Goal: Task Accomplishment & Management: Complete application form

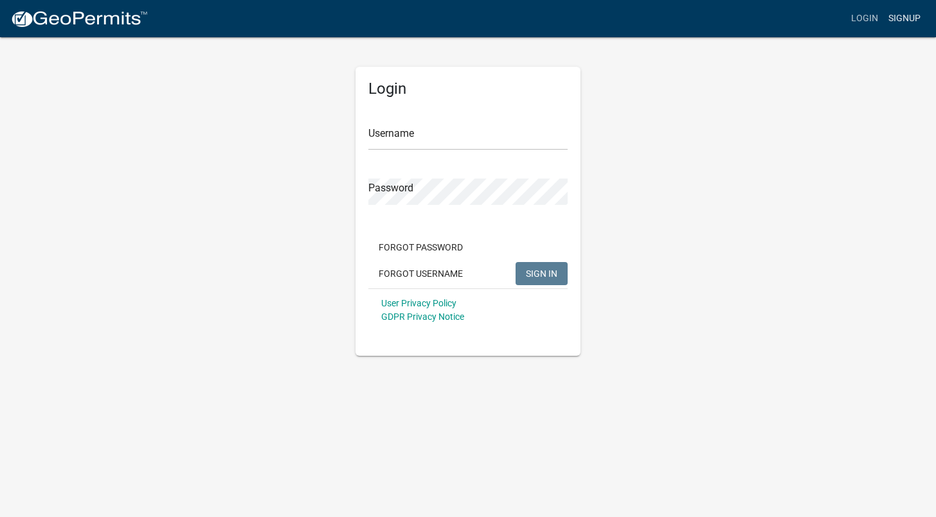
click at [904, 21] on link "Signup" at bounding box center [904, 18] width 42 height 24
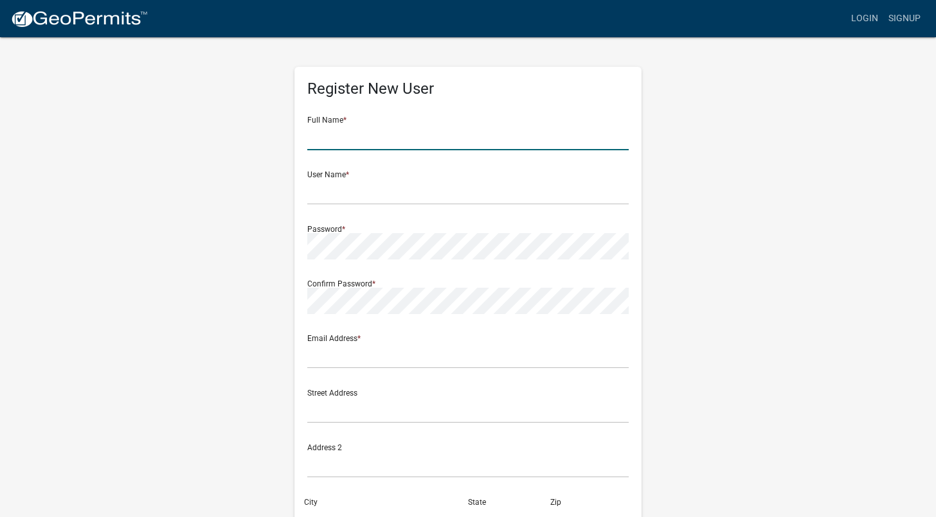
click at [390, 142] on input "text" at bounding box center [467, 137] width 321 height 26
click at [692, 156] on div "Register New User Full Name * User Name * Password * Confirm Password * Email A…" at bounding box center [468, 380] width 733 height 688
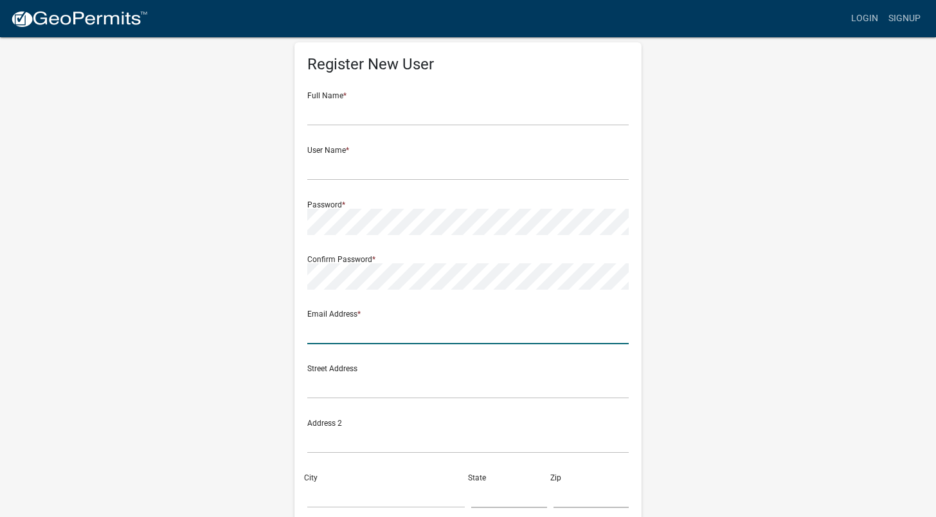
click at [346, 333] on input "text" at bounding box center [467, 331] width 321 height 26
paste input "[EMAIL_ADDRESS][DOMAIN_NAME]"
type input "[EMAIL_ADDRESS][DOMAIN_NAME]"
click at [531, 390] on input "text" at bounding box center [467, 386] width 321 height 26
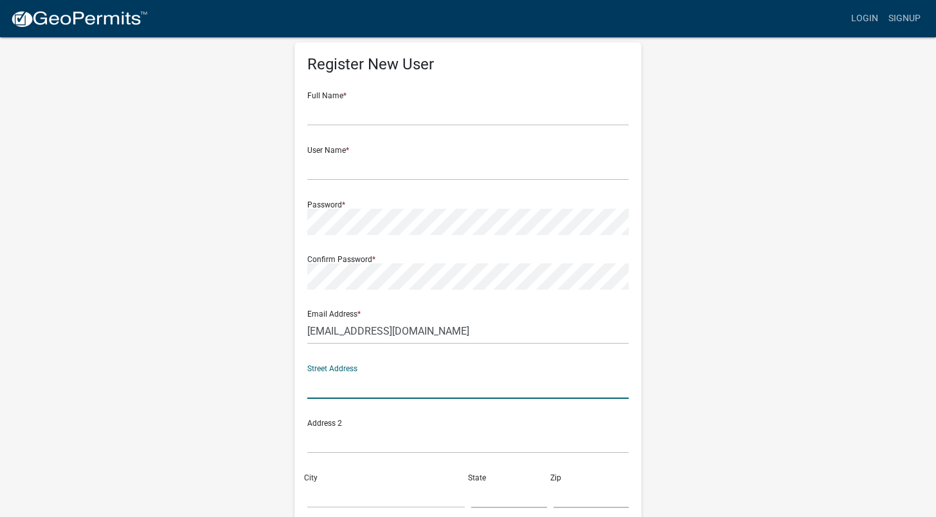
paste input "yxg7trk6QNX@ryx1wmf"
type input "yxg7trk6QNX@ryx1wmf"
click at [739, 262] on div "Register New User Full Name * User Name * Password * Confirm Password * Email A…" at bounding box center [468, 356] width 733 height 688
click at [493, 388] on input "yxg7trk6QNX@ryx1wmf" at bounding box center [467, 386] width 321 height 26
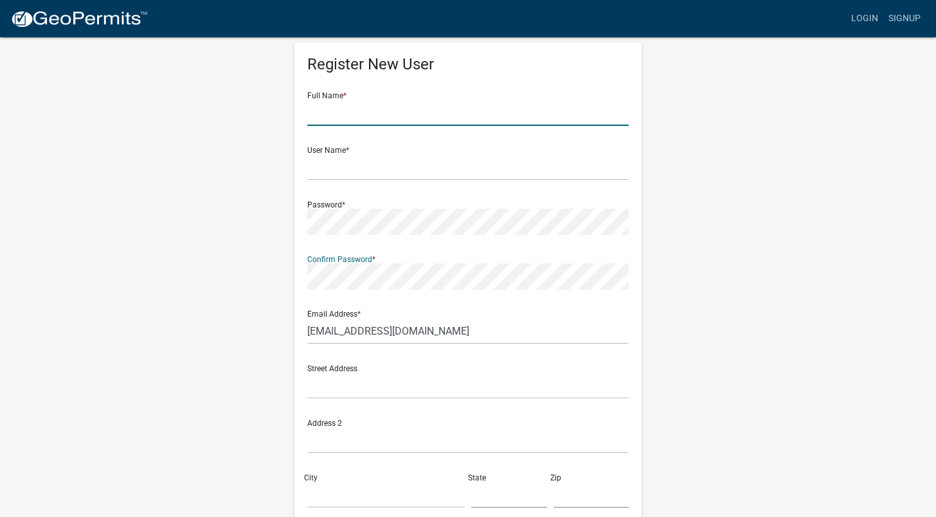
click at [394, 106] on input "text" at bounding box center [467, 113] width 321 height 26
type input "Anastasiia"
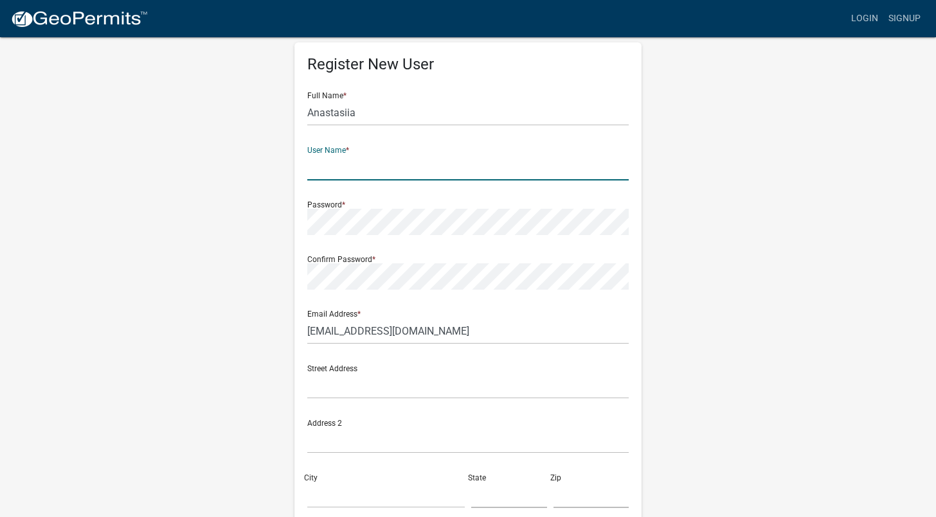
click at [505, 161] on input "text" at bounding box center [467, 167] width 321 height 26
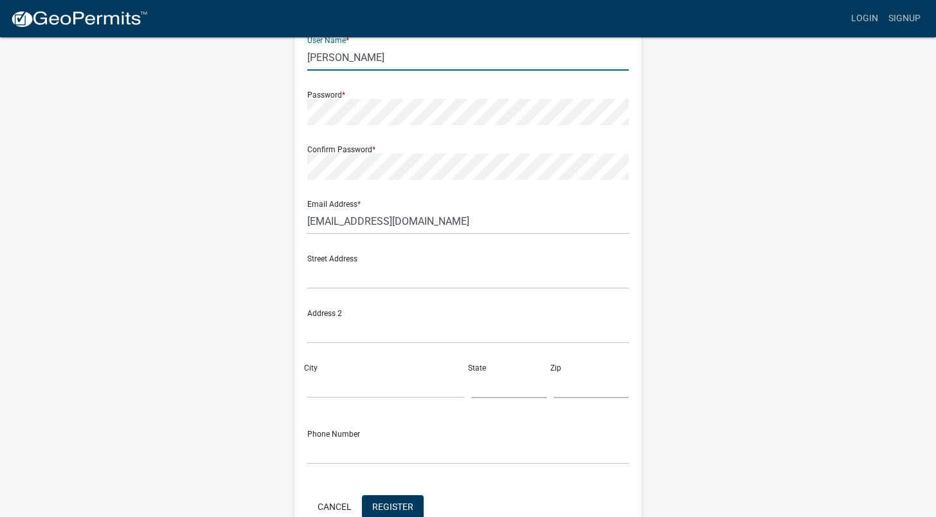
type input "[PERSON_NAME]"
click at [666, 303] on div "Register New User Full Name * Anastasiia User Name * Tkachenko Password * Confi…" at bounding box center [468, 246] width 733 height 688
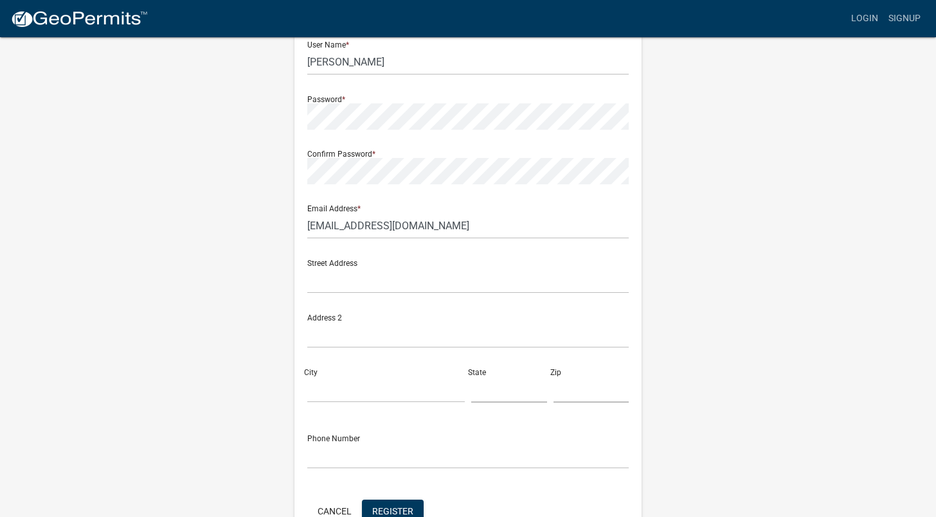
scroll to position [206, 0]
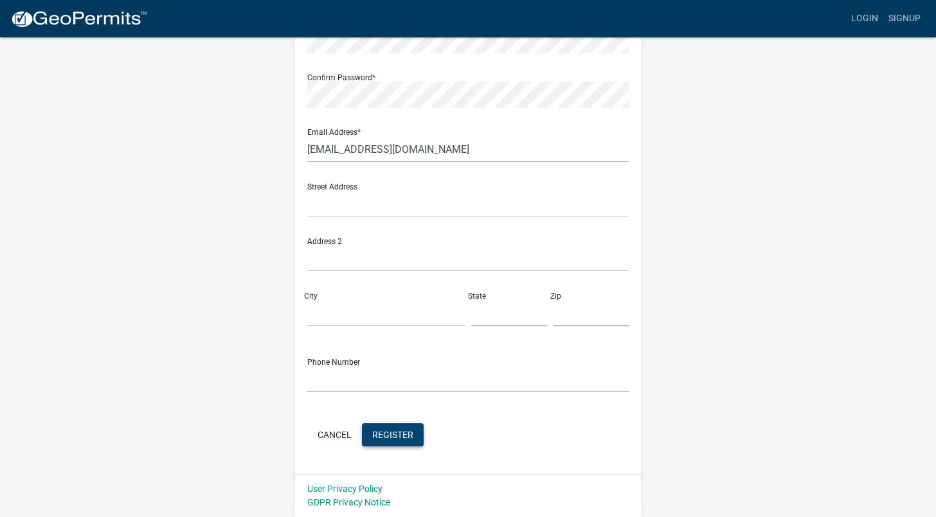
click at [392, 437] on span "Register" at bounding box center [392, 434] width 41 height 10
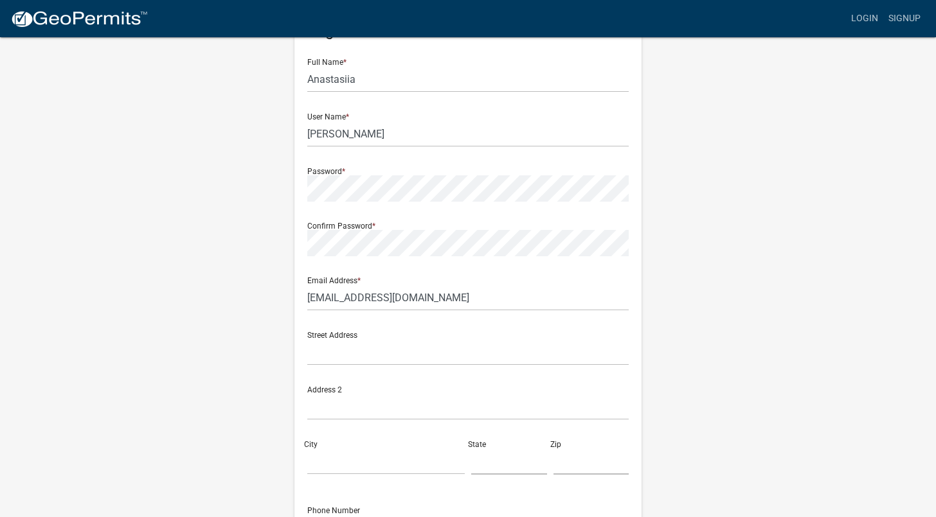
scroll to position [0, 0]
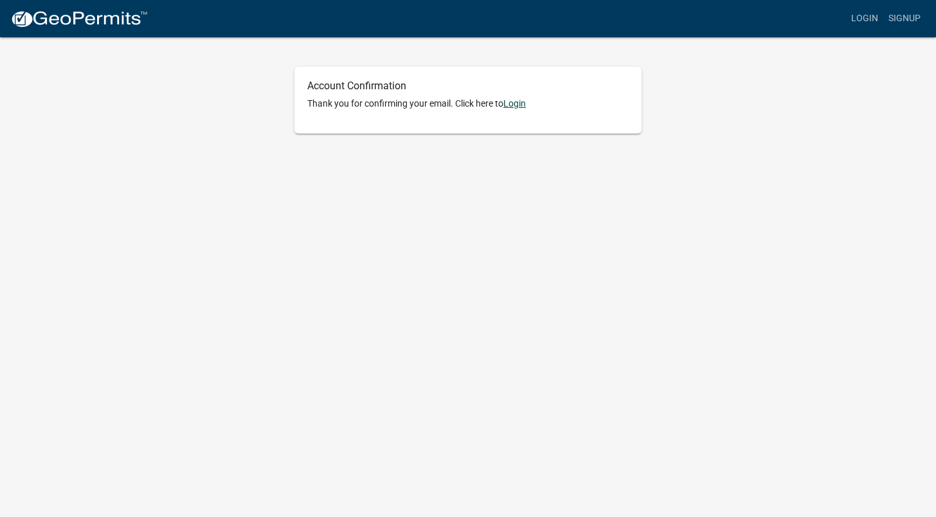
click at [516, 99] on link "Login" at bounding box center [514, 103] width 22 height 10
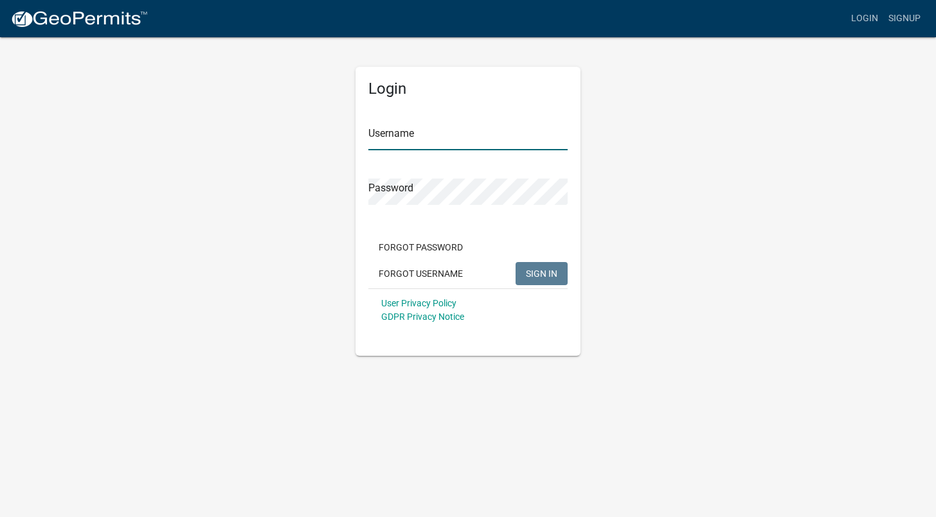
click at [432, 138] on input "Username" at bounding box center [467, 137] width 199 height 26
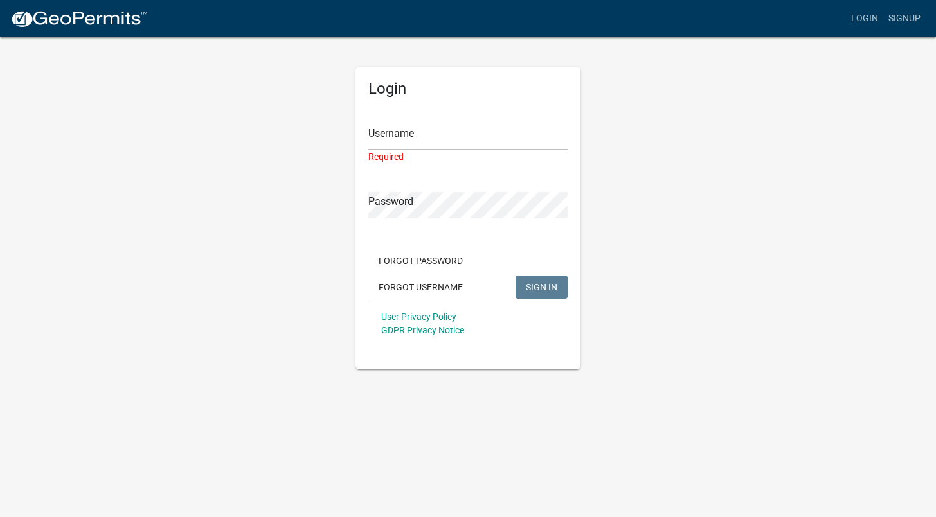
click at [640, 173] on div "Login Username Required Password Forgot Password Forgot Username SIGN IN User P…" at bounding box center [468, 203] width 733 height 334
click at [451, 132] on input "Username" at bounding box center [467, 137] width 199 height 26
paste input "[EMAIL_ADDRESS][DOMAIN_NAME]"
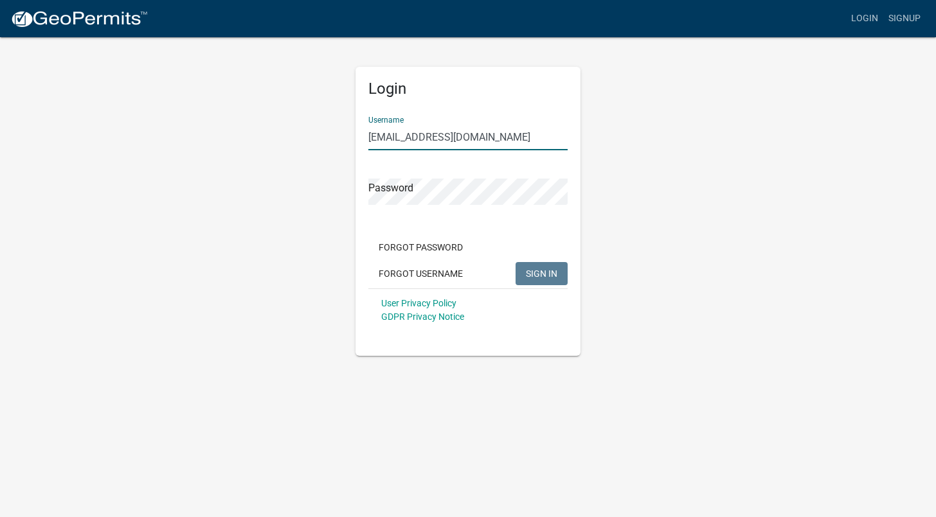
click at [683, 200] on div "Login Username seebs_jasperscpl@permitflowteam.com Password Forgot Password For…" at bounding box center [468, 196] width 733 height 320
click at [510, 209] on form "Username seebs_jasperscpl@permitflowteam.com Password Forgot Password Forgot Us…" at bounding box center [467, 219] width 199 height 226
click at [708, 200] on div "Login Username seebs_jasperscpl@permitflowteam.com Password Forgot Password For…" at bounding box center [468, 196] width 733 height 320
click at [539, 271] on span "SIGN IN" at bounding box center [541, 273] width 31 height 10
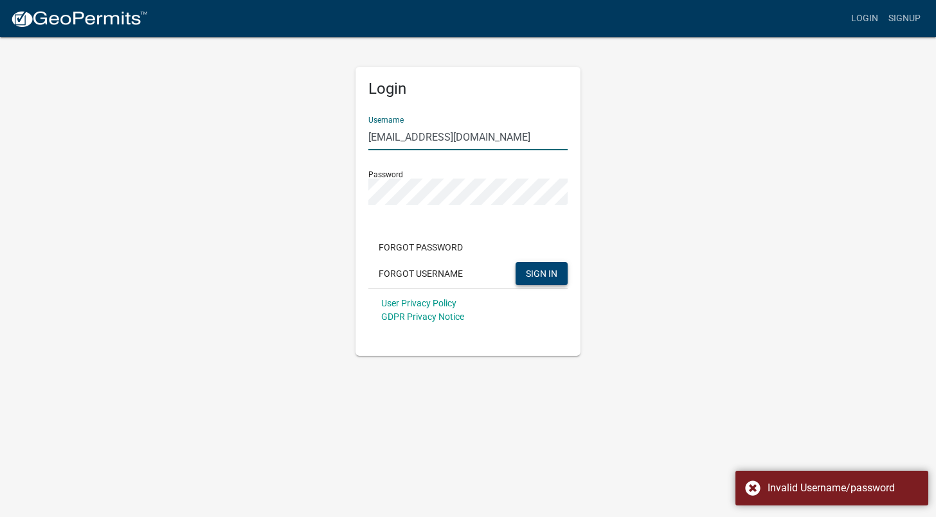
click at [486, 148] on input "[EMAIL_ADDRESS][DOMAIN_NAME]" at bounding box center [467, 137] width 199 height 26
click at [696, 176] on div "Login Username seebs_jasperscpl@permitflowteam.com Password Forgot Password For…" at bounding box center [468, 196] width 733 height 320
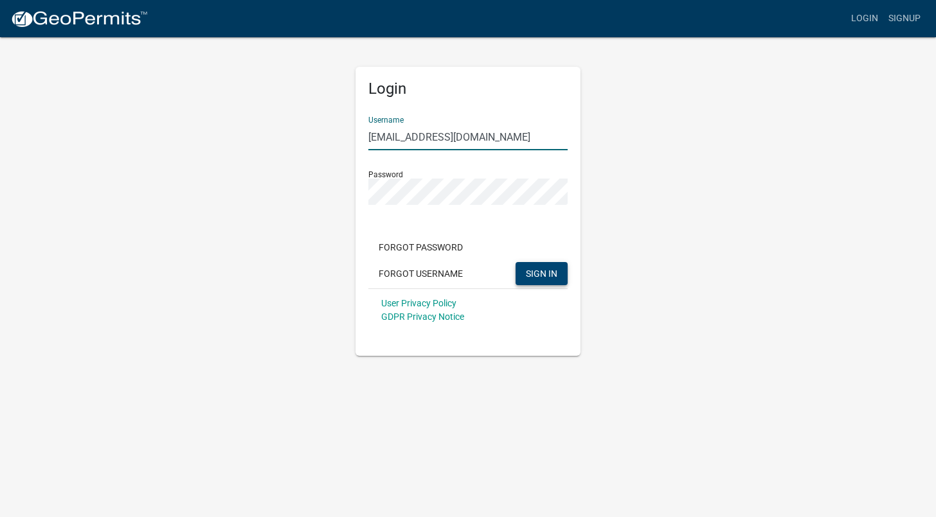
click at [458, 141] on input "[EMAIL_ADDRESS][DOMAIN_NAME]" at bounding box center [467, 137] width 199 height 26
paste input "[PERSON_NAME]"
click at [643, 181] on div "Login Username [PERSON_NAME] Password Forgot Password Forgot Username SIGN IN U…" at bounding box center [468, 196] width 733 height 320
click at [554, 266] on button "SIGN IN" at bounding box center [542, 273] width 52 height 23
click at [616, 176] on div "Login Username [PERSON_NAME] Password Forgot Password Forgot Username SIGN IN U…" at bounding box center [468, 196] width 733 height 320
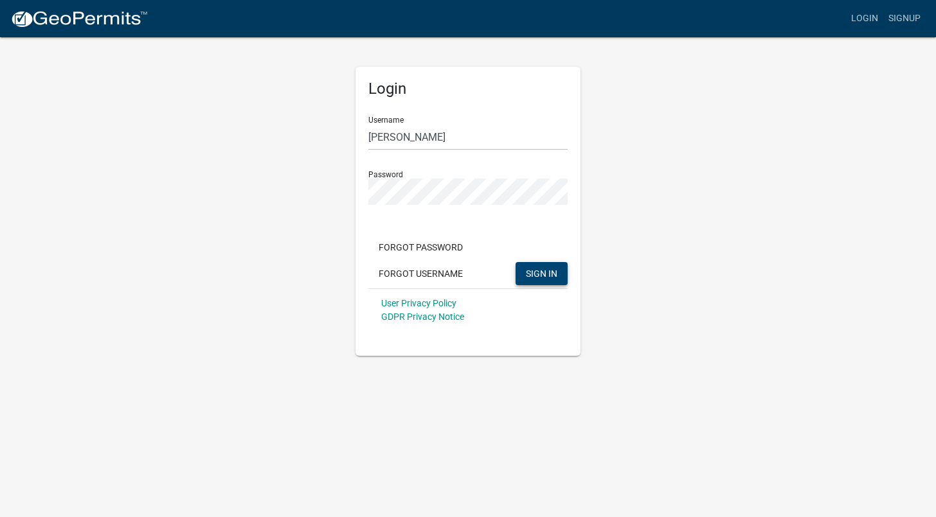
click at [559, 270] on button "SIGN IN" at bounding box center [542, 273] width 52 height 23
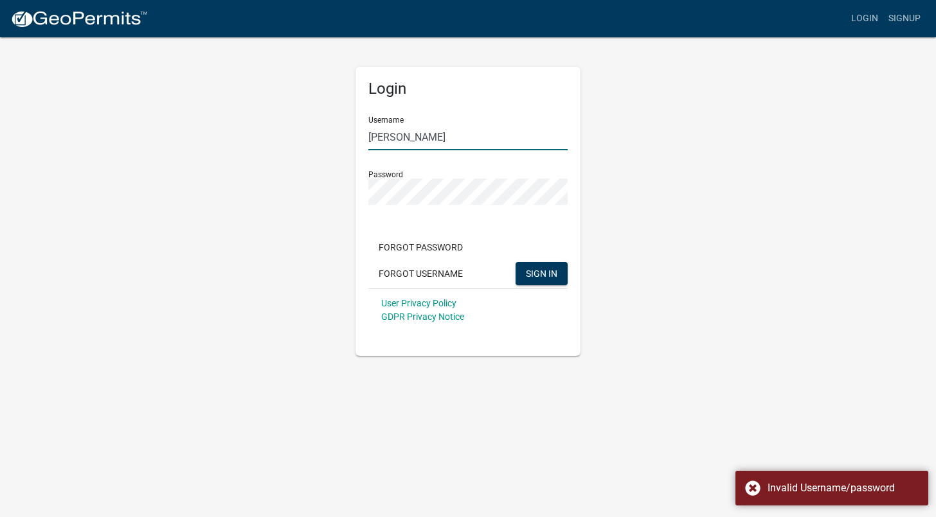
click at [450, 136] on input "[PERSON_NAME]" at bounding box center [467, 137] width 199 height 26
paste input "[EMAIL_ADDRESS][DOMAIN_NAME]"
type input "[EMAIL_ADDRESS][DOMAIN_NAME]"
click at [633, 206] on div "Login Username seebs_jasperscpl@permitflowteam.com Password Forgot Password For…" at bounding box center [468, 196] width 733 height 320
click at [546, 260] on div "Forgot Password Forgot Username SIGN IN" at bounding box center [467, 262] width 199 height 53
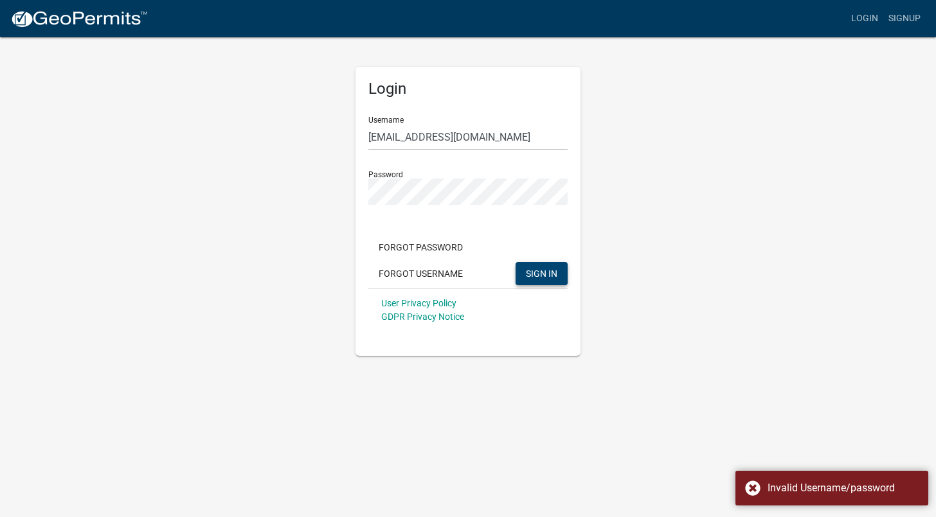
click at [546, 270] on span "SIGN IN" at bounding box center [541, 273] width 31 height 10
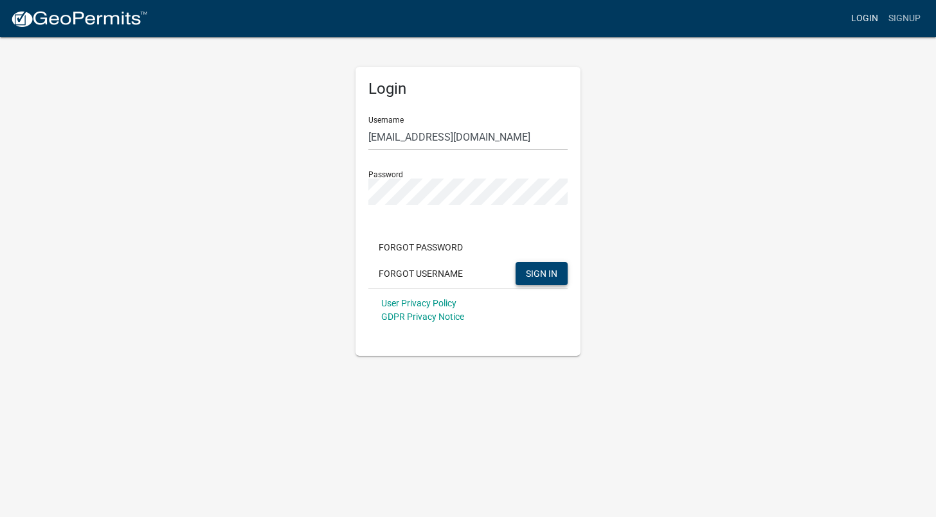
click at [866, 12] on link "Login" at bounding box center [864, 18] width 37 height 24
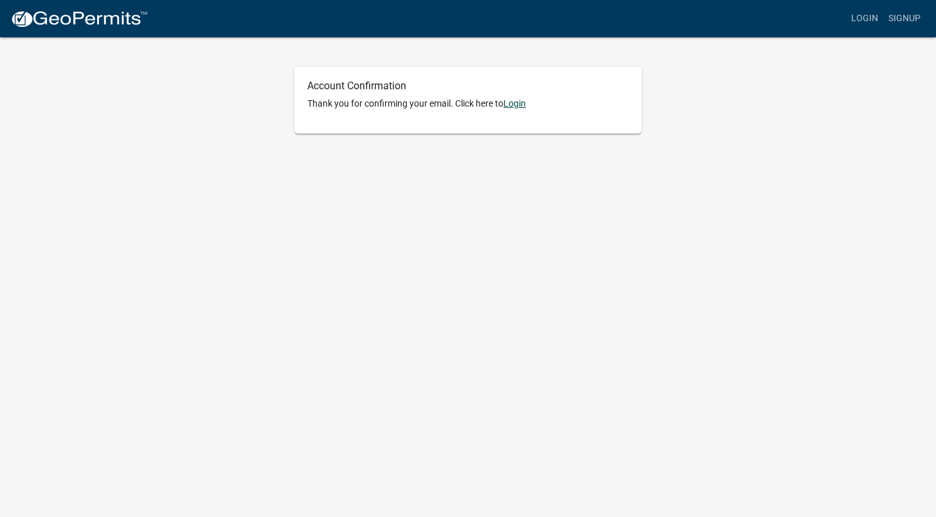
click at [523, 107] on link "Login" at bounding box center [514, 103] width 22 height 10
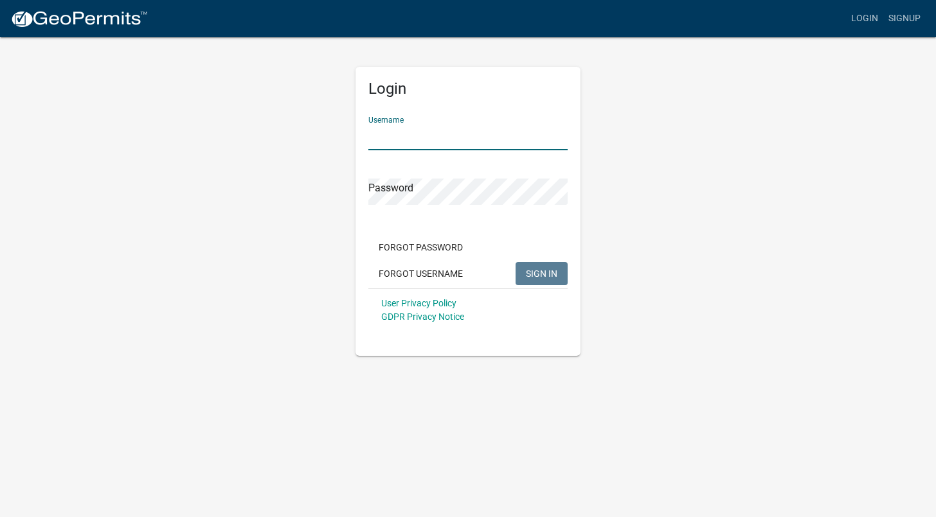
click at [500, 137] on input "Username" at bounding box center [467, 137] width 199 height 26
click at [424, 274] on div "Forgot Password Forgot Username SIGN IN" at bounding box center [467, 262] width 199 height 53
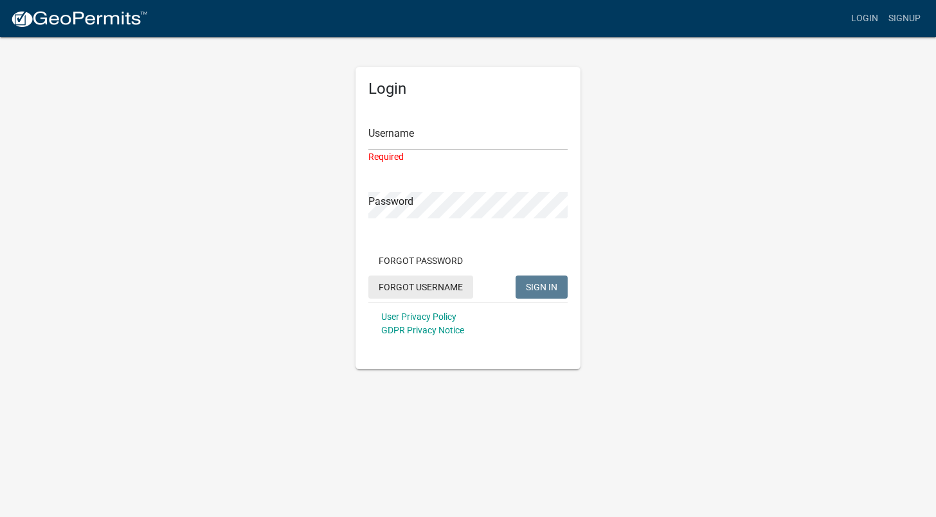
click at [434, 284] on button "Forgot Username" at bounding box center [420, 287] width 105 height 23
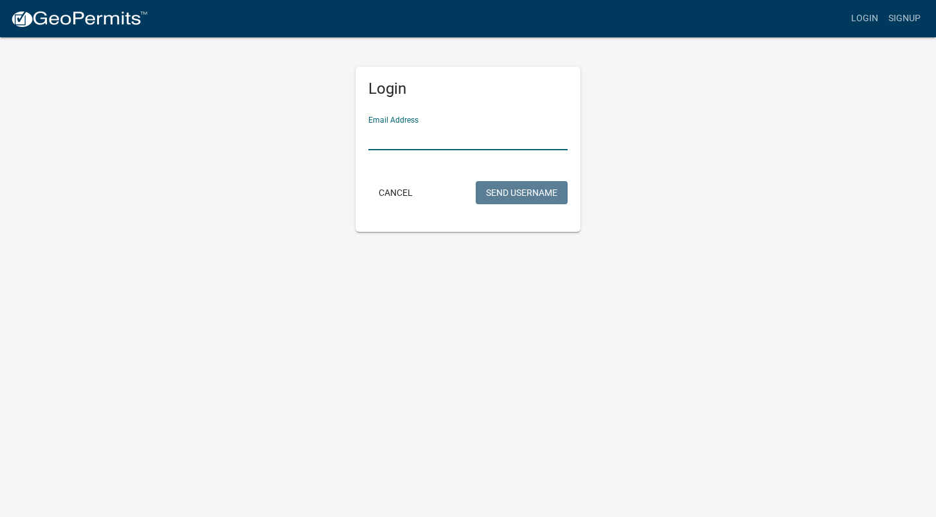
click at [524, 148] on input "Email Address" at bounding box center [467, 137] width 199 height 26
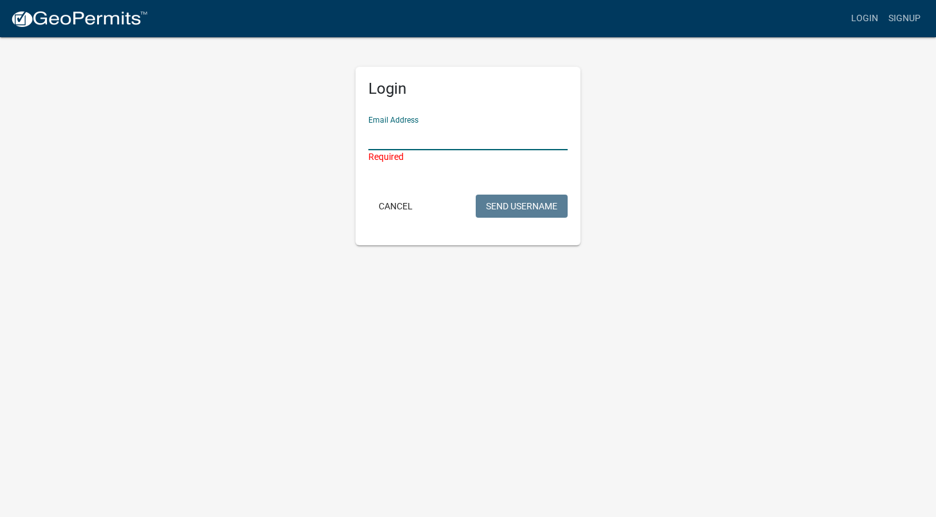
click at [445, 330] on body "Internet Explorer does NOT work with GeoPermits. Get a new browser for more sec…" at bounding box center [468, 258] width 936 height 517
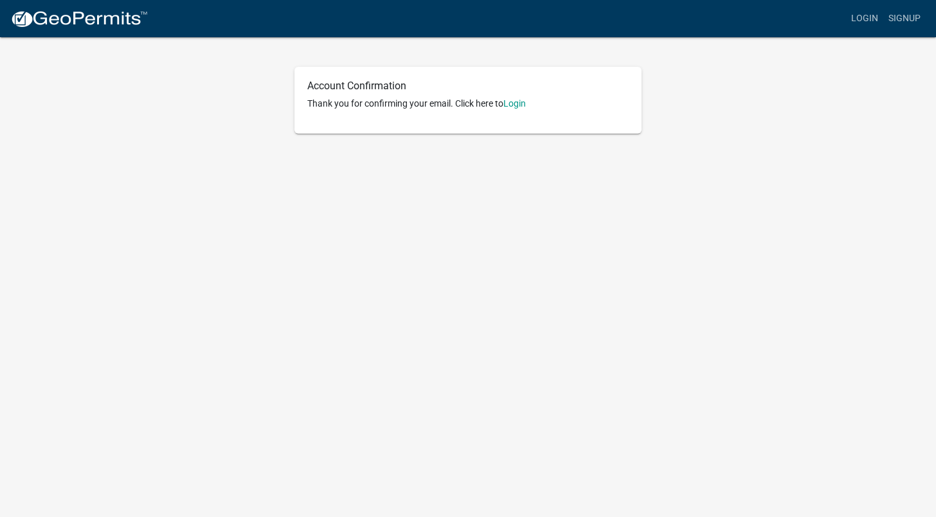
click at [525, 97] on p "Thank you for confirming your email. Click here to [GEOGRAPHIC_DATA]" at bounding box center [467, 103] width 321 height 13
click at [525, 98] on link "Login" at bounding box center [514, 103] width 22 height 10
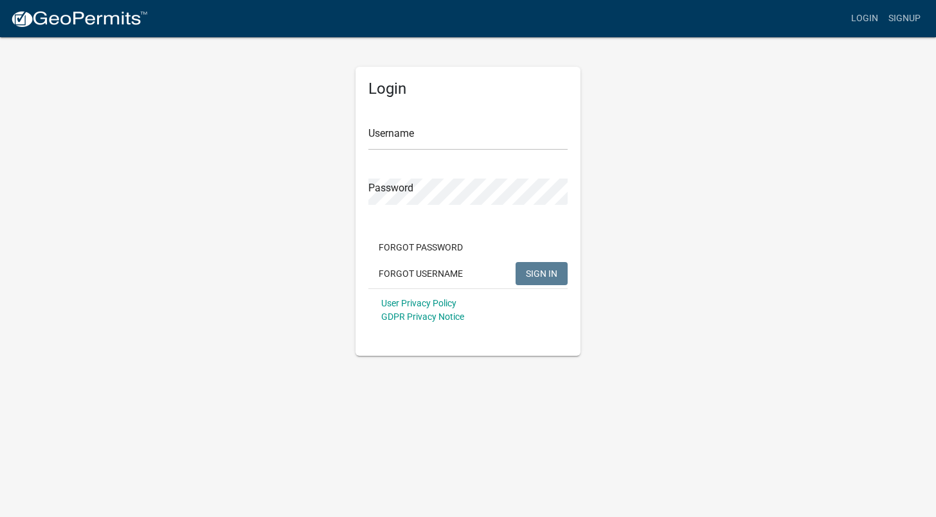
click at [453, 156] on form "Username Password Forgot Password Forgot Username SIGN IN User Privacy Policy G…" at bounding box center [467, 219] width 199 height 226
click at [467, 137] on input "Username" at bounding box center [467, 137] width 199 height 26
type input "[PERSON_NAME]"
click at [639, 240] on div "Login Username [PERSON_NAME] Password Forgot Password Forgot Username SIGN IN U…" at bounding box center [468, 196] width 733 height 320
click at [618, 193] on div "Login Username [PERSON_NAME] Password Forgot Password Forgot Username SIGN IN U…" at bounding box center [468, 196] width 733 height 320
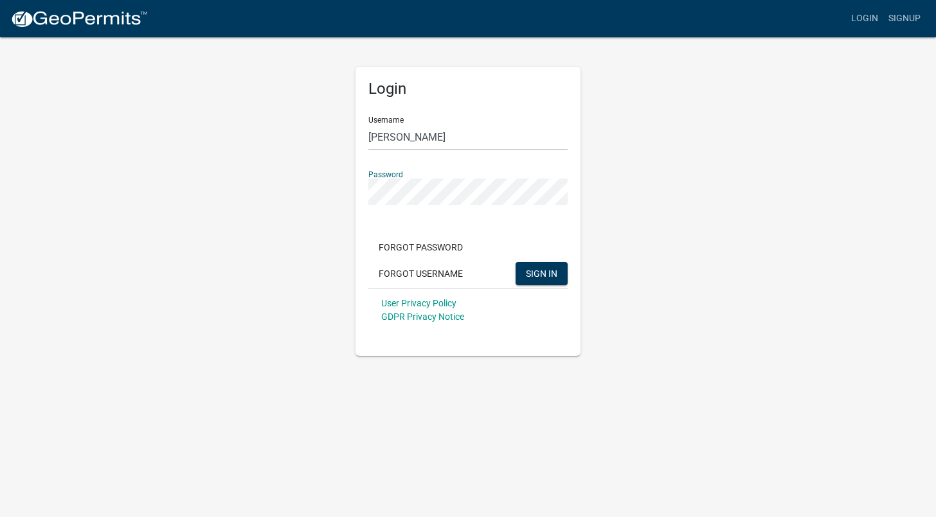
click at [652, 194] on div "Login Username [PERSON_NAME] Password Forgot Password Forgot Username SIGN IN U…" at bounding box center [468, 196] width 733 height 320
click at [537, 276] on span "SIGN IN" at bounding box center [541, 273] width 31 height 10
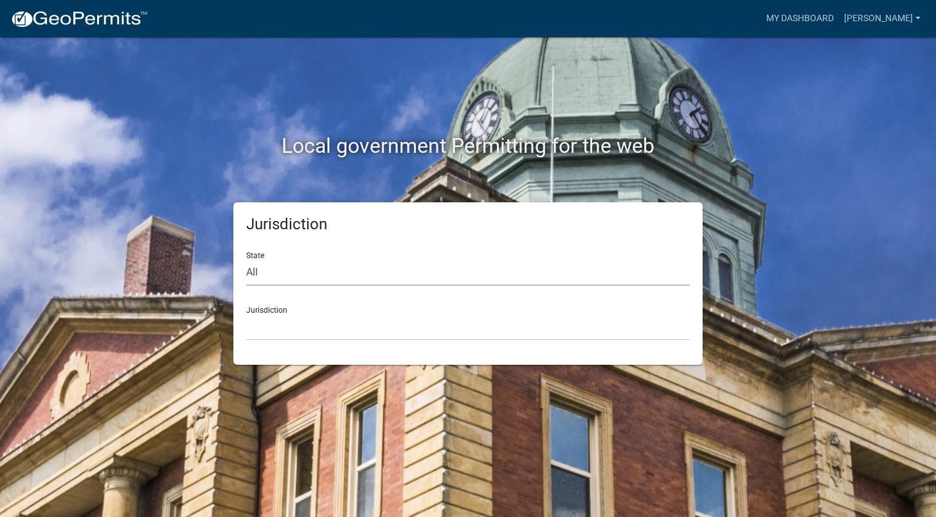
click at [267, 271] on select "All [US_STATE] [US_STATE] [US_STATE] [US_STATE] [US_STATE] [US_STATE] [US_STATE…" at bounding box center [468, 273] width 444 height 26
click at [296, 279] on select "All [US_STATE] [US_STATE] [US_STATE] [US_STATE] [US_STATE] [US_STATE] [US_STATE…" at bounding box center [468, 273] width 444 height 26
select select "[US_STATE]"
click at [246, 260] on select "All [US_STATE] [US_STATE] [US_STATE] [US_STATE] [US_STATE] [US_STATE] [US_STATE…" at bounding box center [468, 273] width 444 height 26
click at [322, 339] on select "[GEOGRAPHIC_DATA], [US_STATE] [GEOGRAPHIC_DATA], [US_STATE]" at bounding box center [468, 327] width 444 height 26
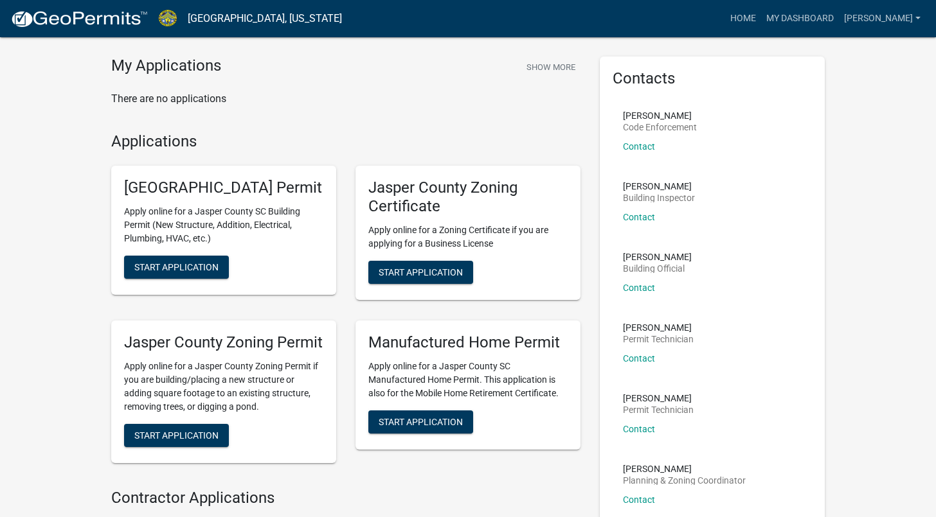
scroll to position [48, 0]
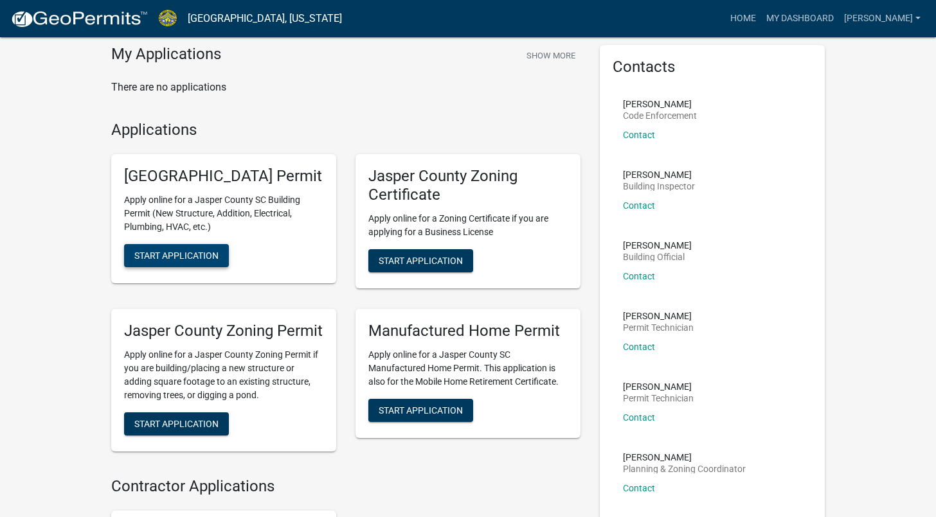
click at [203, 267] on button "Start Application" at bounding box center [176, 255] width 105 height 23
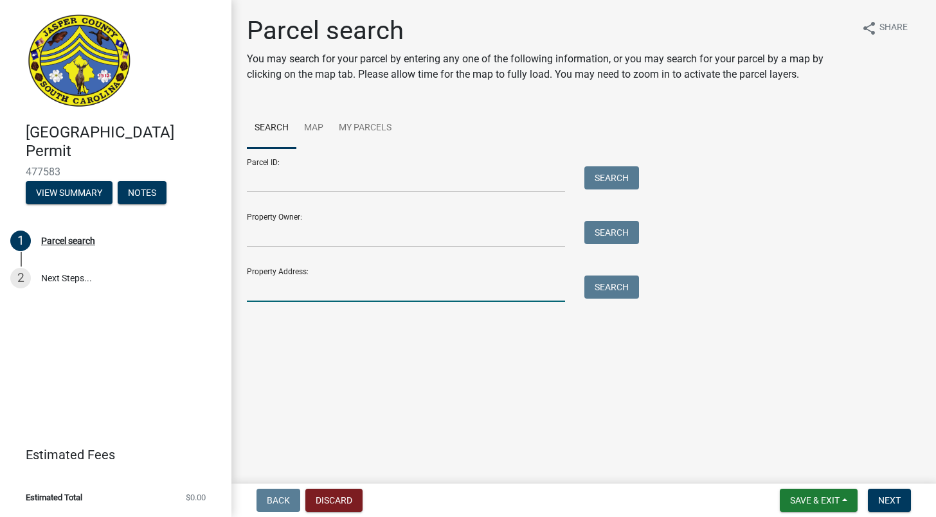
click at [402, 296] on input "Property Address:" at bounding box center [406, 289] width 318 height 26
type input "[GEOGRAPHIC_DATA]"
click at [640, 273] on div "Parcel ID: Search Property Owner: Search Property Address: [STREET_ADDRESS] Sea…" at bounding box center [584, 225] width 674 height 154
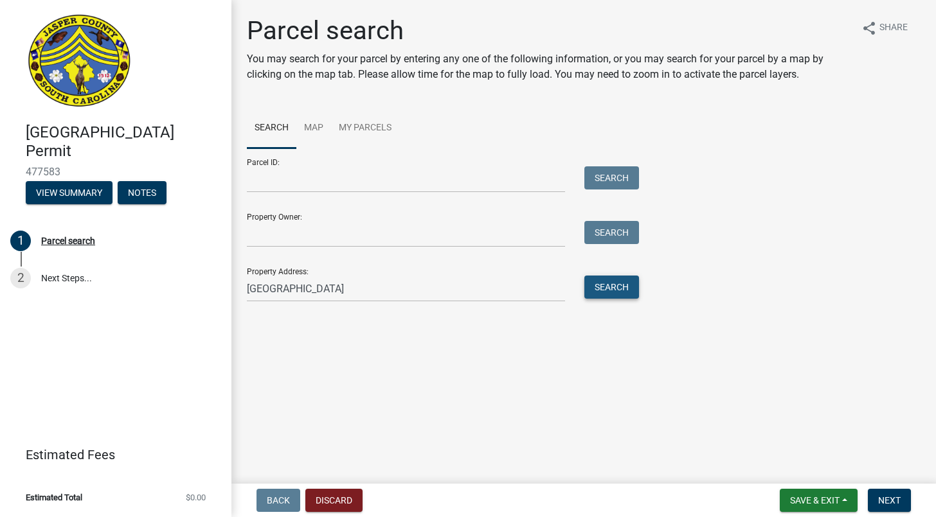
click at [631, 279] on button "Search" at bounding box center [611, 287] width 55 height 23
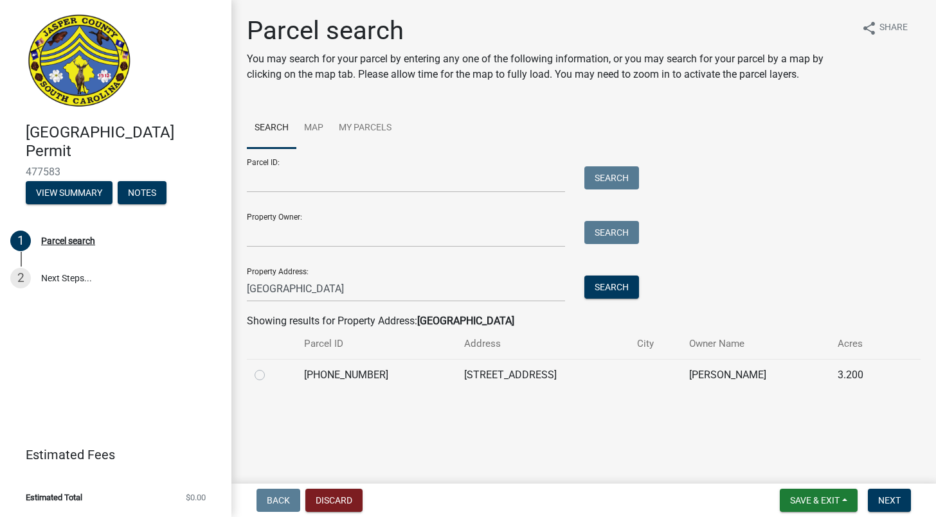
click at [502, 382] on td "[STREET_ADDRESS]" at bounding box center [543, 374] width 174 height 31
click at [270, 368] on label at bounding box center [270, 368] width 0 height 0
click at [270, 376] on input "radio" at bounding box center [274, 372] width 8 height 8
radio input "true"
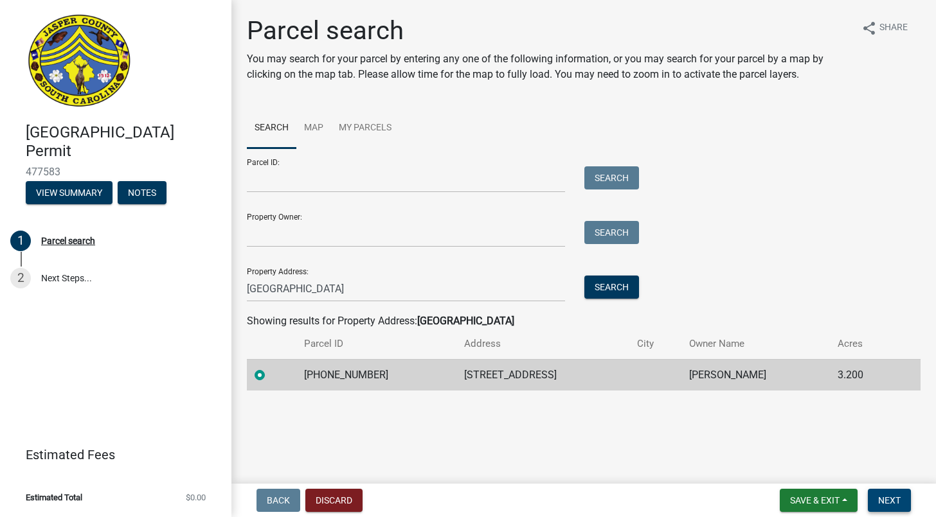
click at [886, 503] on span "Next" at bounding box center [889, 501] width 22 height 10
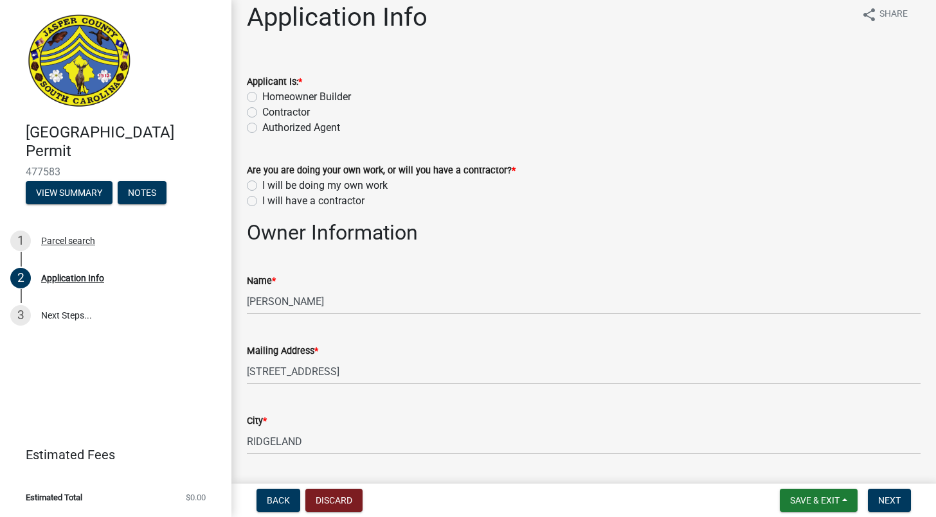
scroll to position [16, 0]
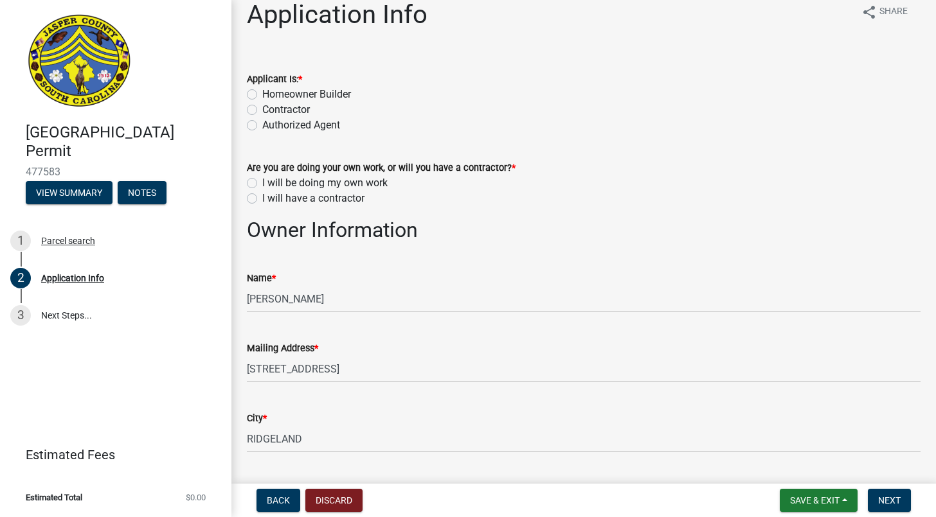
click at [310, 128] on label "Authorized Agent" at bounding box center [301, 125] width 78 height 15
click at [271, 126] on input "Authorized Agent" at bounding box center [266, 122] width 8 height 8
radio input "true"
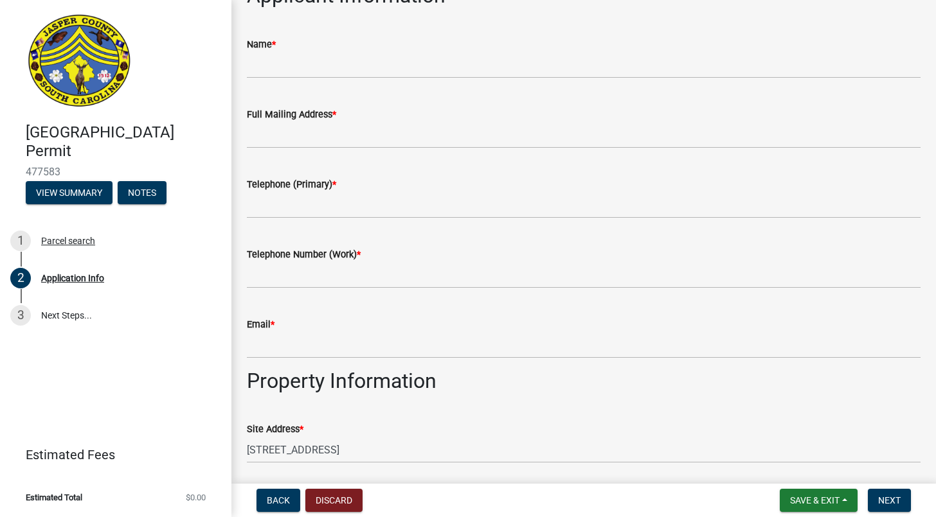
scroll to position [0, 0]
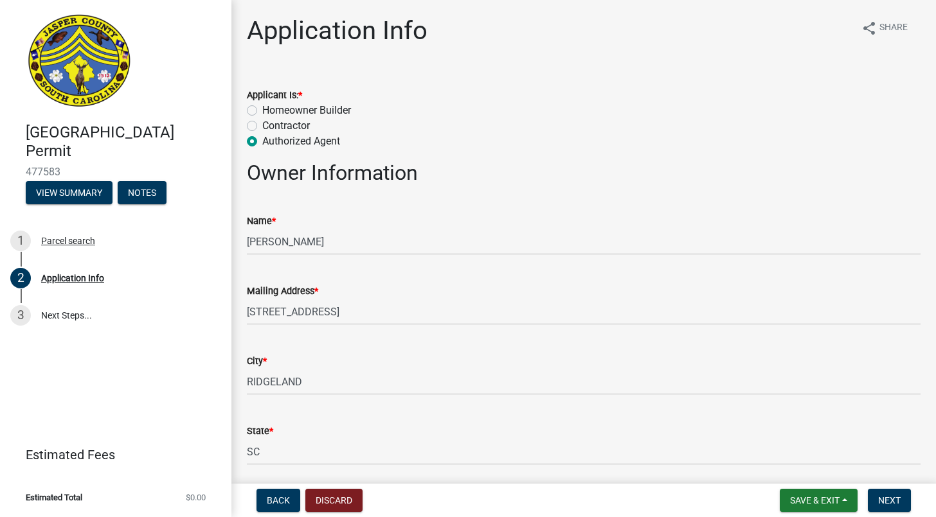
click at [283, 125] on label "Contractor" at bounding box center [286, 125] width 48 height 15
click at [271, 125] on input "Contractor" at bounding box center [266, 122] width 8 height 8
radio input "true"
click at [306, 109] on label "Homeowner Builder" at bounding box center [306, 110] width 89 height 15
click at [271, 109] on input "Homeowner Builder" at bounding box center [266, 107] width 8 height 8
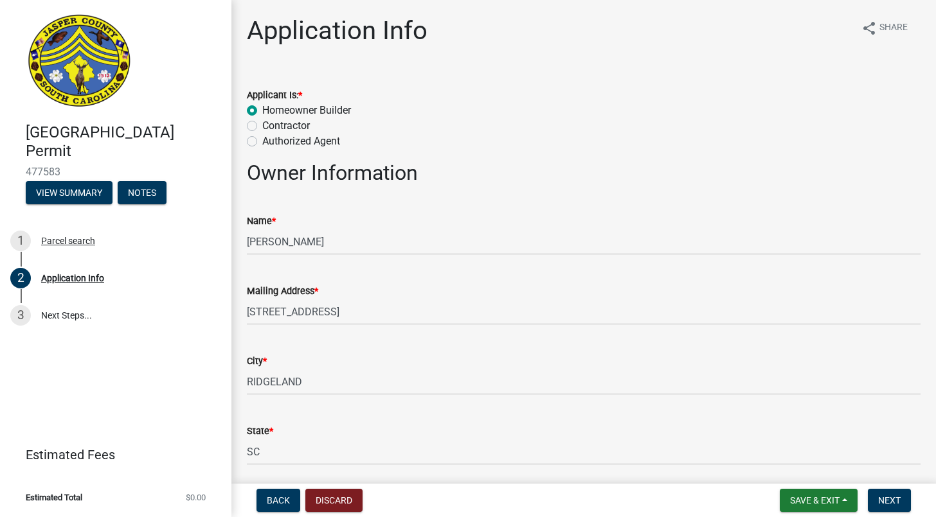
radio input "true"
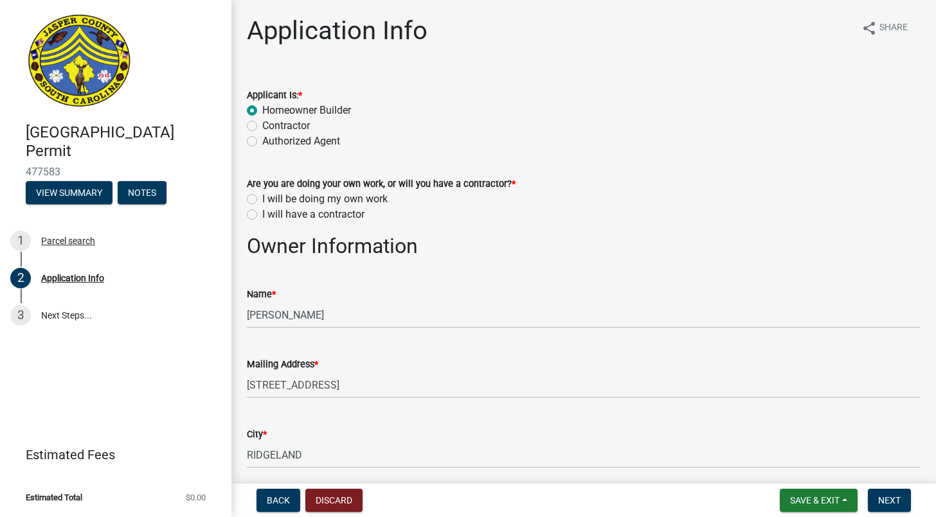
click at [301, 144] on label "Authorized Agent" at bounding box center [301, 141] width 78 height 15
click at [271, 142] on input "Authorized Agent" at bounding box center [266, 138] width 8 height 8
radio input "true"
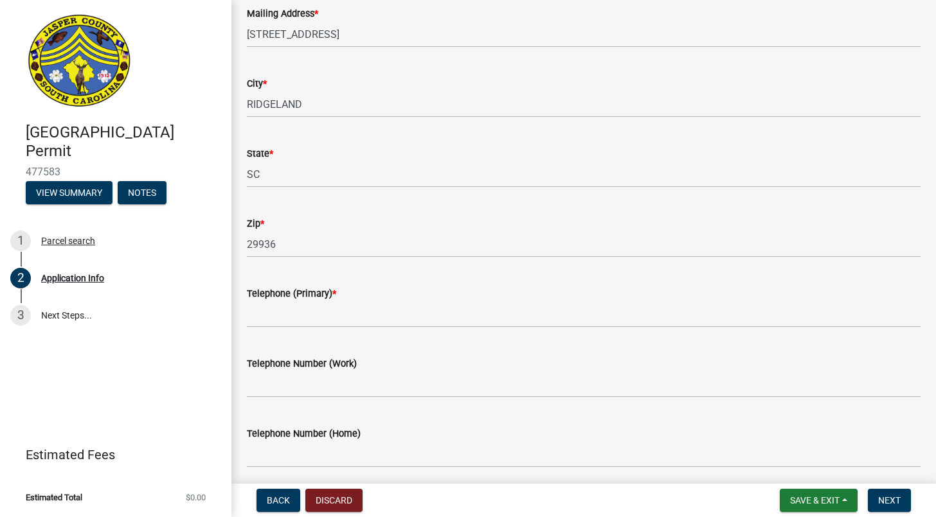
scroll to position [285, 0]
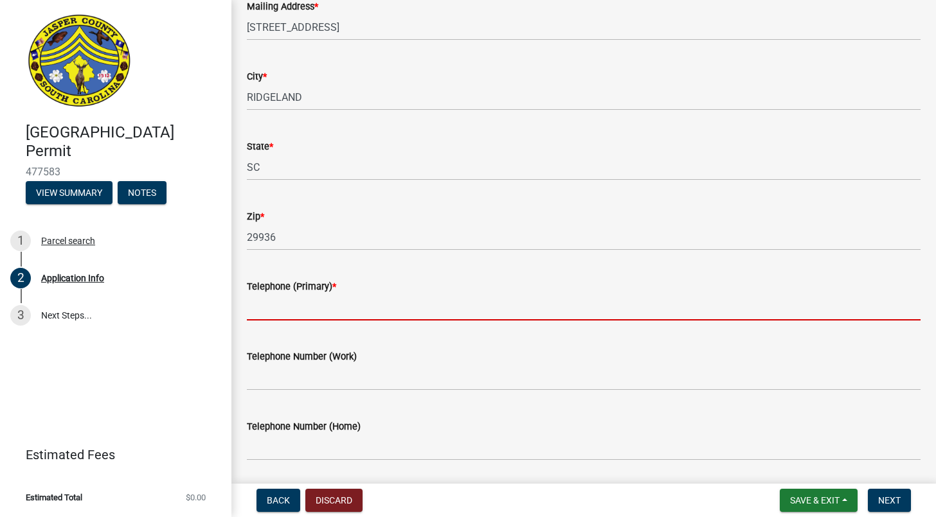
click at [327, 314] on input "Telephone (Primary) *" at bounding box center [584, 307] width 674 height 26
paste input "[PHONE_NUMBER]"
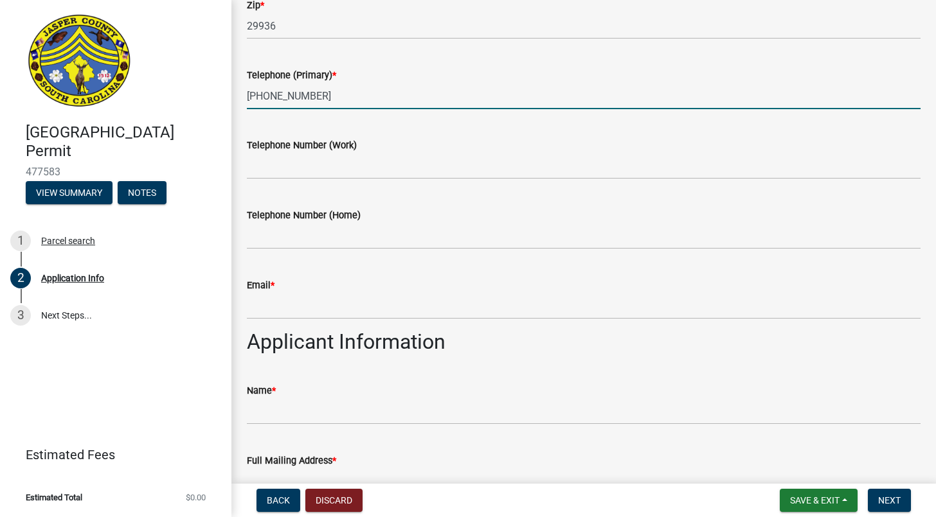
scroll to position [500, 0]
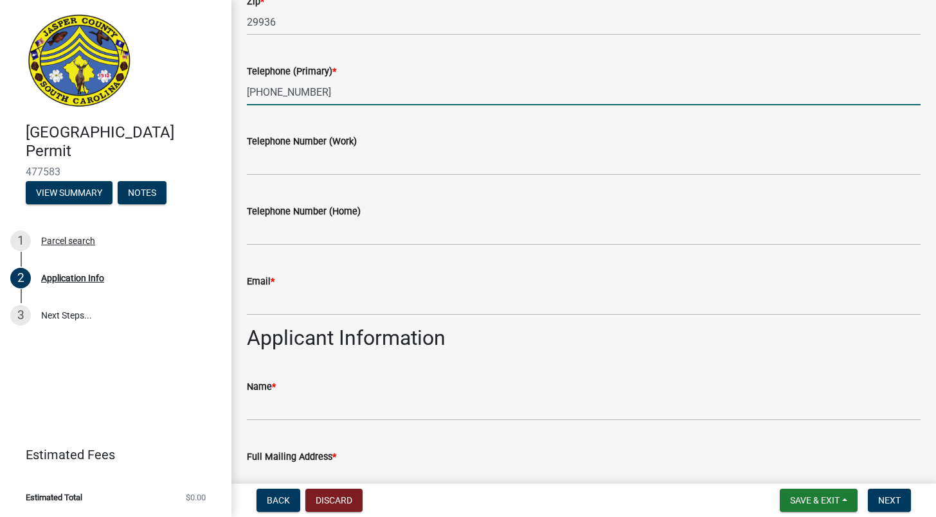
type input "[PHONE_NUMBER]"
click at [397, 309] on input "Email *" at bounding box center [584, 302] width 674 height 26
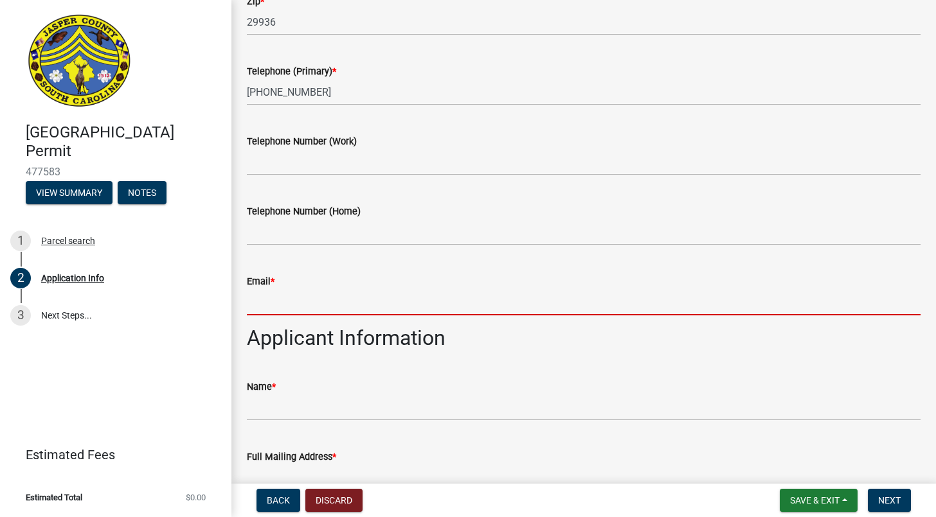
paste input "[EMAIL_ADDRESS][DOMAIN_NAME]"
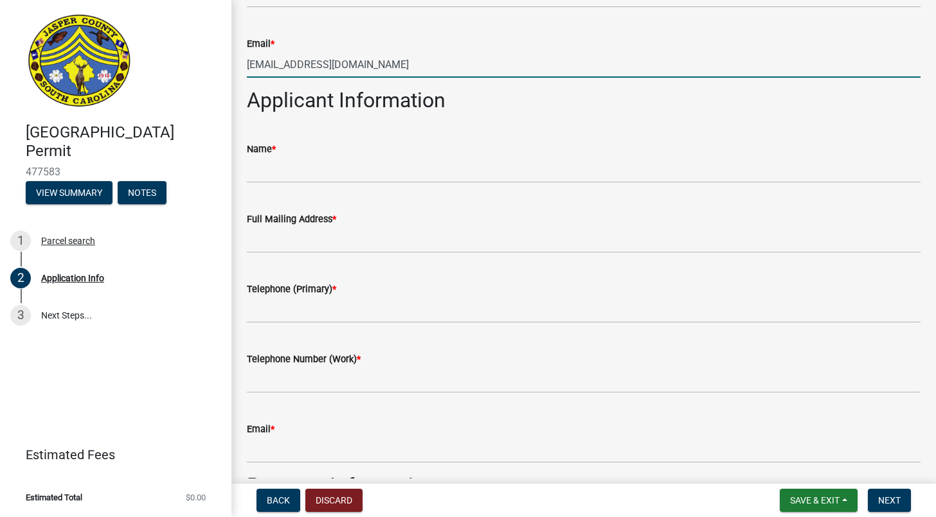
scroll to position [737, 0]
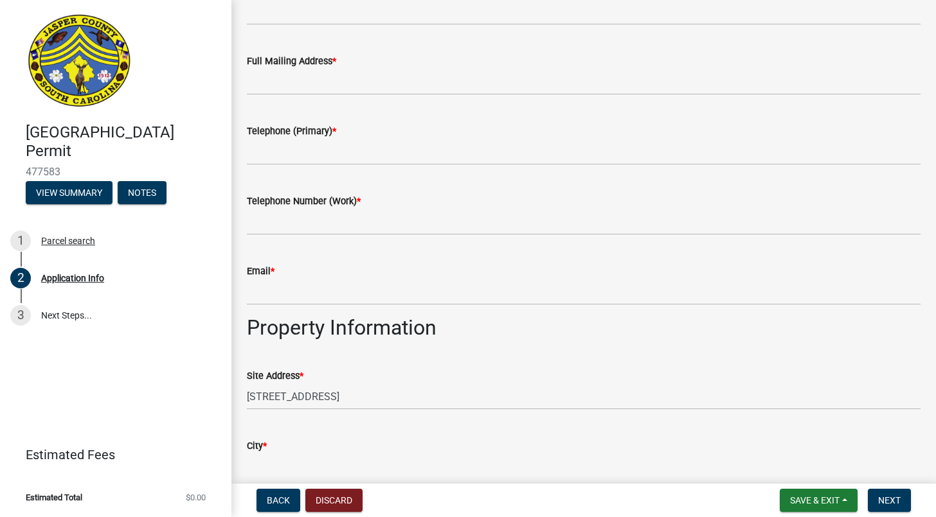
type input "[EMAIL_ADDRESS][DOMAIN_NAME]"
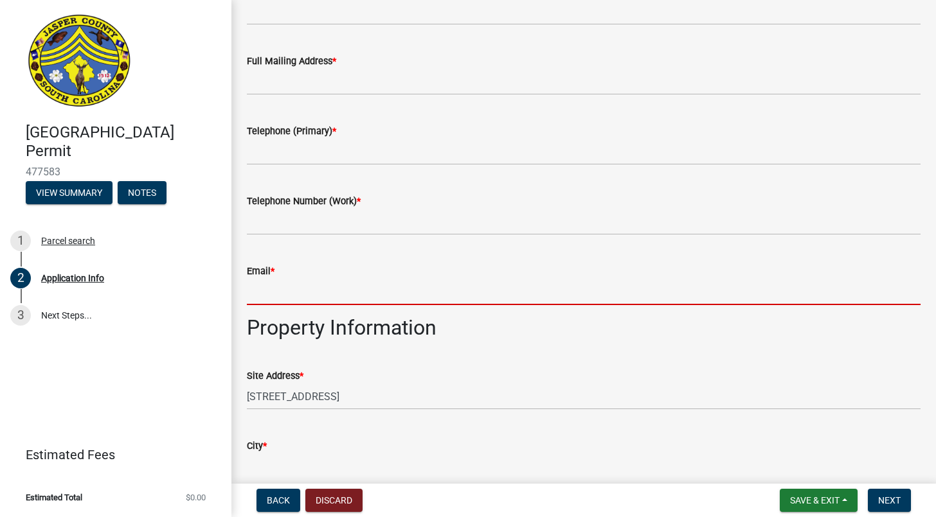
click at [305, 291] on input "Email *" at bounding box center [584, 292] width 674 height 26
paste input "[EMAIL_ADDRESS][DOMAIN_NAME]"
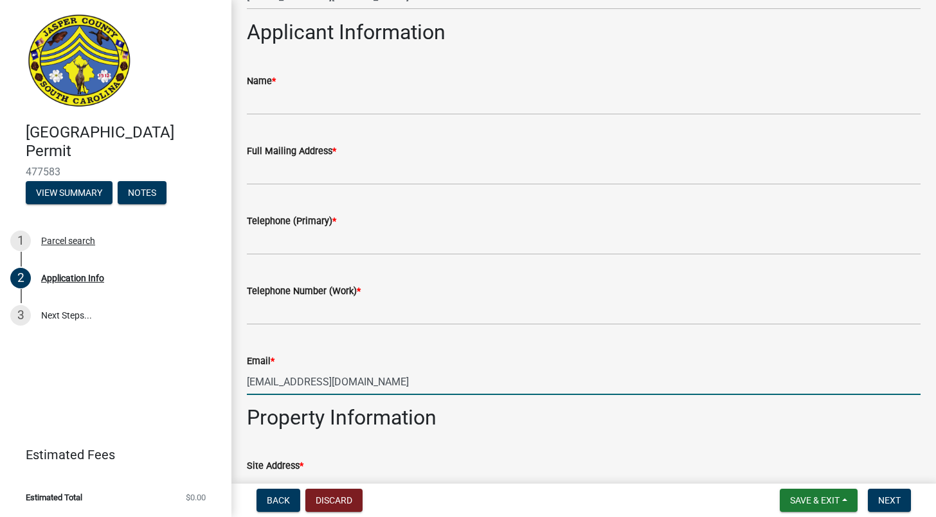
scroll to position [786, 0]
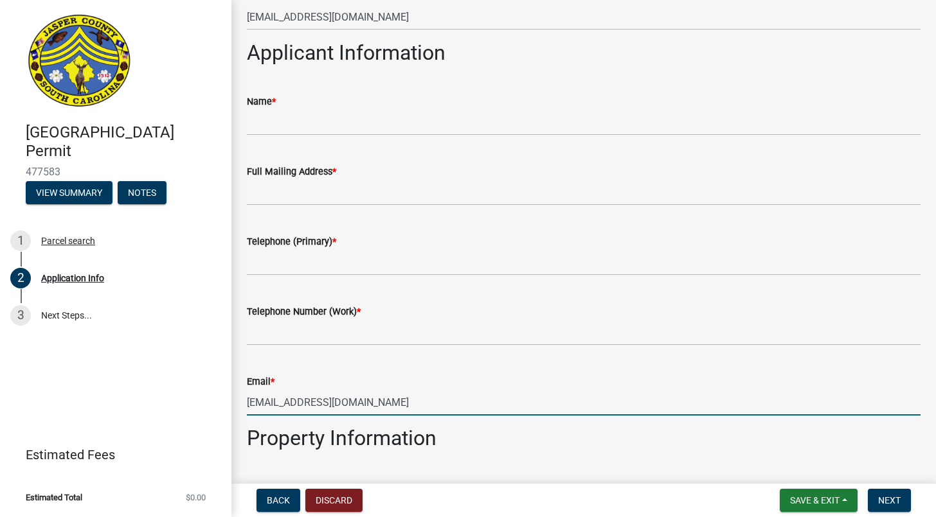
type input "[EMAIL_ADDRESS][DOMAIN_NAME]"
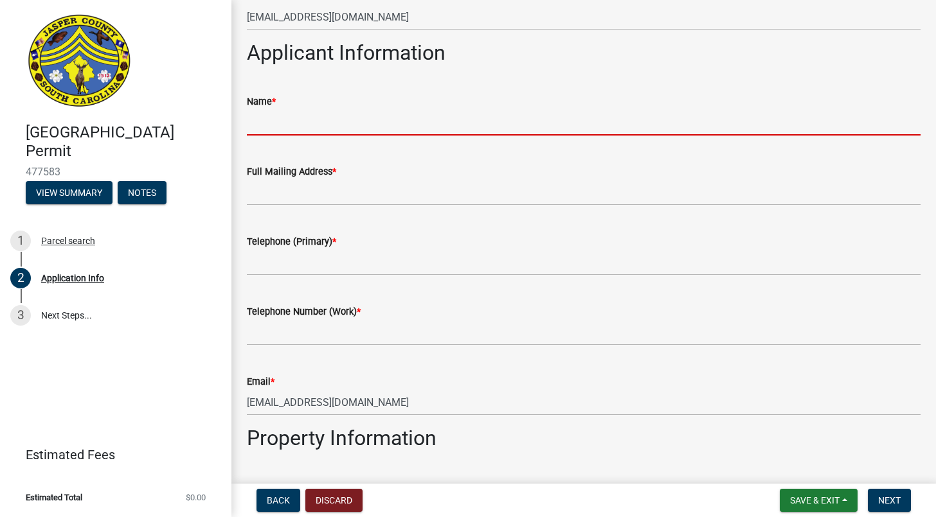
click at [315, 123] on input "Name *" at bounding box center [584, 122] width 674 height 26
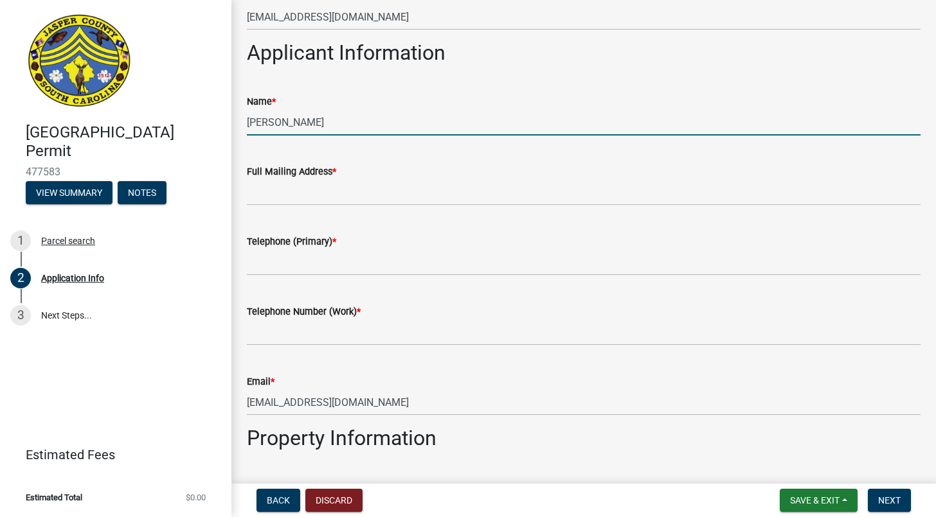
type input "[PERSON_NAME]"
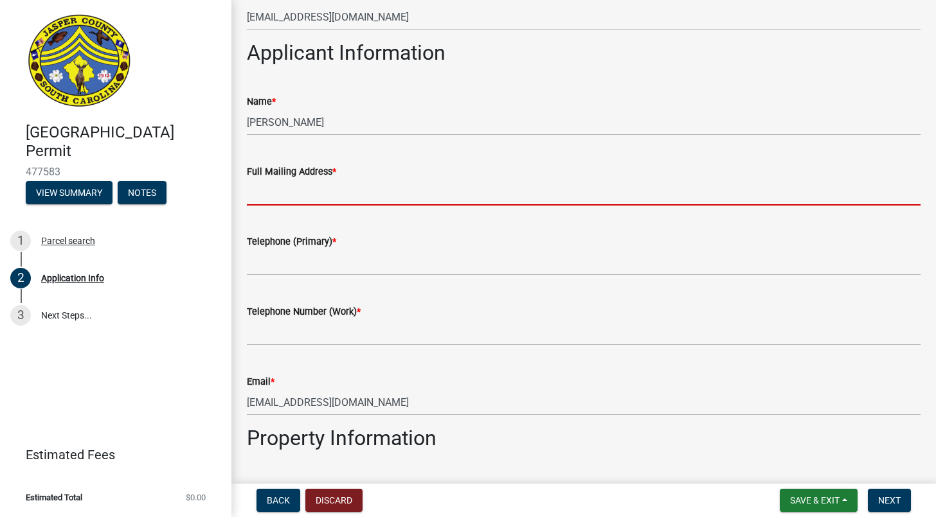
click at [509, 195] on input "Full Mailing Address *" at bounding box center [584, 192] width 674 height 26
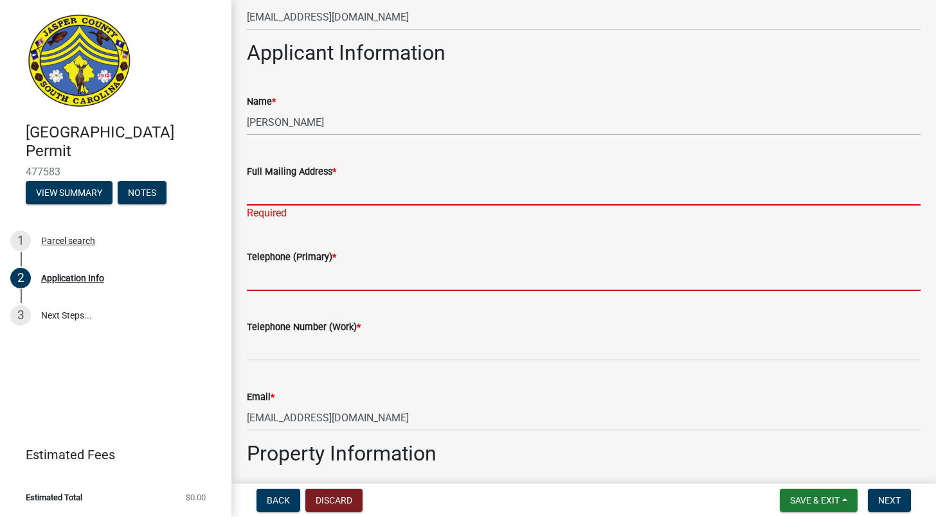
click at [400, 287] on input "Telephone (Primary) *" at bounding box center [584, 278] width 674 height 26
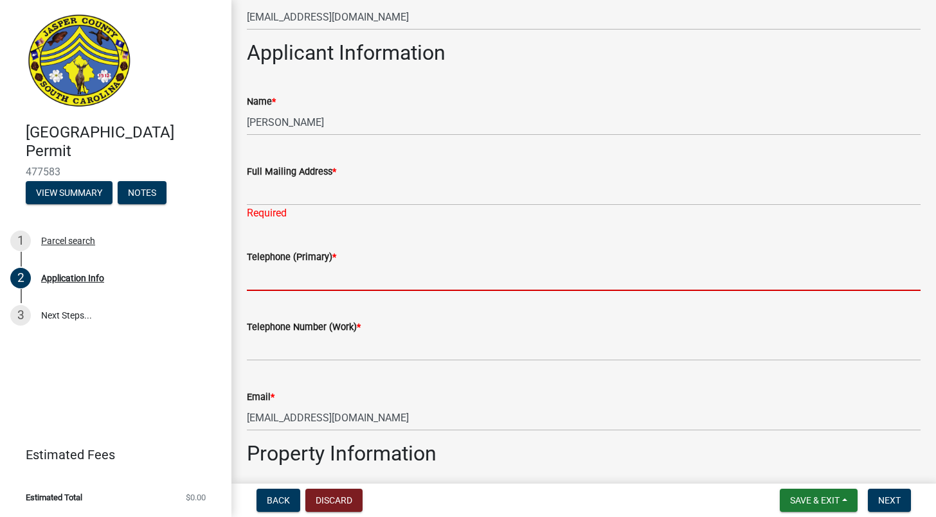
paste input "[PHONE_NUMBER]"
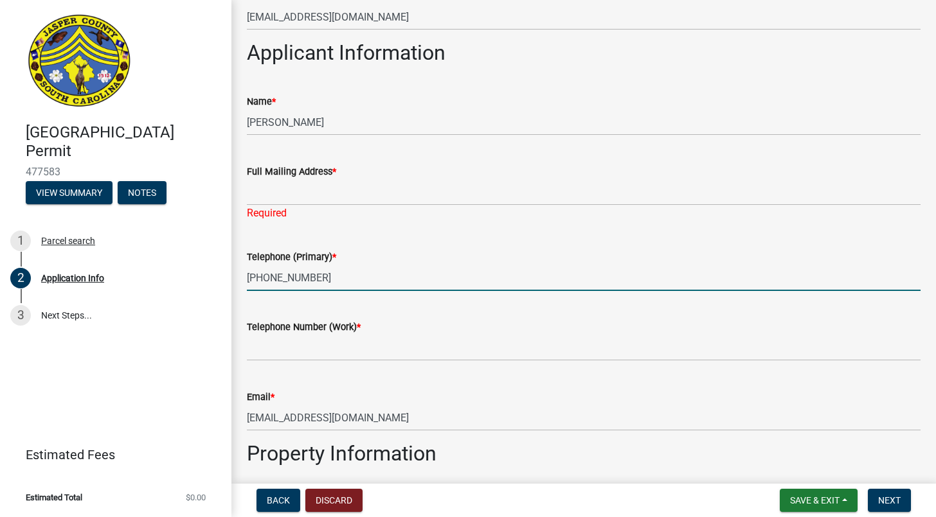
type input "[PHONE_NUMBER]"
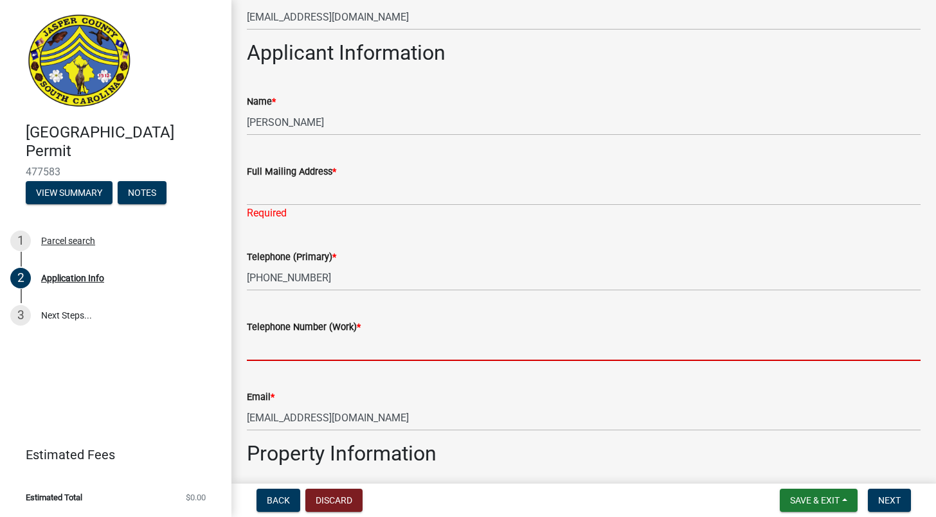
click at [402, 348] on input "Telephone Number (Work) *" at bounding box center [584, 348] width 674 height 26
paste input "[PHONE_NUMBER]"
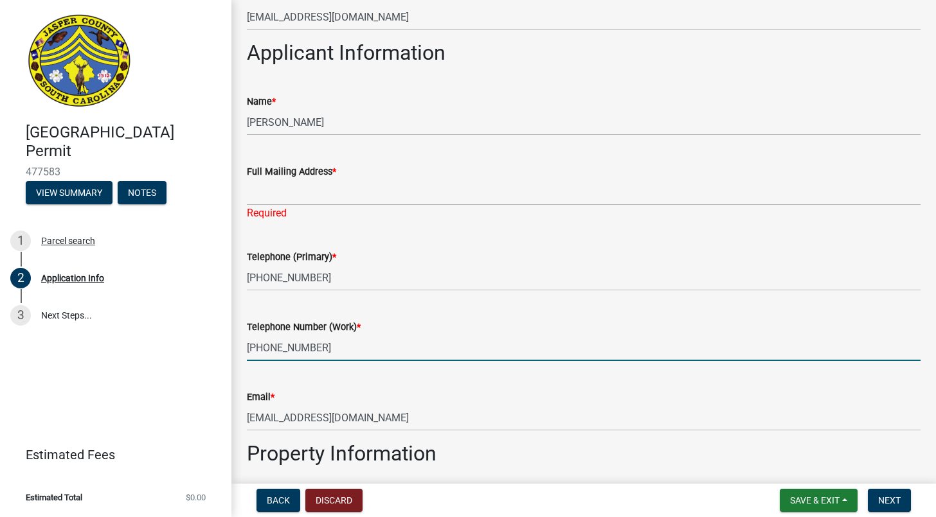
type input "[PHONE_NUMBER]"
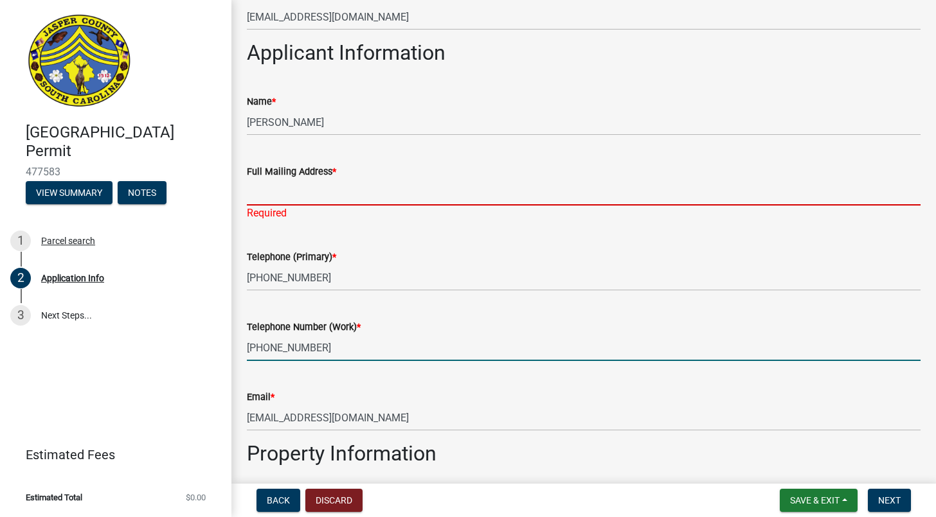
click at [288, 200] on input "Full Mailing Address *" at bounding box center [584, 192] width 674 height 26
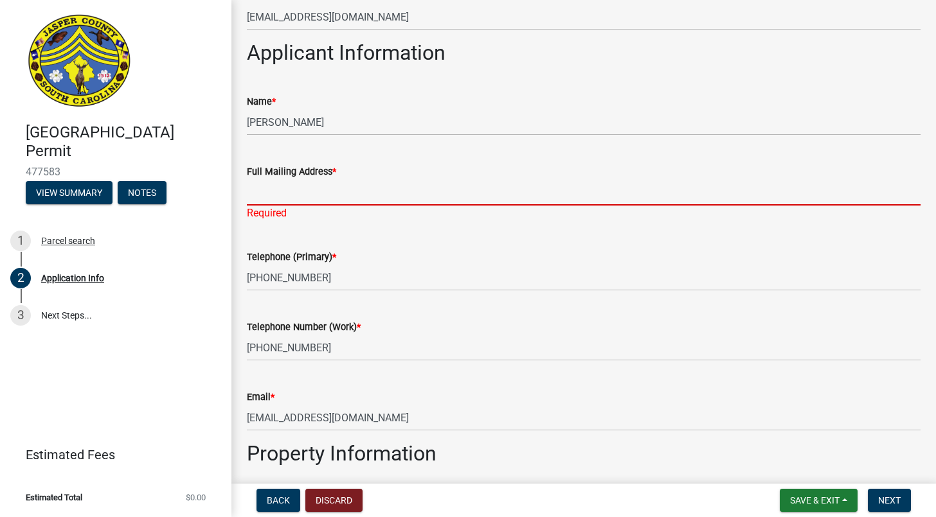
paste input "[STREET_ADDRESS]"
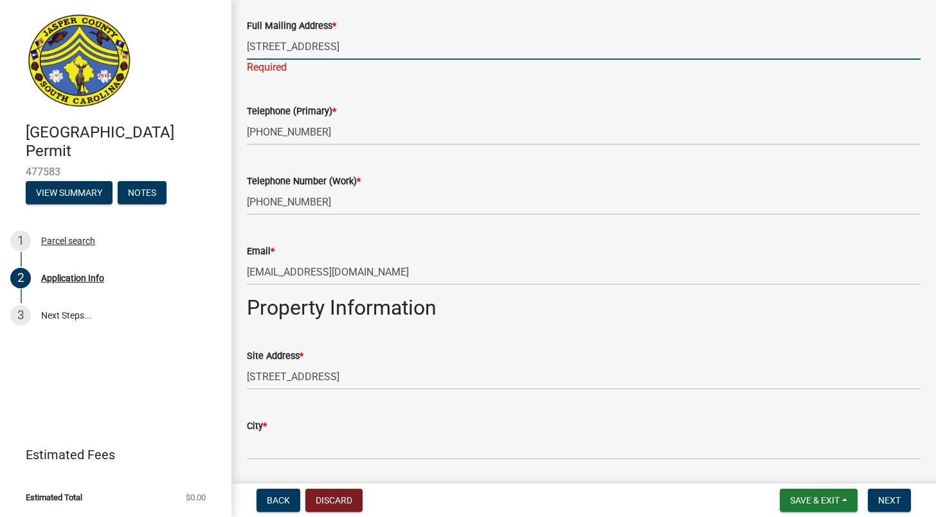
scroll to position [964, 0]
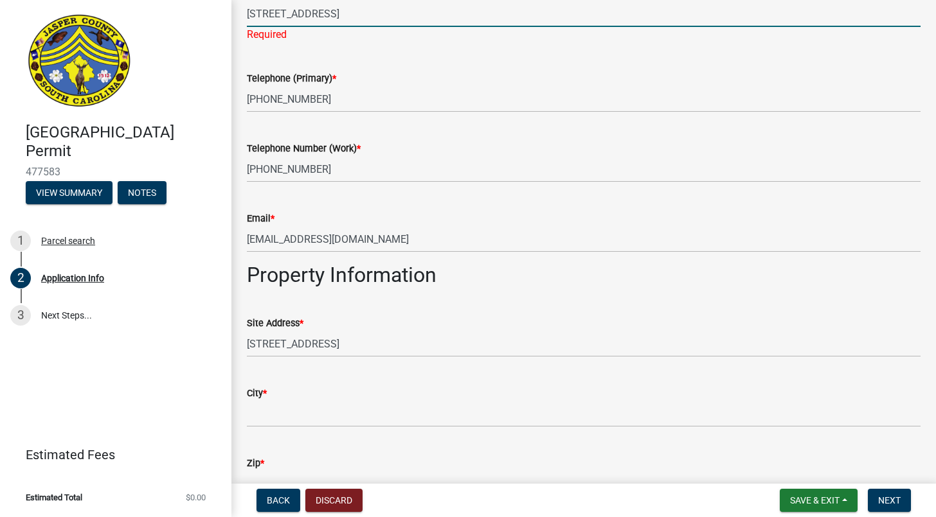
type input "[STREET_ADDRESS]"
click at [535, 366] on wm-data-entity-input-list "Applicant Is: * Homeowner Builder Contractor Authorized Agent Are you are doing…" at bounding box center [584, 514] width 674 height 2812
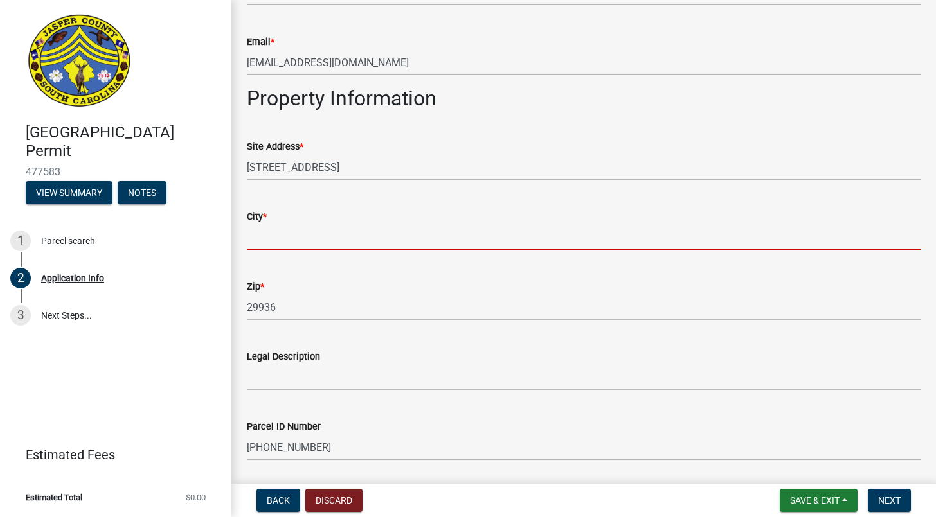
click at [399, 233] on input "City *" at bounding box center [584, 237] width 674 height 26
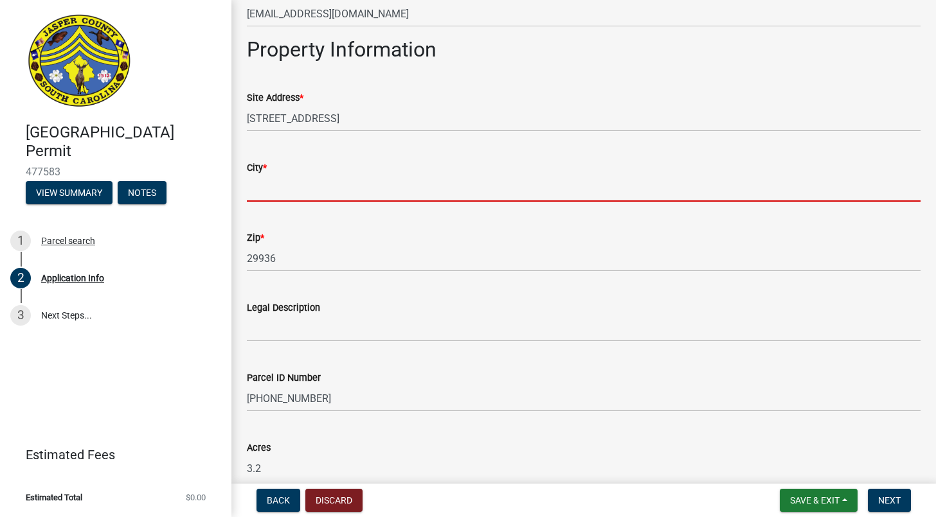
scroll to position [1178, 0]
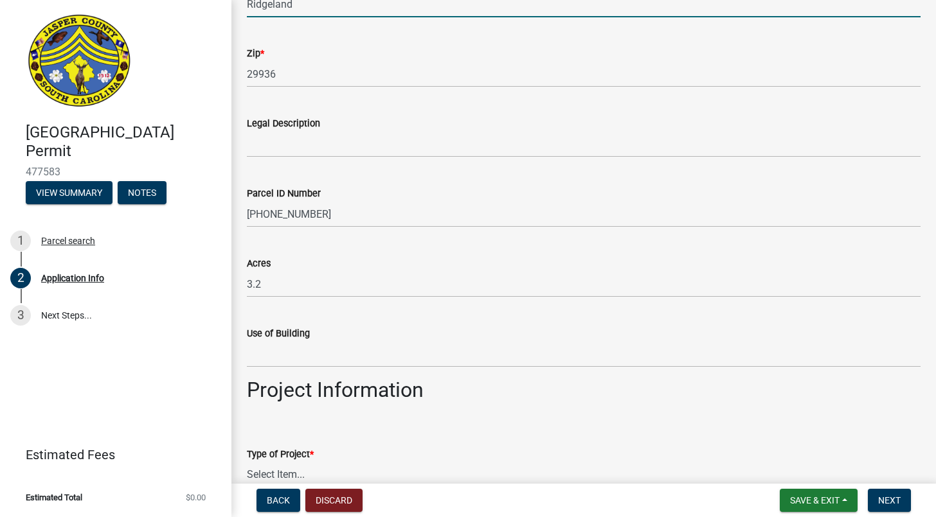
type input "Ridgeland"
click at [447, 415] on div "Type of Project * Select Item... Construction Trailer/Shipping Container Reside…" at bounding box center [584, 450] width 674 height 75
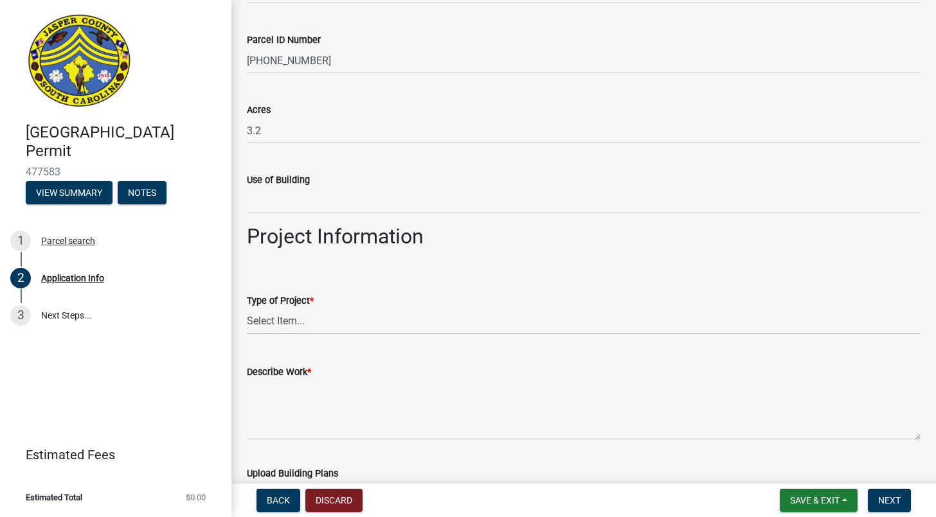
scroll to position [1534, 0]
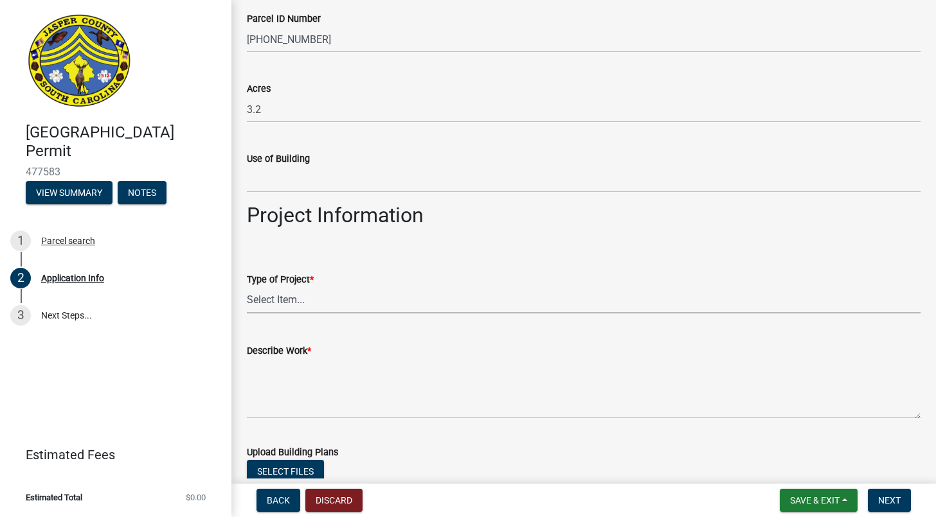
click at [350, 294] on select "Select Item... Construction Trailer/Shipping Container Residential Demolition C…" at bounding box center [584, 300] width 674 height 26
click at [247, 287] on select "Select Item... Construction Trailer/Shipping Container Residential Demolition C…" at bounding box center [584, 300] width 674 height 26
select select "04d21de2-80f1-4f8f-a7fb-0e6ff579ade1"
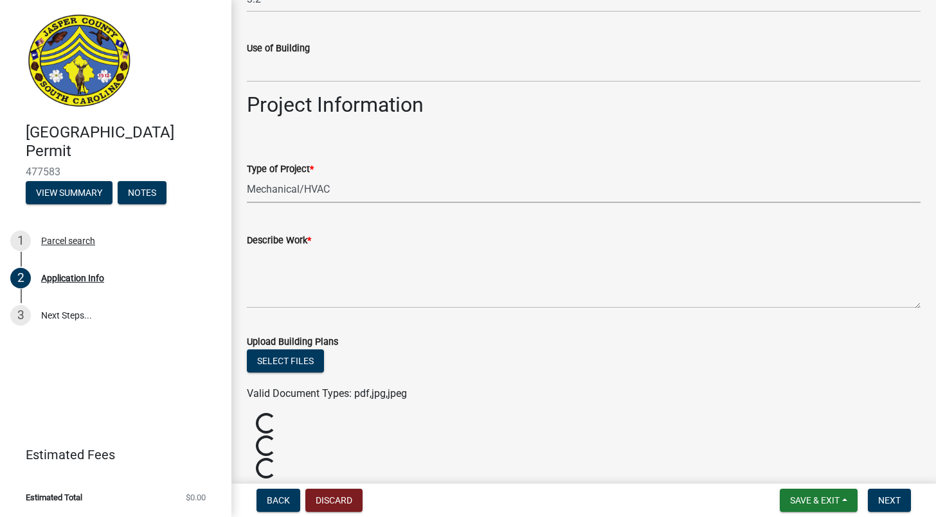
scroll to position [1645, 0]
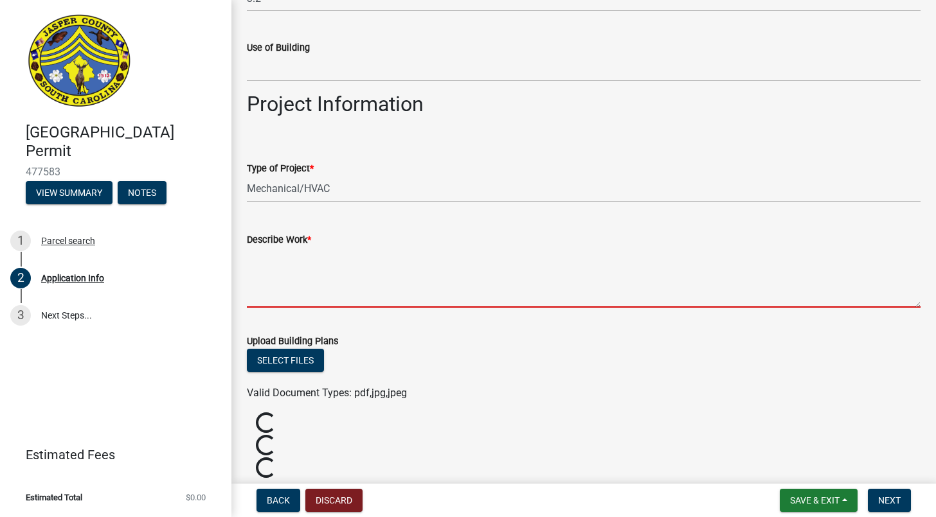
click at [437, 281] on textarea "Describe Work *" at bounding box center [584, 277] width 674 height 60
click at [389, 300] on textarea "Describe Work *" at bounding box center [584, 277] width 674 height 60
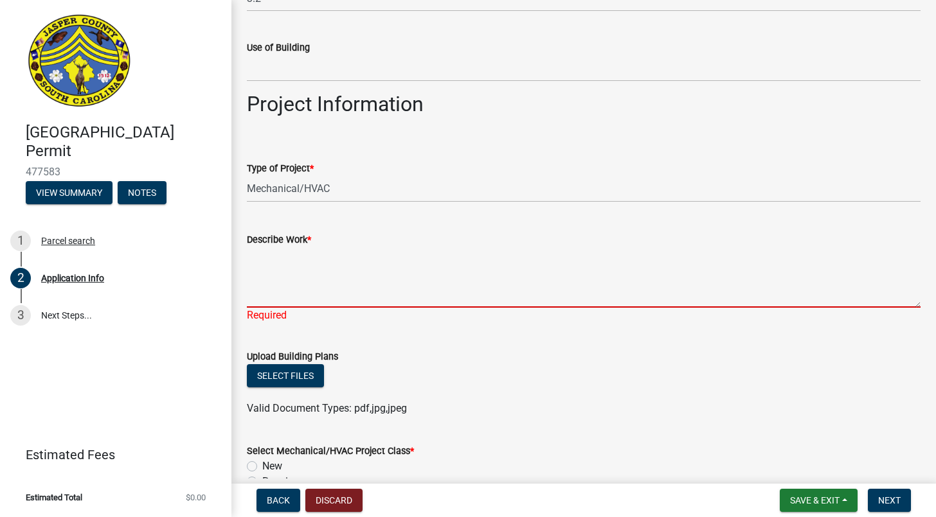
paste textarea "Install a new Lennox split heat pump system per AHRI #215712350, consisting of …"
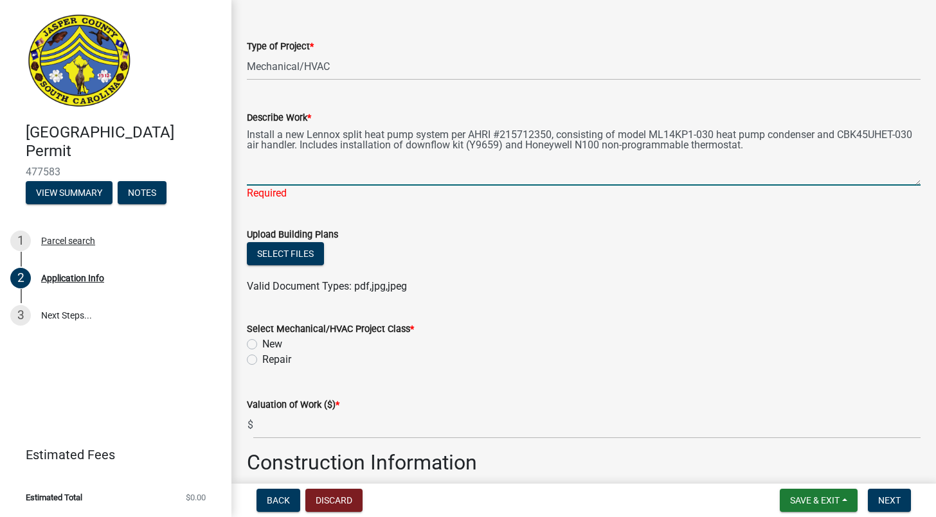
scroll to position [1822, 0]
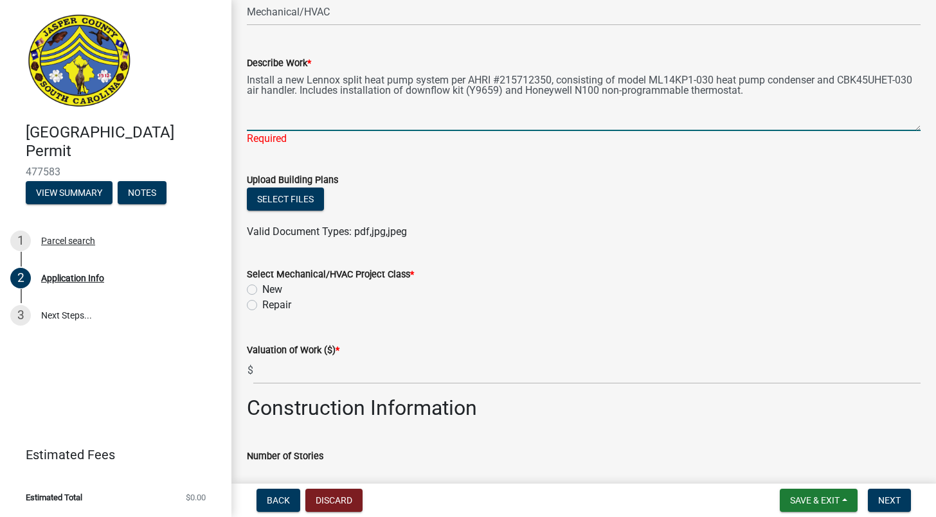
type textarea "Install a new Lennox split heat pump system per AHRI #215712350, consisting of …"
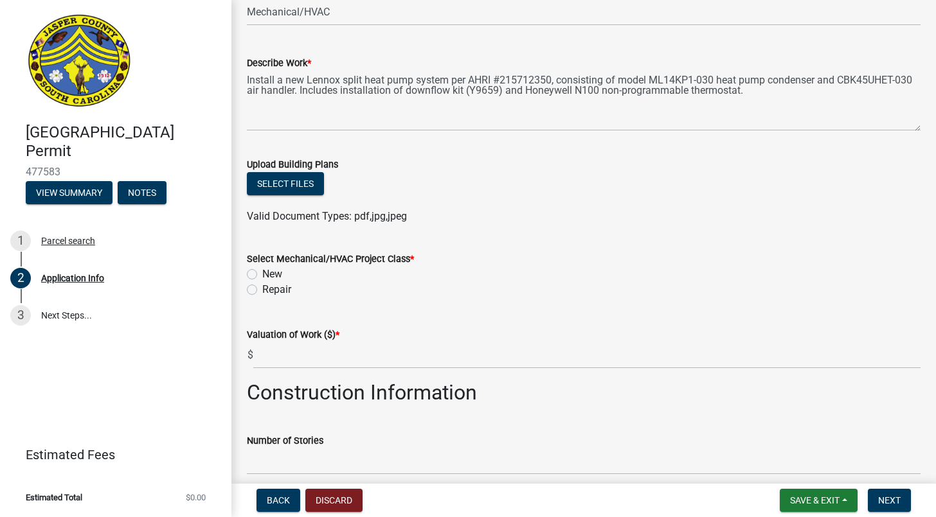
click at [262, 273] on label "New" at bounding box center [272, 274] width 20 height 15
click at [262, 273] on input "New" at bounding box center [266, 271] width 8 height 8
radio input "true"
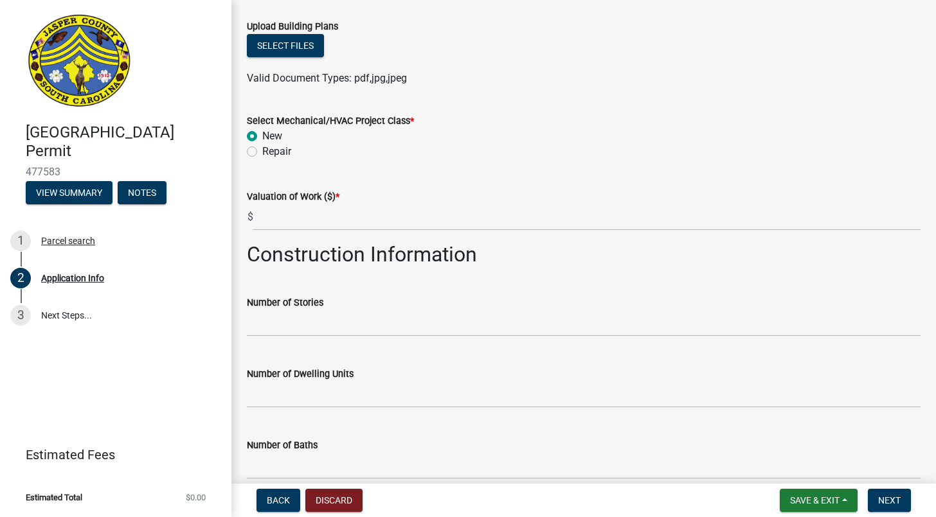
scroll to position [1964, 0]
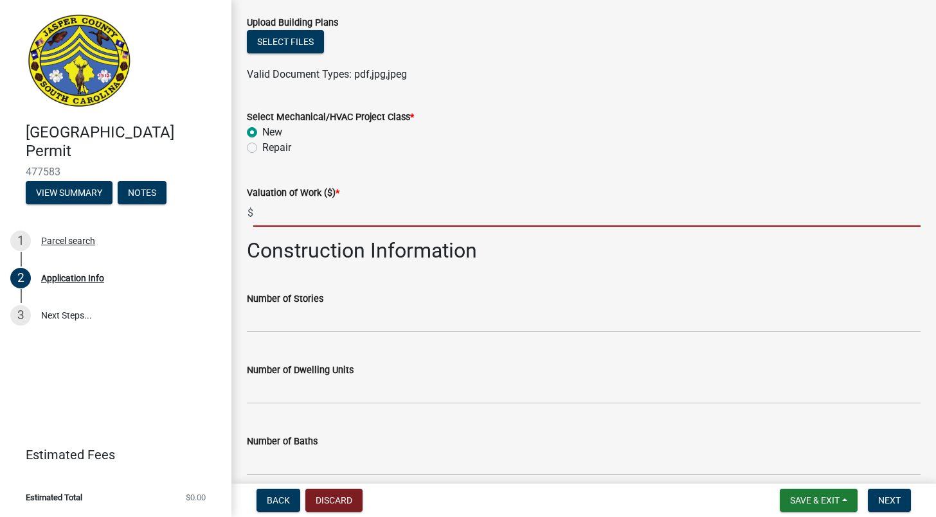
click at [311, 209] on input "text" at bounding box center [586, 214] width 667 height 26
paste input "$8,787"
click at [259, 212] on input "$8,787" at bounding box center [586, 214] width 667 height 26
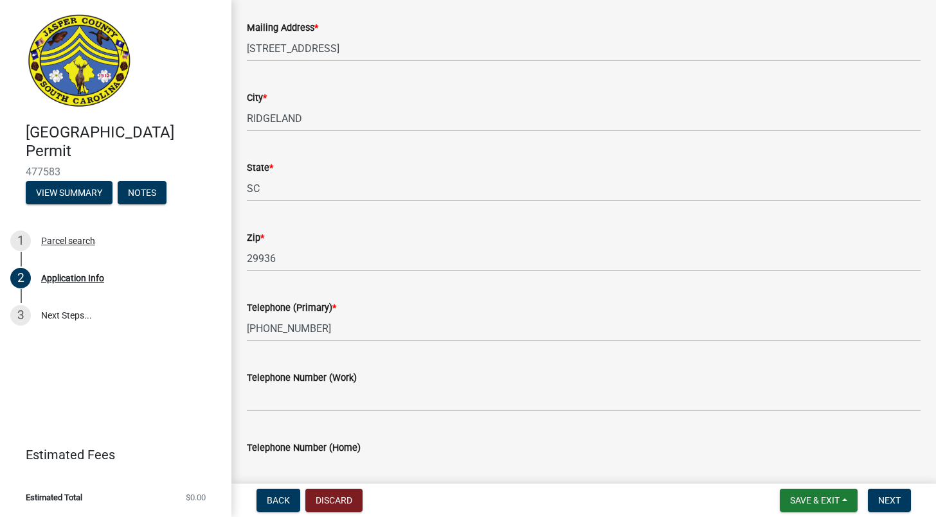
scroll to position [735, 0]
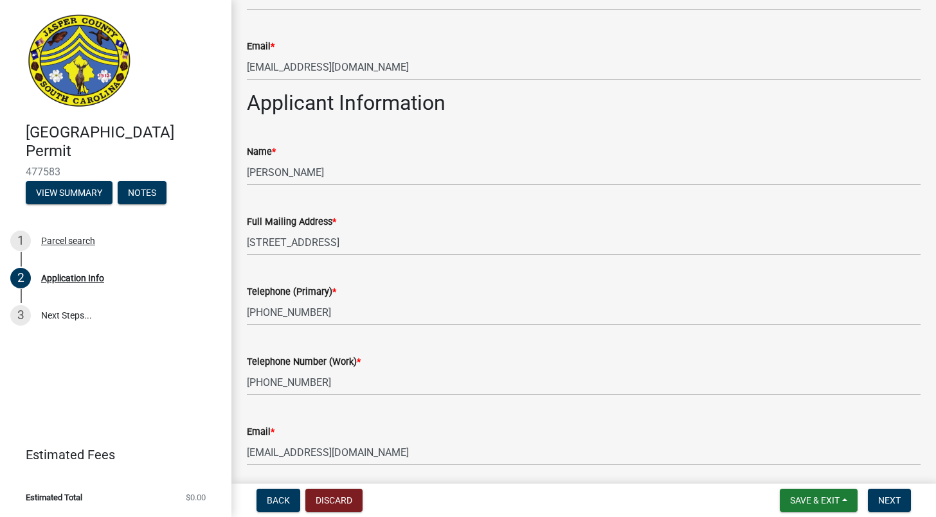
type input "8787"
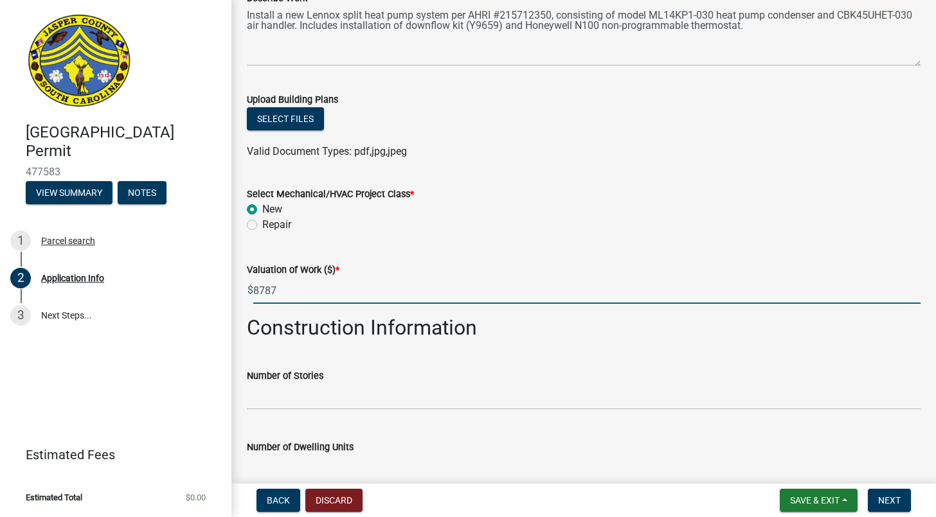
scroll to position [2394, 0]
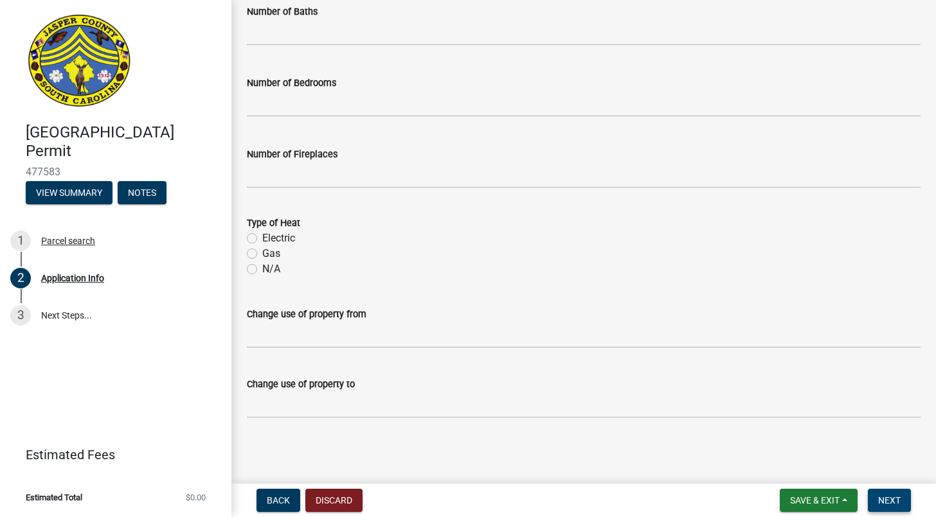
click at [892, 499] on span "Next" at bounding box center [889, 501] width 22 height 10
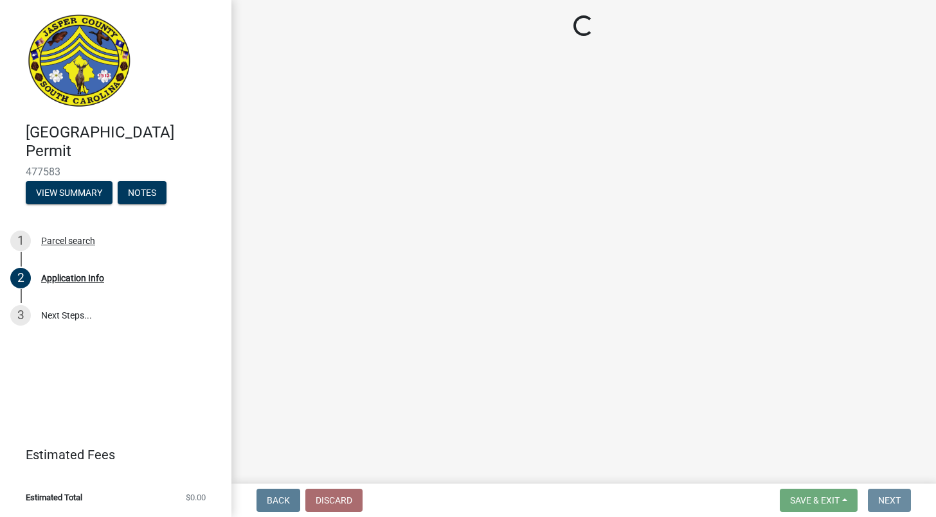
scroll to position [0, 0]
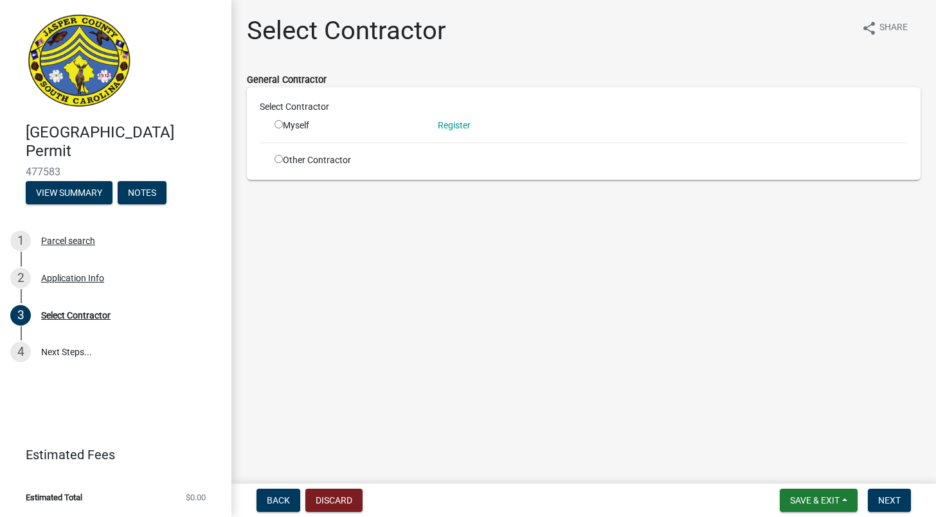
click at [316, 154] on div "Other Contractor" at bounding box center [346, 160] width 163 height 13
click at [275, 160] on input "radio" at bounding box center [278, 159] width 8 height 8
radio input "true"
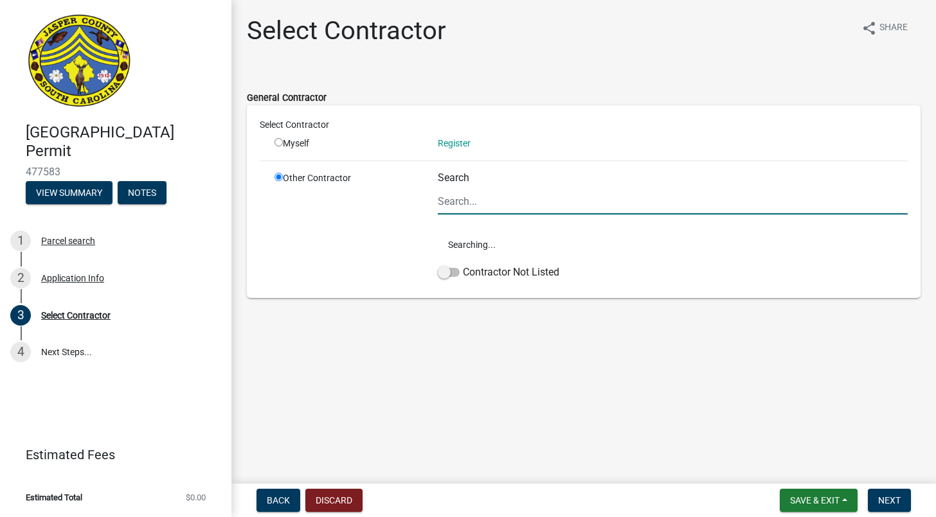
click at [472, 213] on input "Search" at bounding box center [673, 201] width 470 height 26
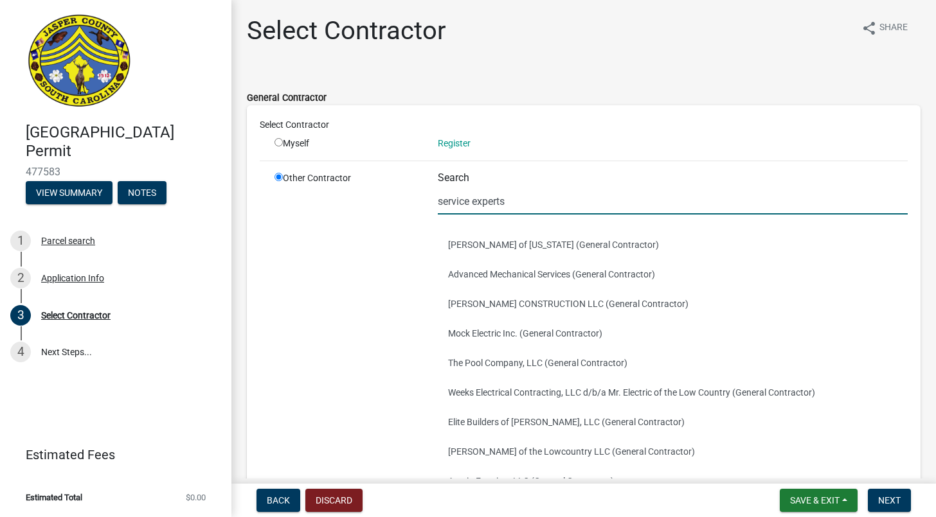
type input "service experts"
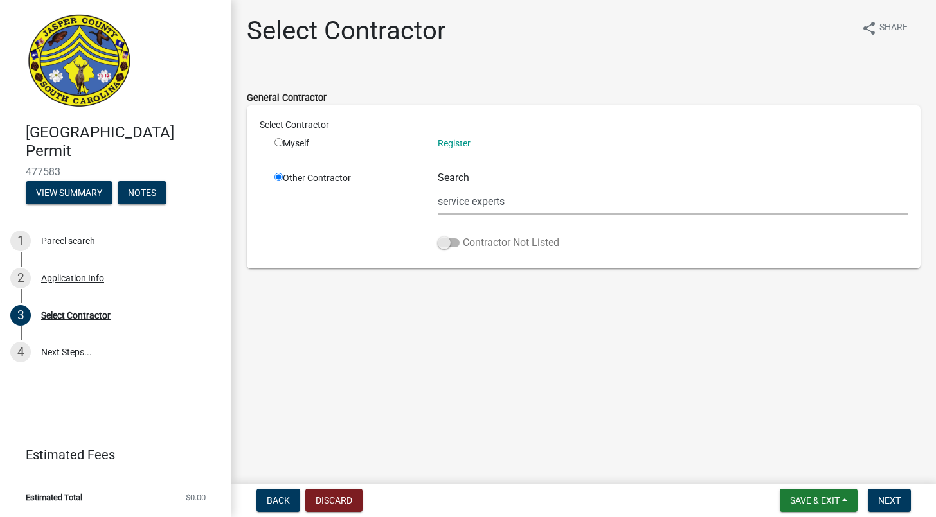
click at [444, 247] on span at bounding box center [449, 242] width 22 height 9
click at [463, 235] on input "Contractor Not Listed" at bounding box center [463, 235] width 0 height 0
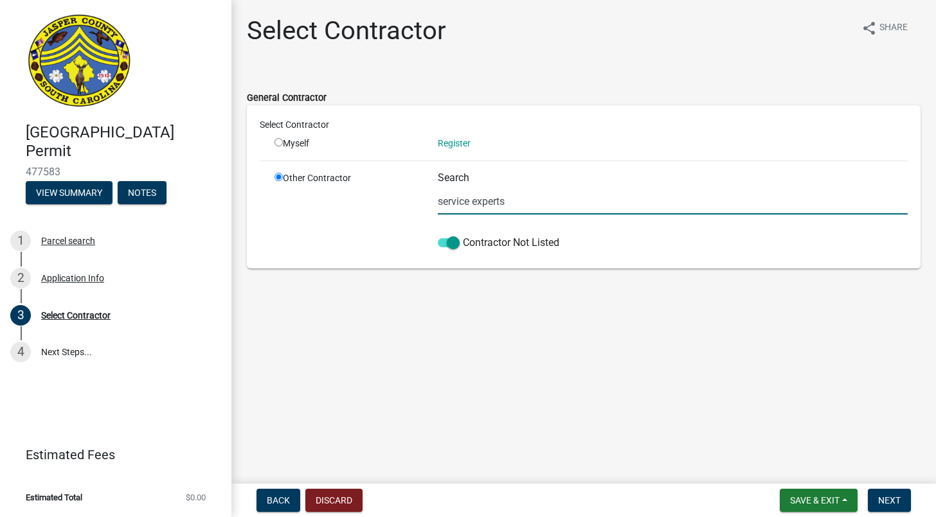
click at [510, 206] on input "service experts" at bounding box center [673, 201] width 470 height 26
drag, startPoint x: 547, startPoint y: 208, endPoint x: 392, endPoint y: 196, distance: 155.4
click at [392, 196] on div "Other Contractor Search service experts Contractor Not Listed" at bounding box center [591, 214] width 652 height 84
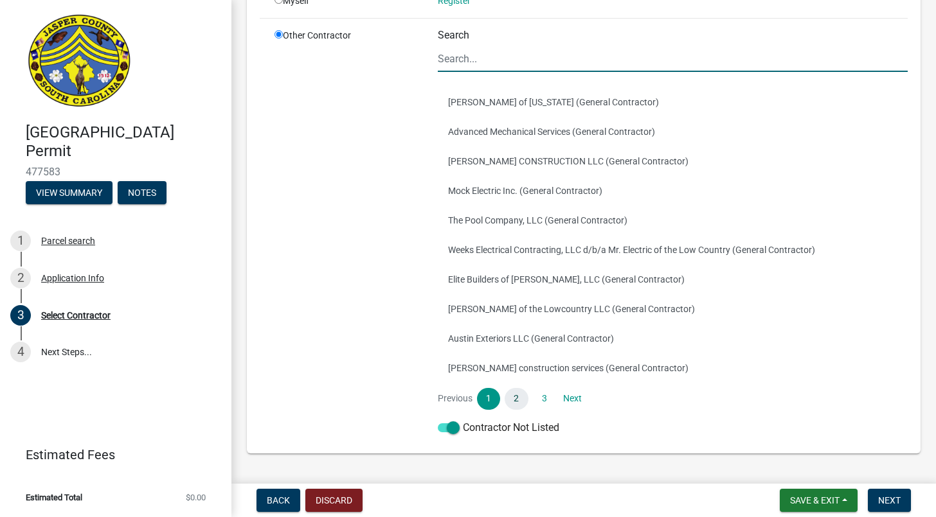
scroll to position [136, 0]
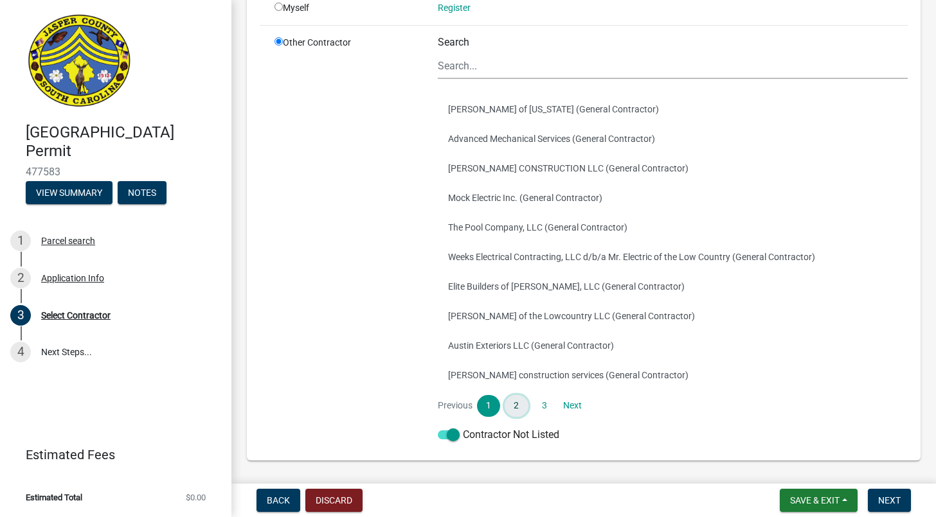
click at [524, 411] on link "2" at bounding box center [516, 406] width 23 height 22
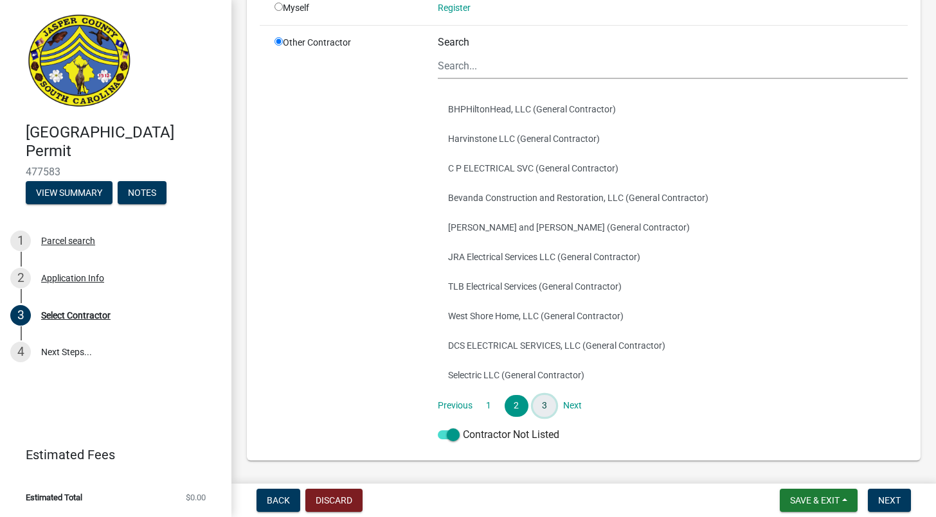
click at [539, 401] on link "3" at bounding box center [544, 406] width 23 height 22
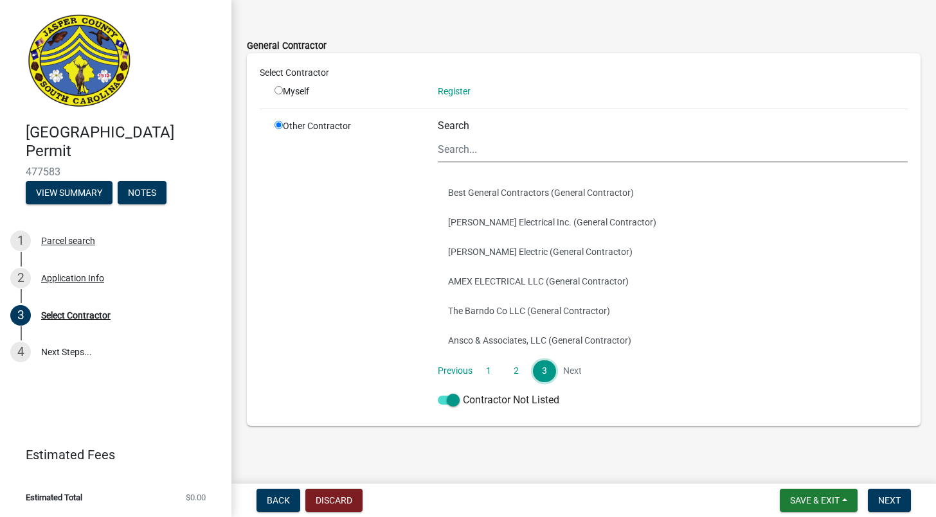
scroll to position [59, 0]
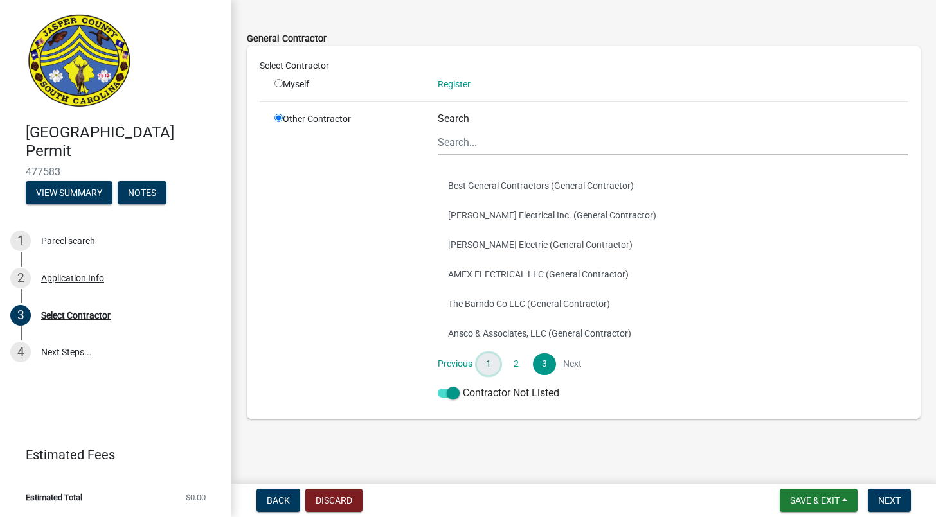
click at [491, 363] on link "1" at bounding box center [488, 365] width 23 height 22
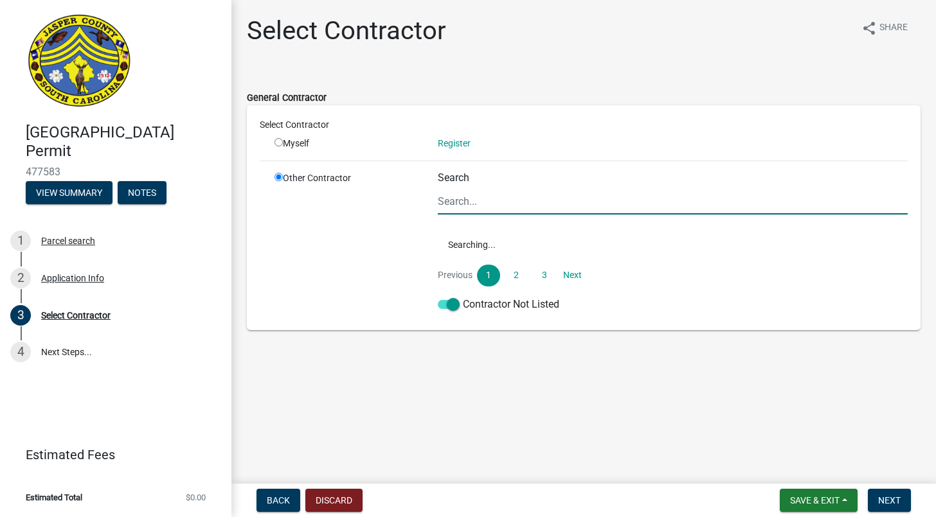
click at [519, 208] on input "Search" at bounding box center [673, 201] width 470 height 26
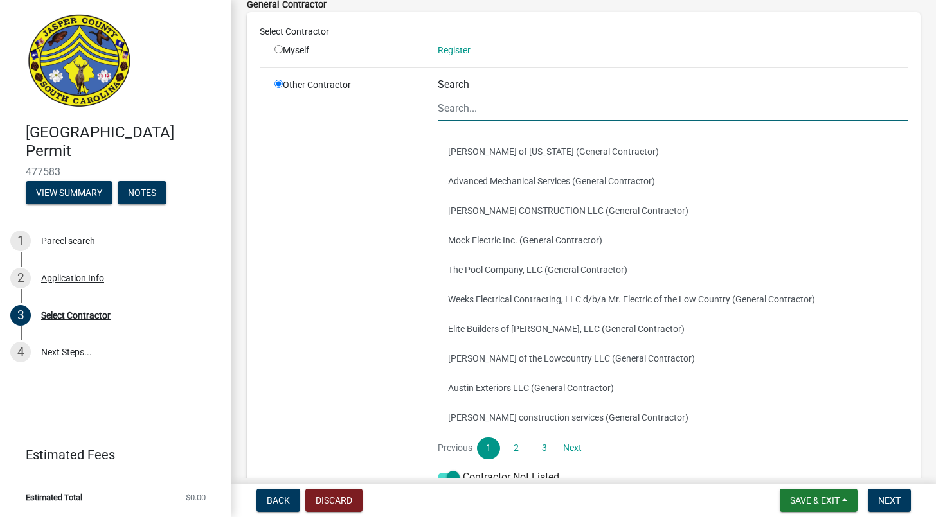
scroll to position [128, 0]
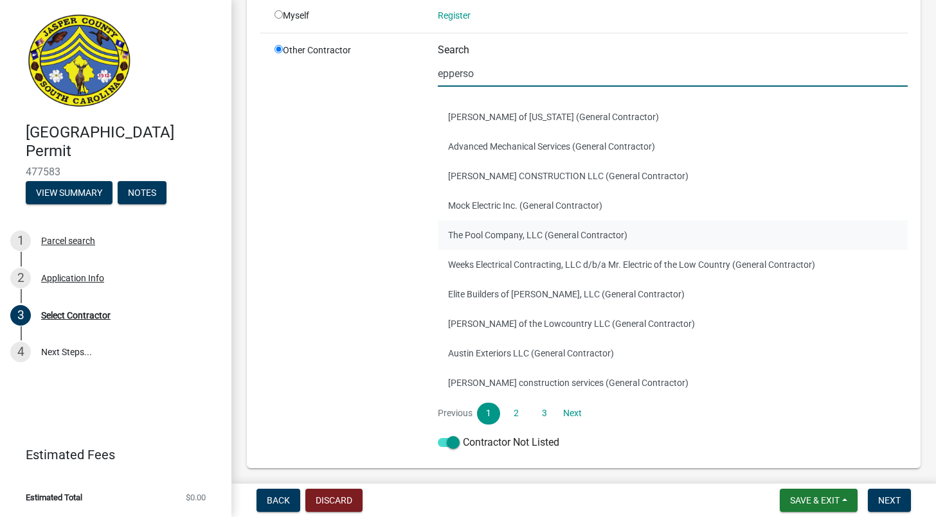
type input "[PERSON_NAME]"
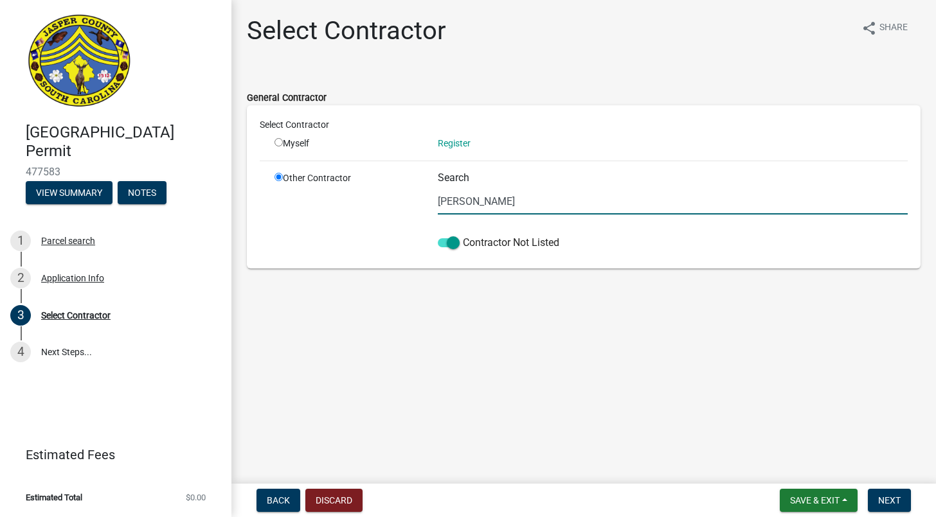
scroll to position [0, 0]
drag, startPoint x: 583, startPoint y: 206, endPoint x: 332, endPoint y: 206, distance: 251.3
click at [332, 206] on div "Other Contractor Search [PERSON_NAME] Contractor Not Listed" at bounding box center [591, 214] width 652 height 84
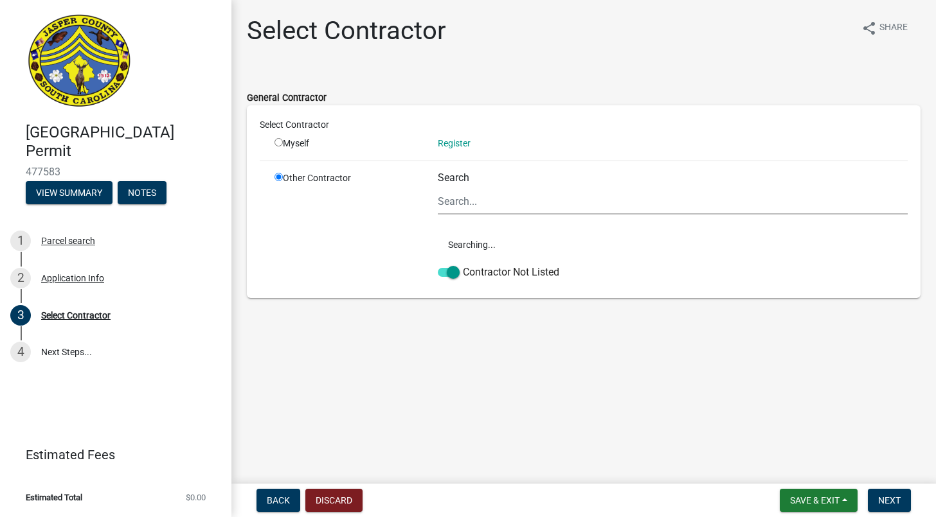
click at [468, 285] on div "Select Contractor Myself Register Other Contractor Search Searching... Contract…" at bounding box center [584, 201] width 674 height 193
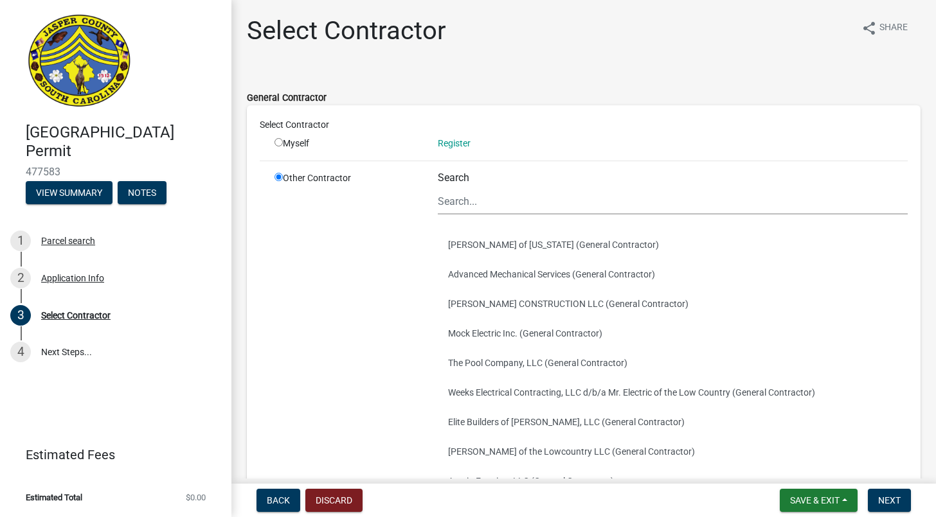
scroll to position [177, 0]
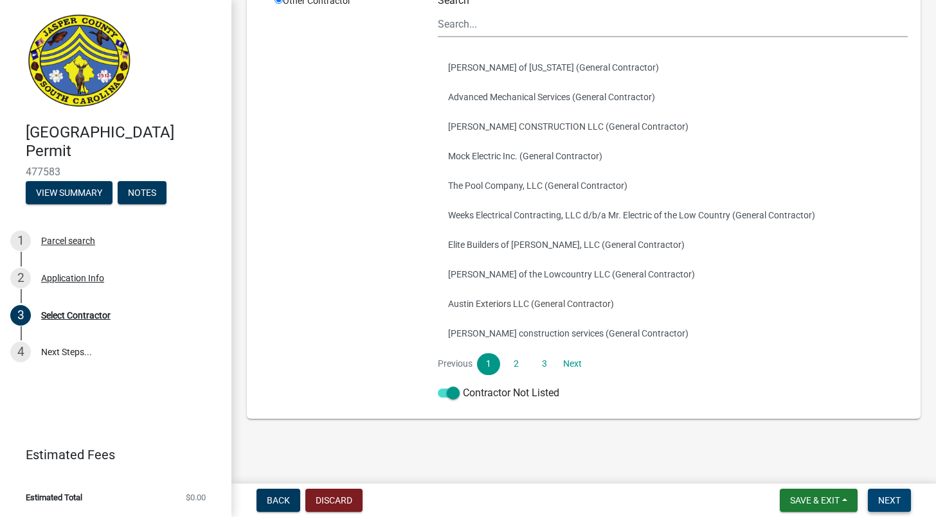
click at [898, 506] on button "Next" at bounding box center [889, 500] width 43 height 23
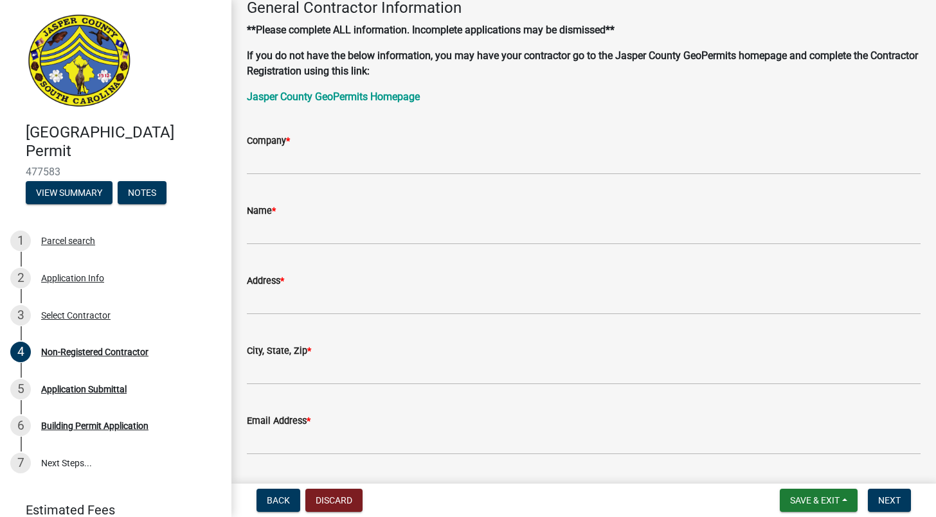
scroll to position [0, 0]
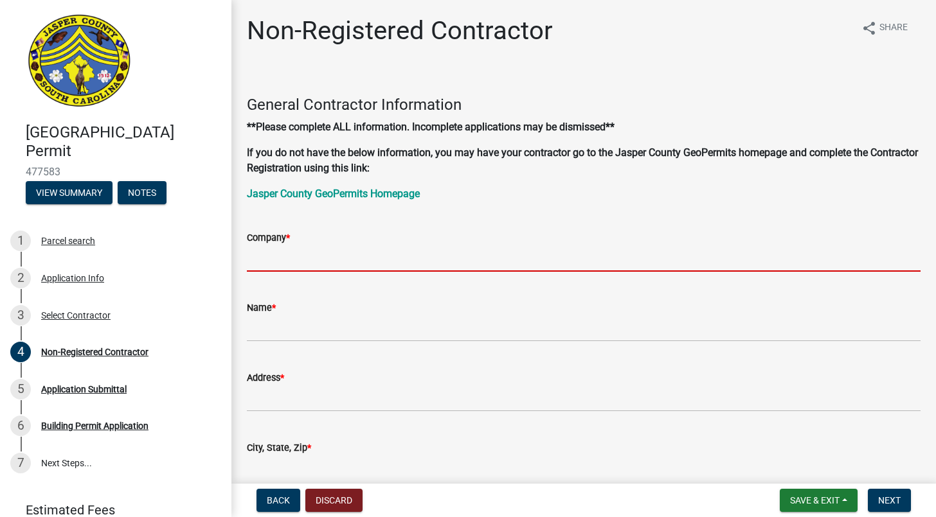
click at [436, 261] on input "Company *" at bounding box center [584, 259] width 674 height 26
paste input "SERVICE EXPERTS HEATING & AIR CONDITIONING LLC D/B/A [PERSON_NAME] SERVICE EXPE…"
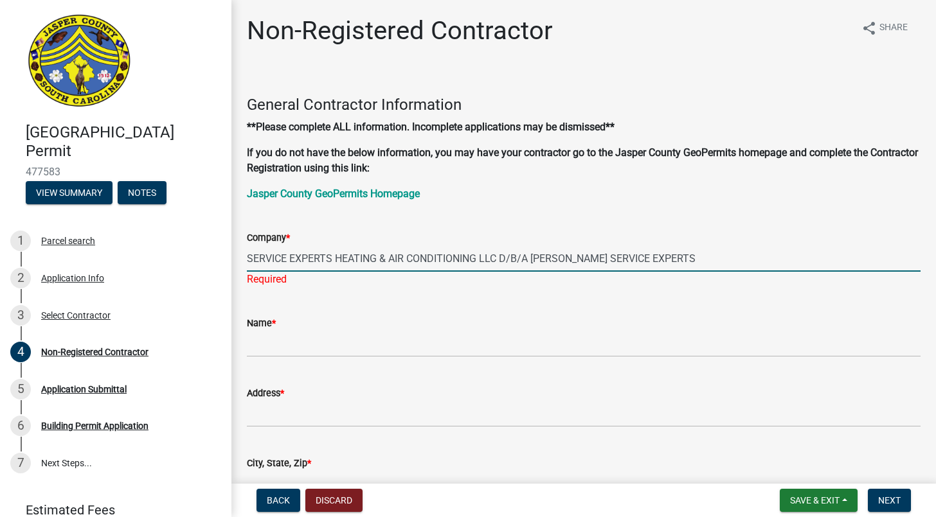
type input "SERVICE EXPERTS HEATING & AIR CONDITIONING LLC D/B/A [PERSON_NAME] SERVICE EXPE…"
click at [510, 346] on wm-data-entity-input "Name *" at bounding box center [584, 333] width 674 height 70
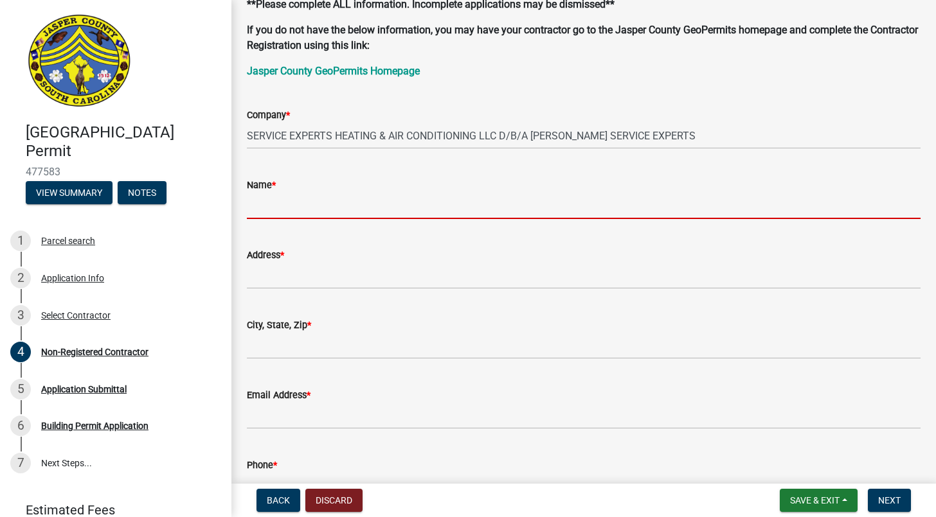
scroll to position [121, 0]
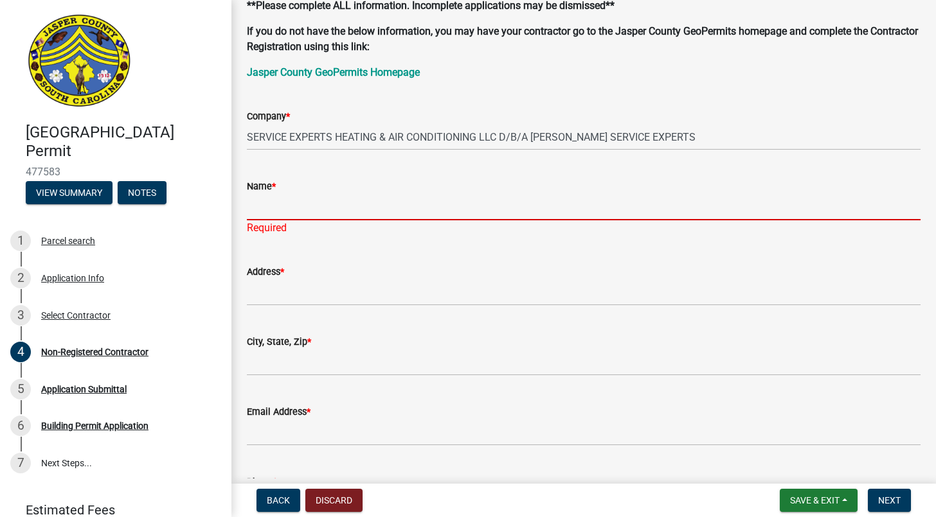
paste input "1306 FORDING IS. [STREET_ADDRESS]"
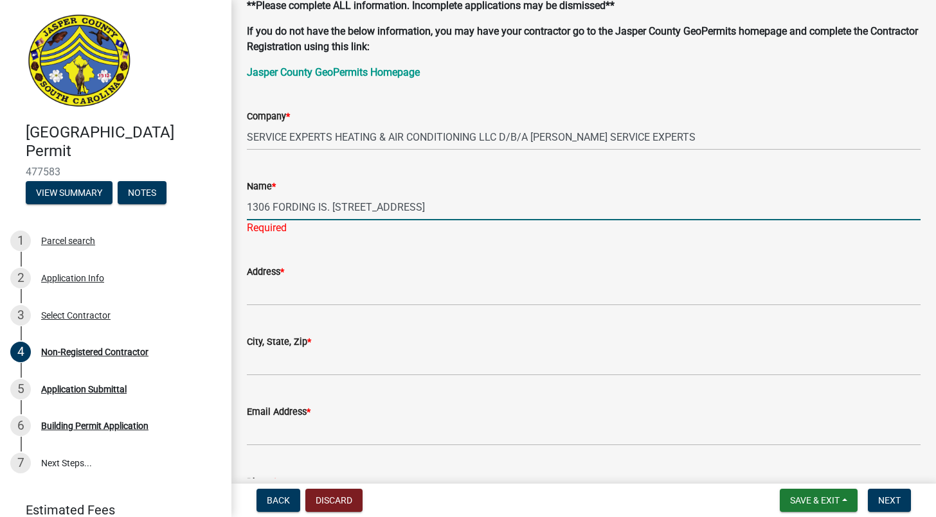
type input "1306 FORDING IS. [STREET_ADDRESS]"
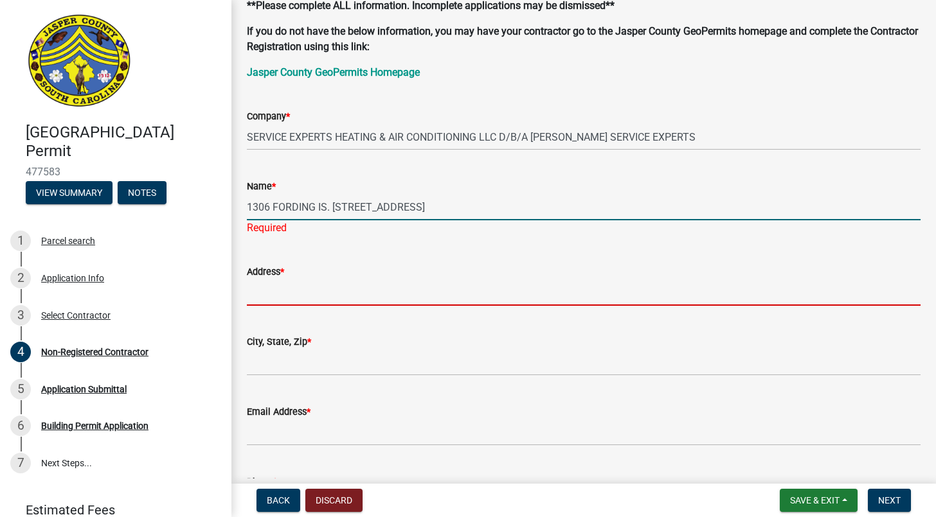
click at [386, 292] on wm-data-entity-input "Address *" at bounding box center [584, 281] width 674 height 70
paste input "1306 FORDING IS. [STREET_ADDRESS]"
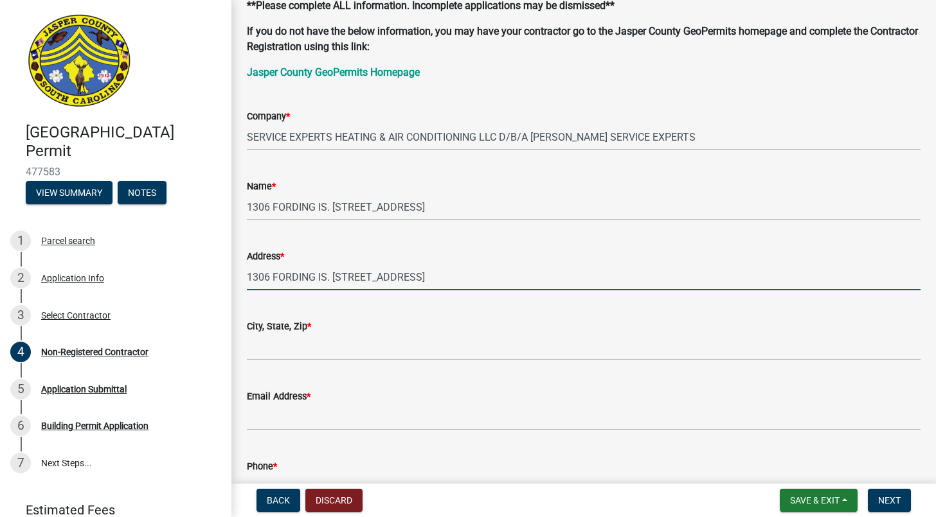
type input "1306 FORDING IS. [STREET_ADDRESS]"
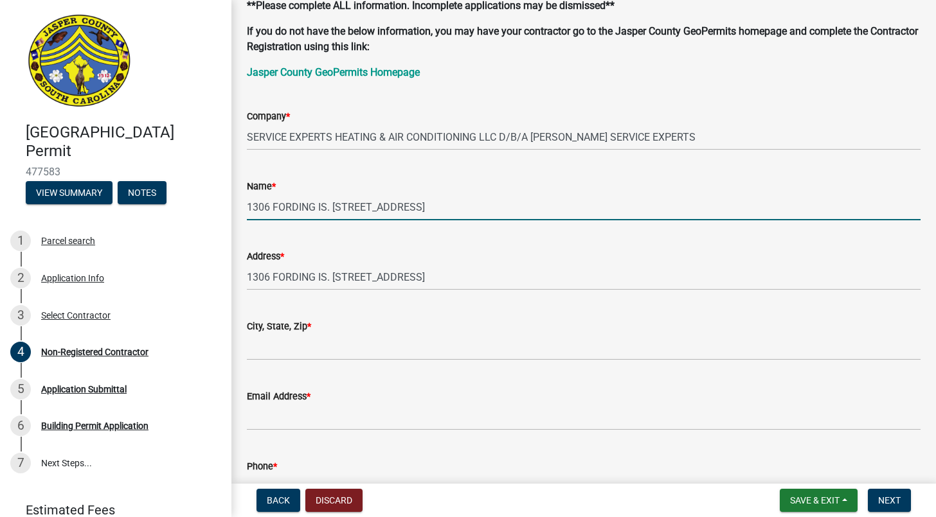
drag, startPoint x: 529, startPoint y: 208, endPoint x: 208, endPoint y: 202, distance: 320.8
click at [208, 202] on div "[GEOGRAPHIC_DATA] Permit 477583 View Summary Notes 1 Parcel search 2 Applicatio…" at bounding box center [468, 258] width 936 height 517
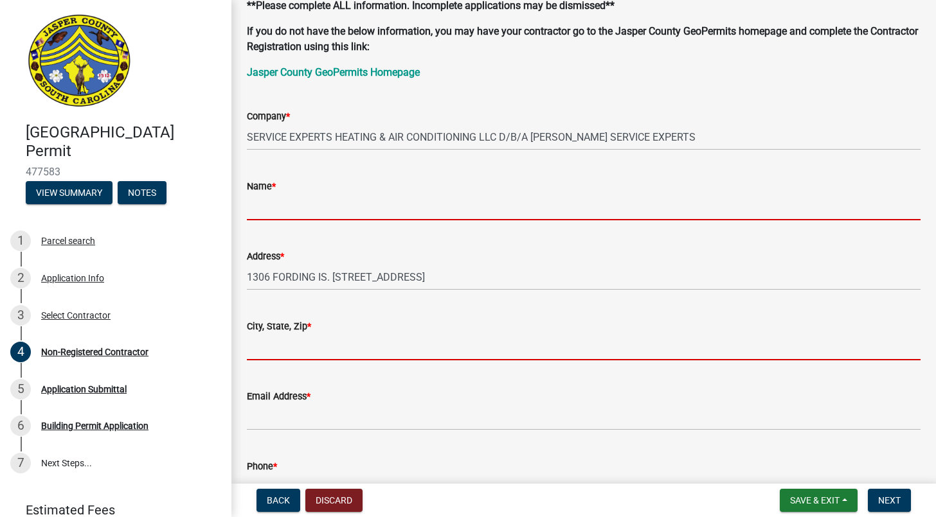
click at [407, 347] on form "City, State, Zip *" at bounding box center [584, 340] width 674 height 42
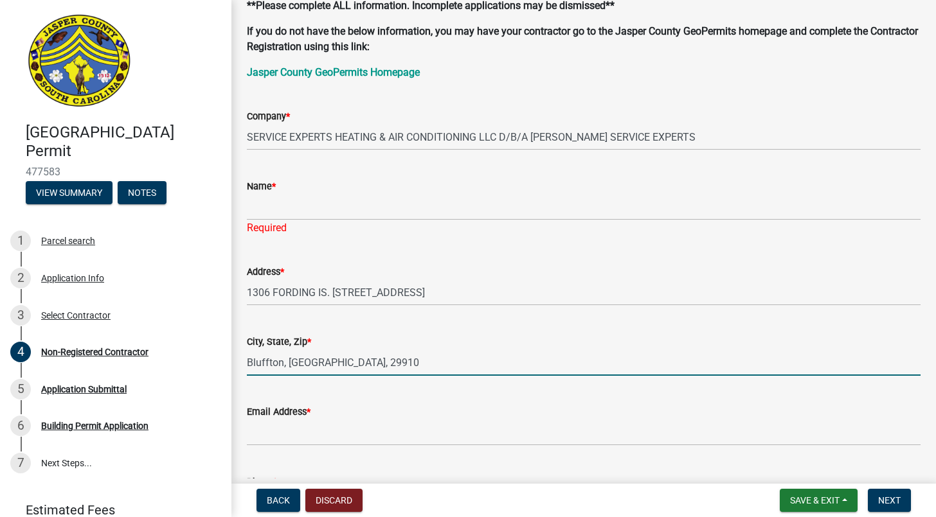
type input "Bluffton, [GEOGRAPHIC_DATA], 29910"
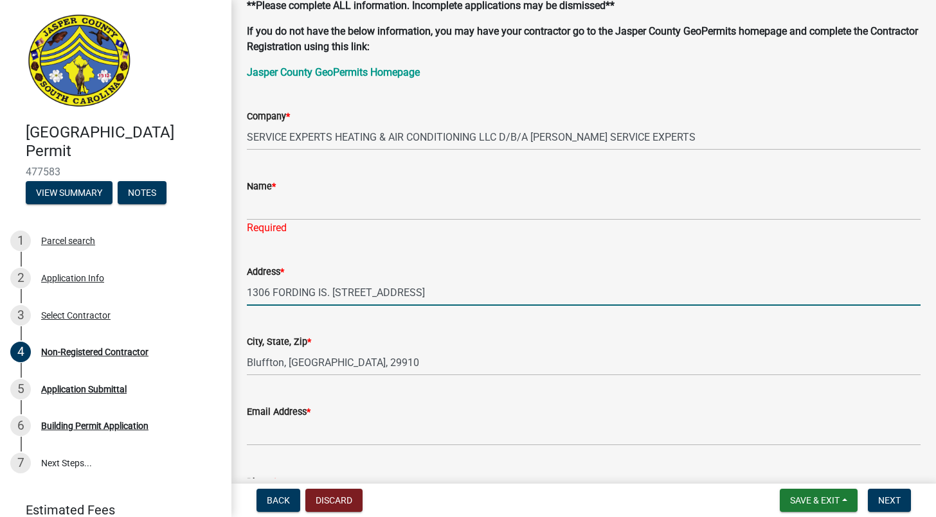
drag, startPoint x: 476, startPoint y: 288, endPoint x: 364, endPoint y: 289, distance: 111.8
click at [364, 289] on input "1306 FORDING IS. [STREET_ADDRESS]" at bounding box center [584, 293] width 674 height 26
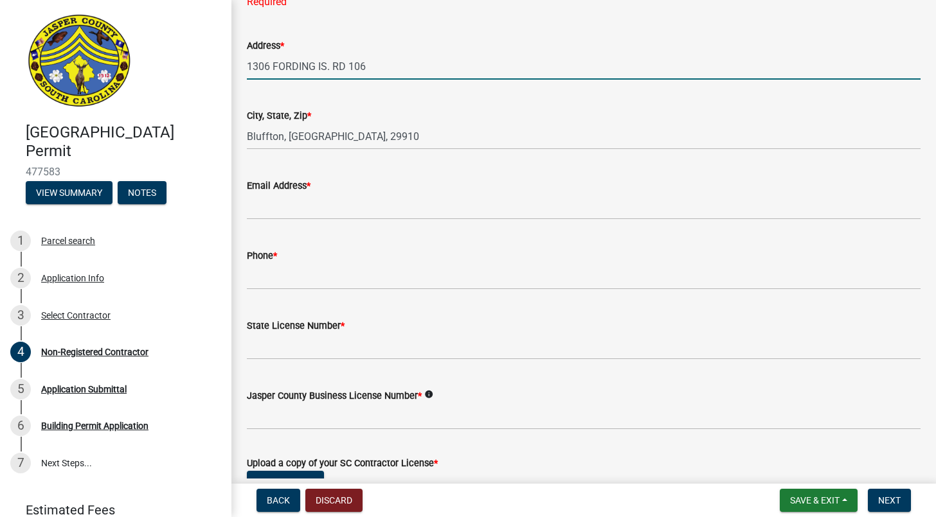
scroll to position [356, 0]
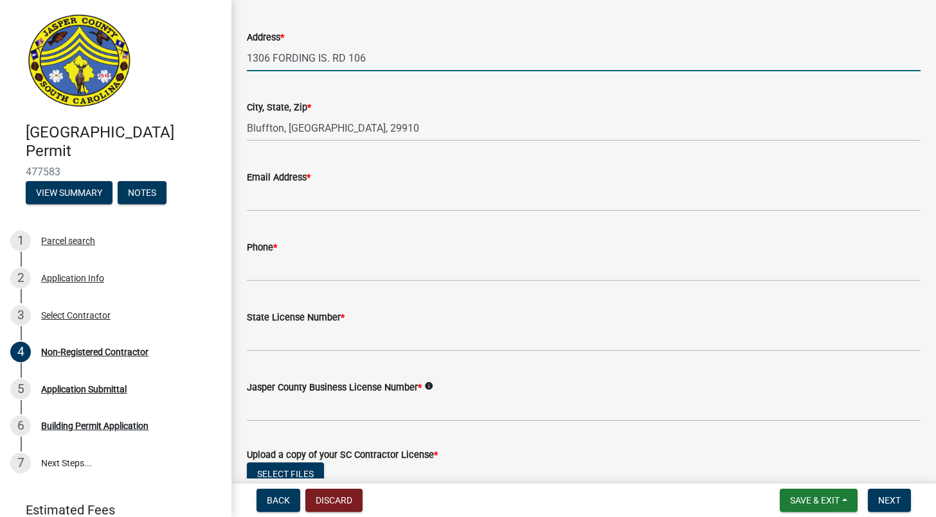
type input "1306 FORDING IS. RD 106"
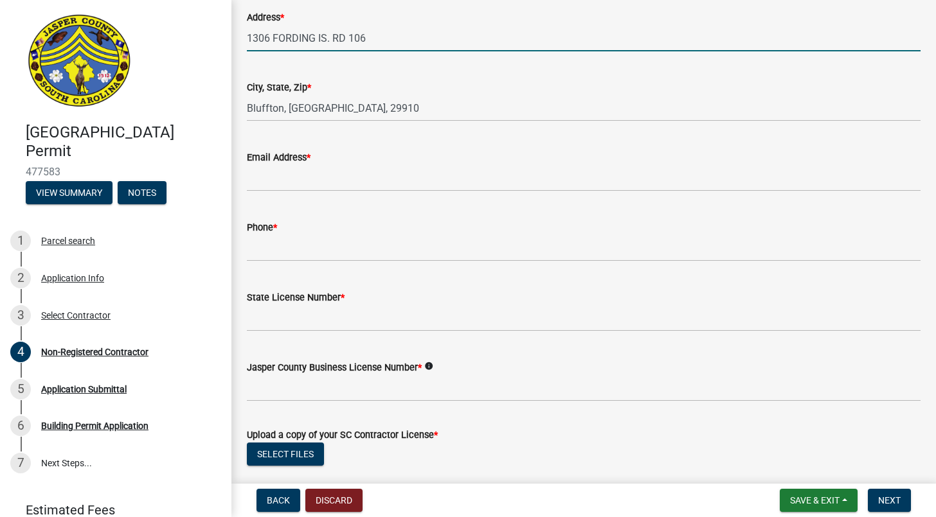
scroll to position [417, 0]
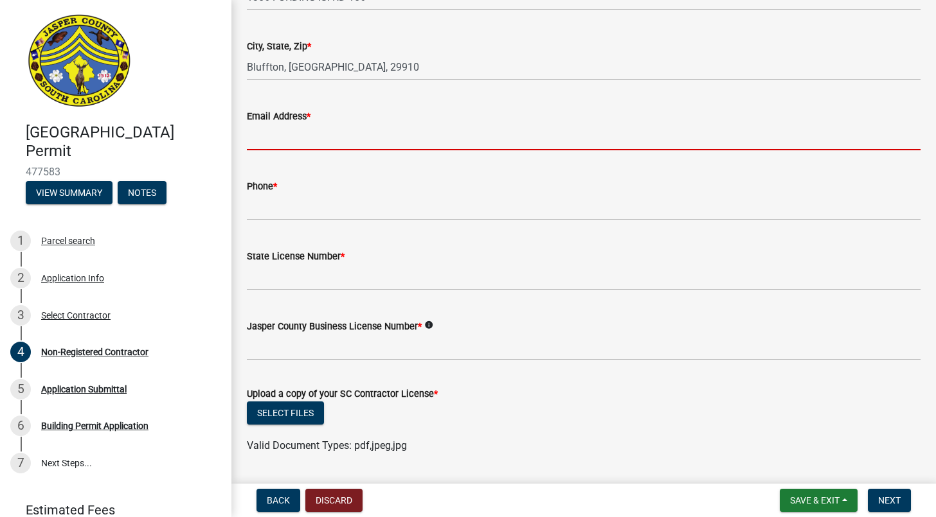
click at [335, 132] on input "Email Address *" at bounding box center [584, 137] width 674 height 26
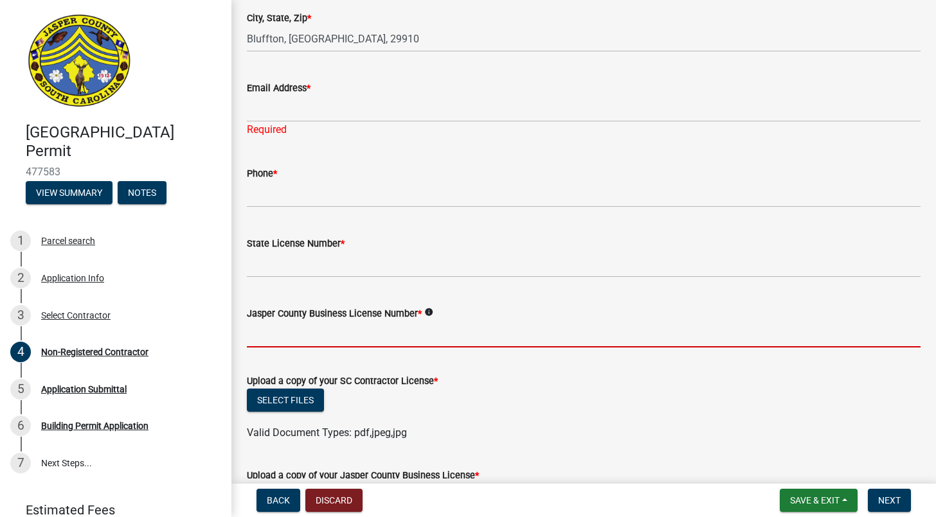
click at [421, 321] on input "Jasper County Business License Number *" at bounding box center [584, 334] width 674 height 26
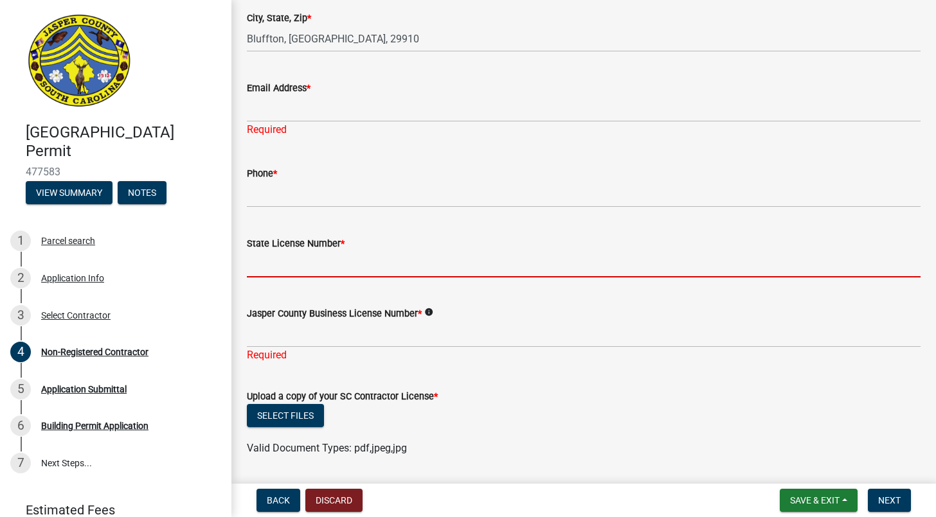
click at [401, 271] on input "State License Number *" at bounding box center [584, 264] width 674 height 26
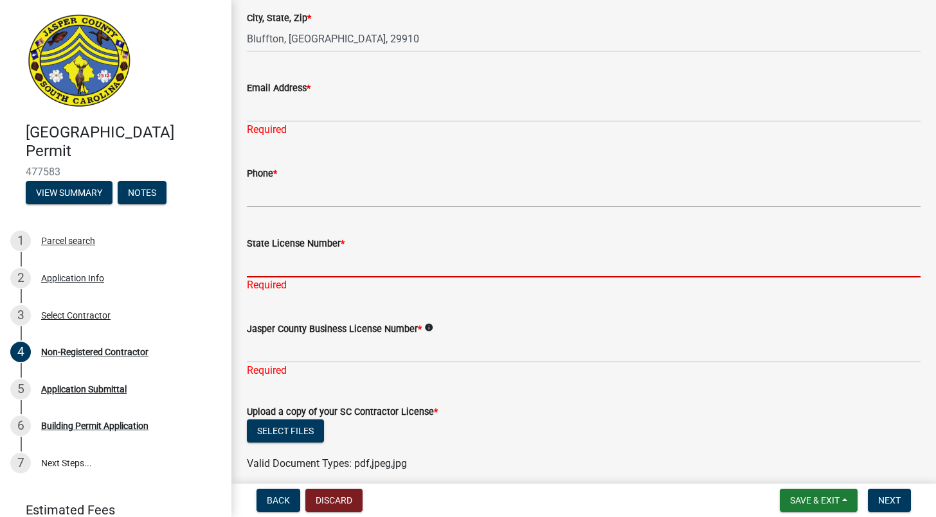
paste input "1306 FORDING IS. [STREET_ADDRESS]"
type input "1306 FORDING IS. [STREET_ADDRESS]"
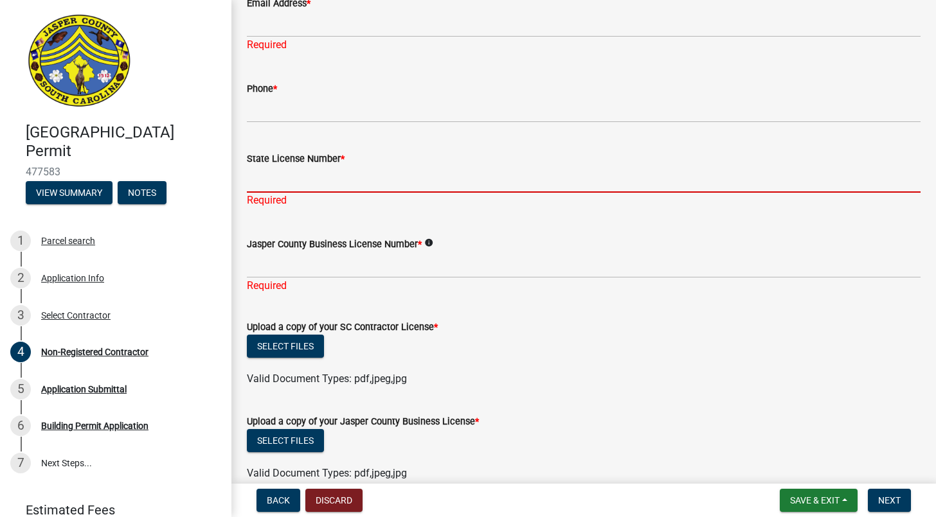
scroll to position [532, 0]
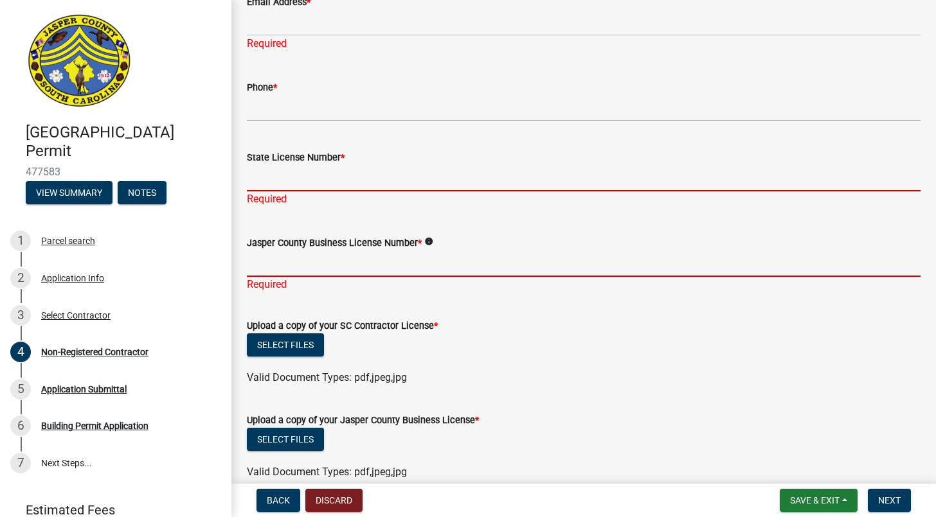
click at [326, 251] on input "Jasper County Business License Number *" at bounding box center [584, 264] width 674 height 26
paste input "li-7786"
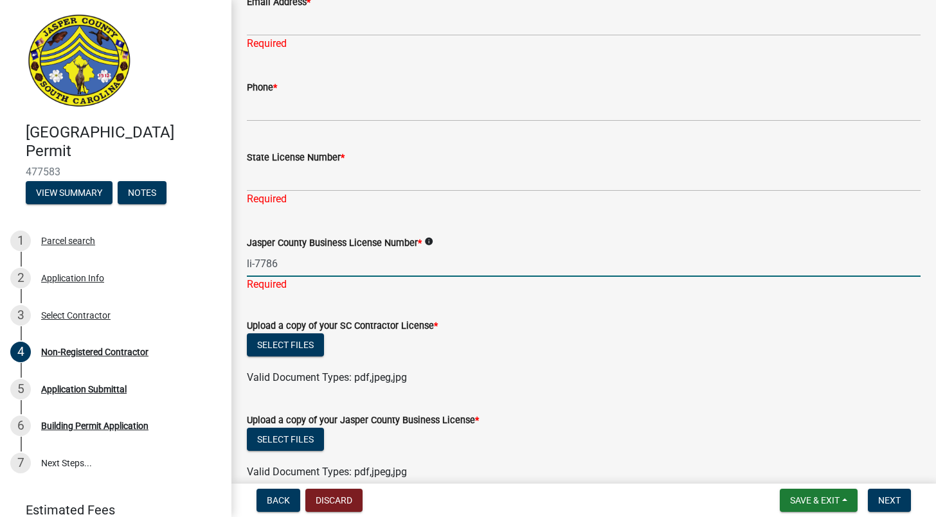
type input "li-7786"
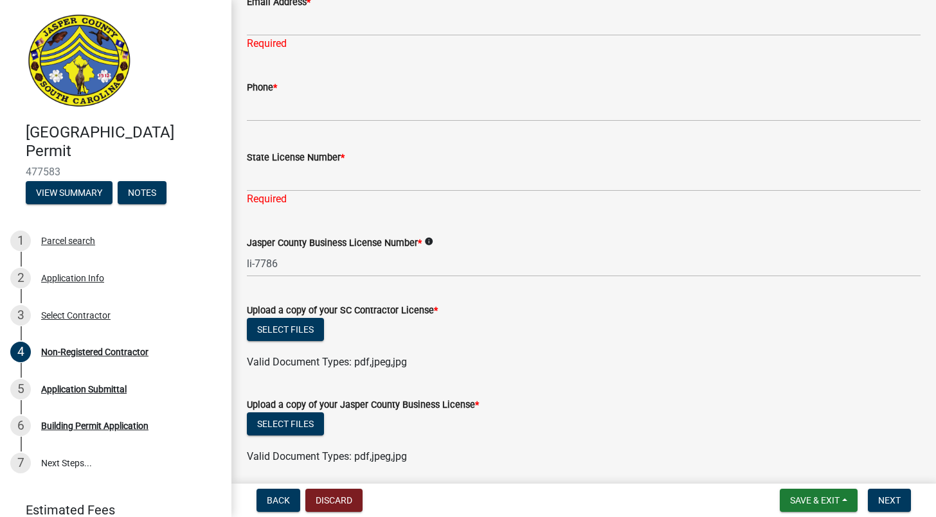
click at [449, 299] on wm-data-entity-input-list "General Contractor Information **Please complete ALL information. Incomplete ap…" at bounding box center [584, 128] width 674 height 1177
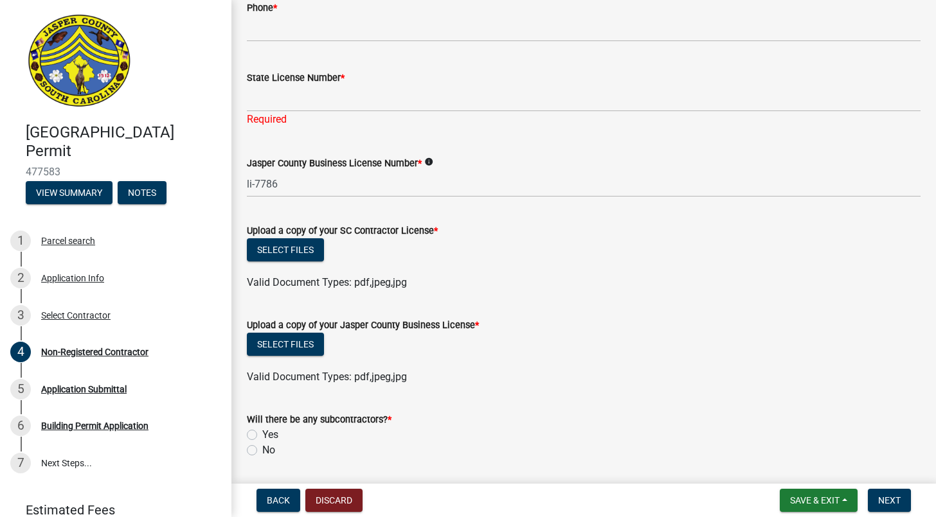
scroll to position [609, 0]
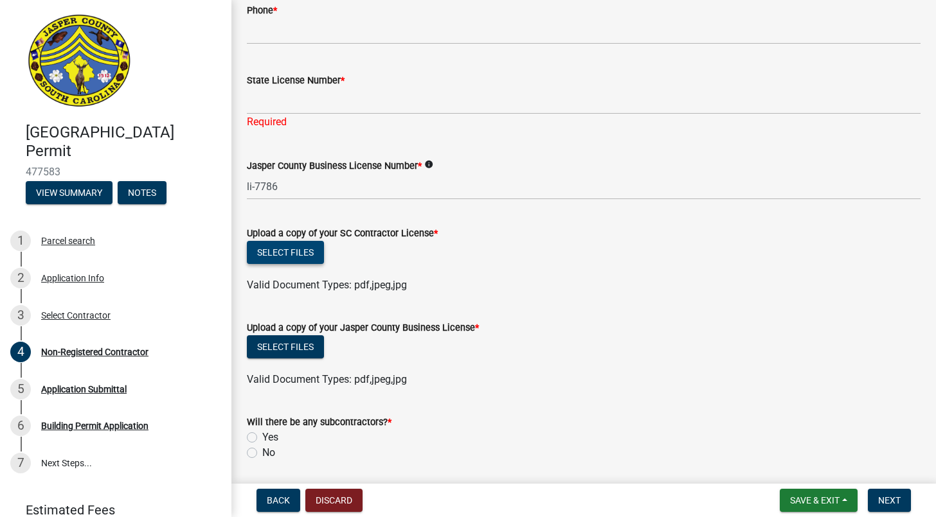
click at [296, 246] on button "Select files" at bounding box center [285, 252] width 77 height 23
click at [285, 252] on button "Select files" at bounding box center [285, 252] width 77 height 23
click at [301, 347] on button "Select files" at bounding box center [285, 347] width 77 height 23
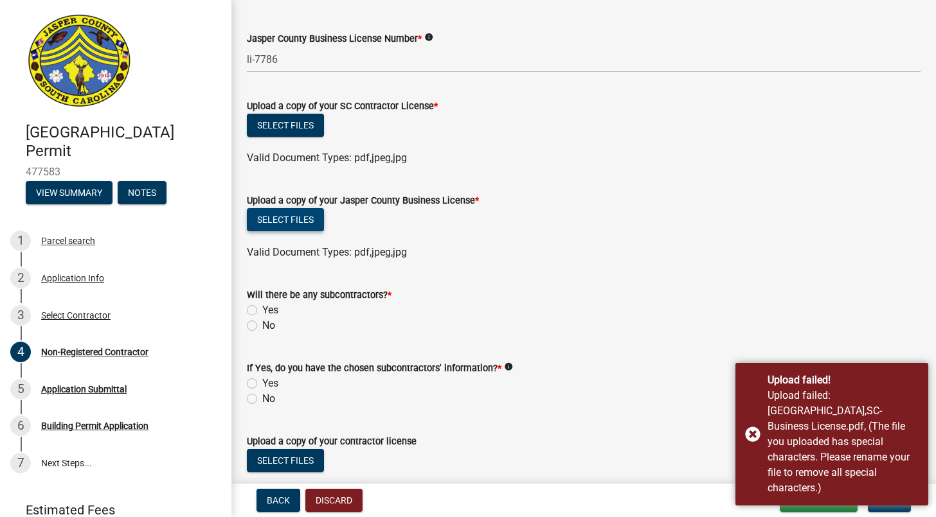
scroll to position [741, 0]
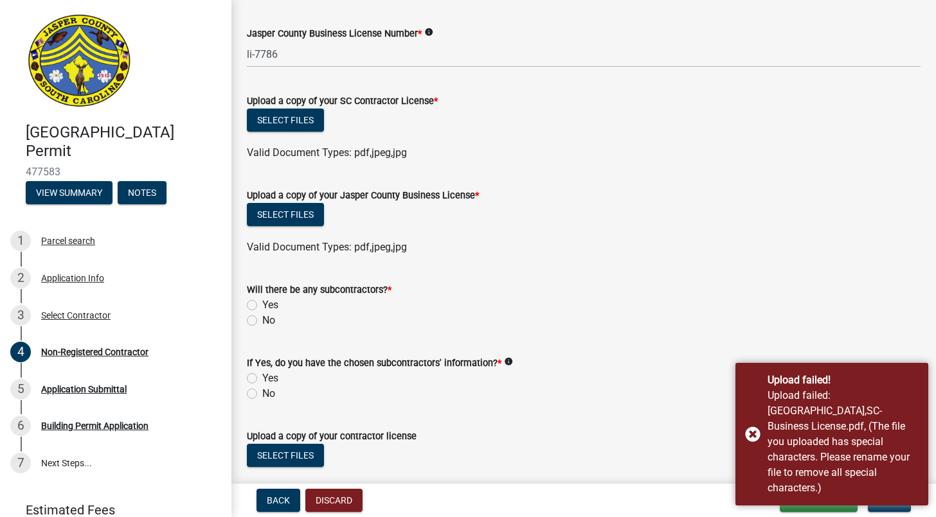
click at [262, 320] on label "No" at bounding box center [268, 320] width 13 height 15
click at [262, 320] on input "No" at bounding box center [266, 317] width 8 height 8
radio input "true"
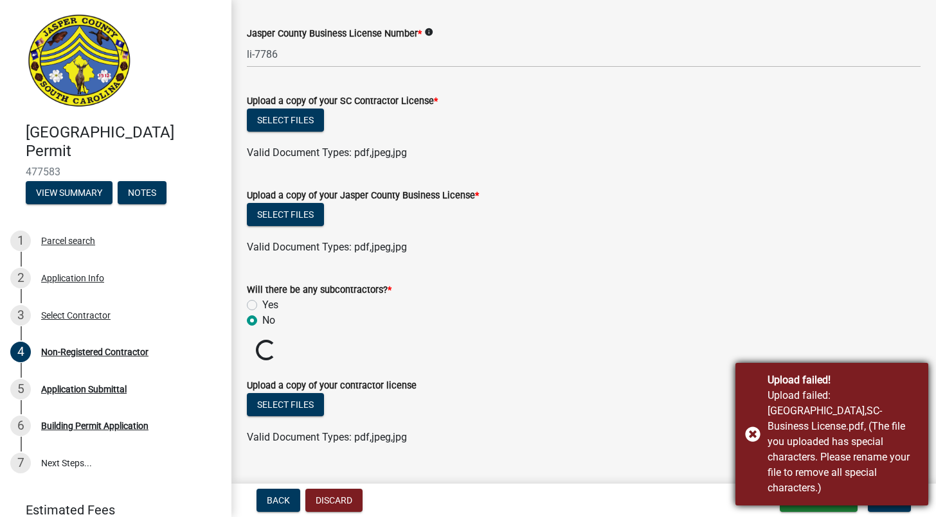
click at [750, 442] on div "Upload failed! Upload failed: [GEOGRAPHIC_DATA],SC-Business License.pdf, (The f…" at bounding box center [831, 434] width 193 height 143
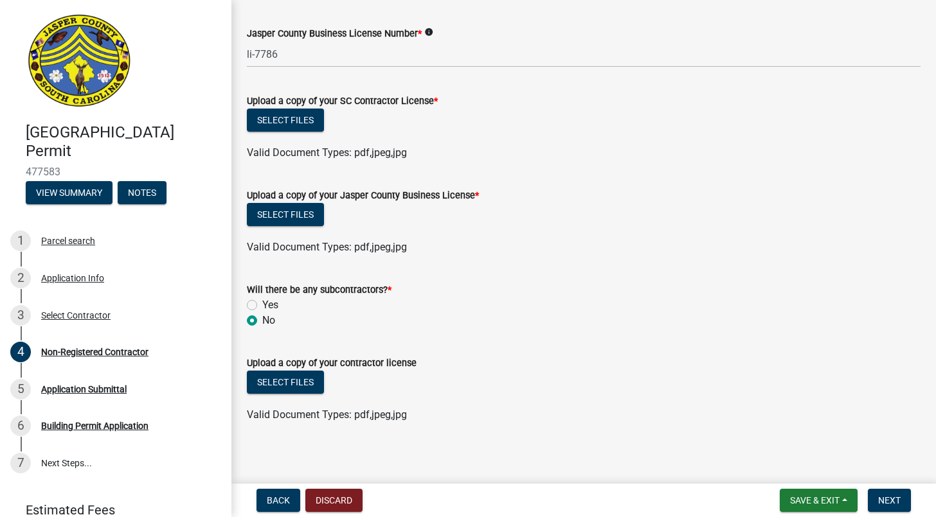
click at [324, 207] on div "Select files" at bounding box center [584, 216] width 674 height 26
click at [291, 220] on button "Select files" at bounding box center [285, 214] width 77 height 23
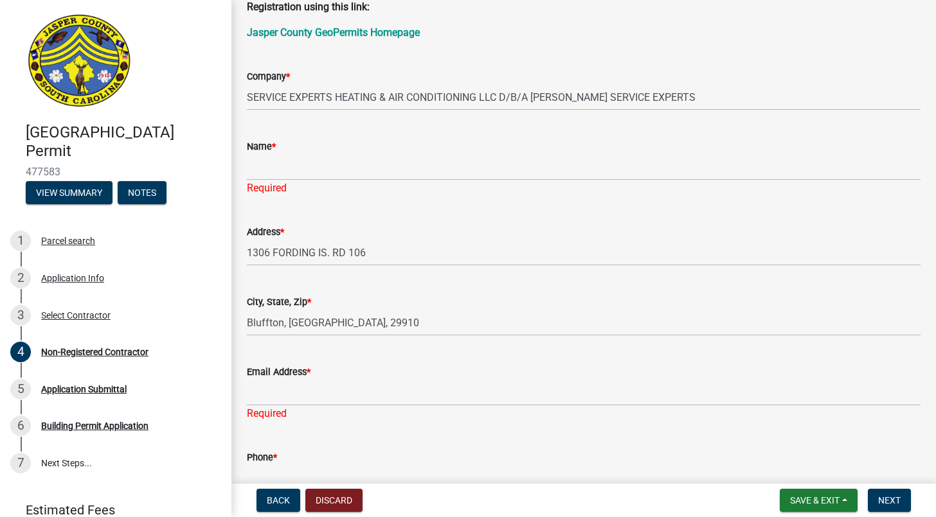
scroll to position [159, 0]
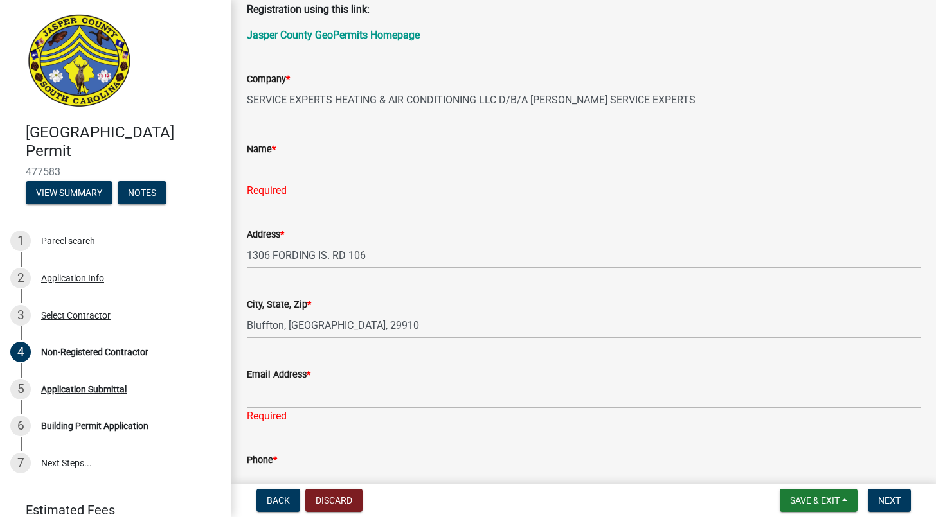
click at [413, 187] on div "Required" at bounding box center [584, 190] width 674 height 15
click at [393, 169] on input "Name *" at bounding box center [584, 170] width 674 height 26
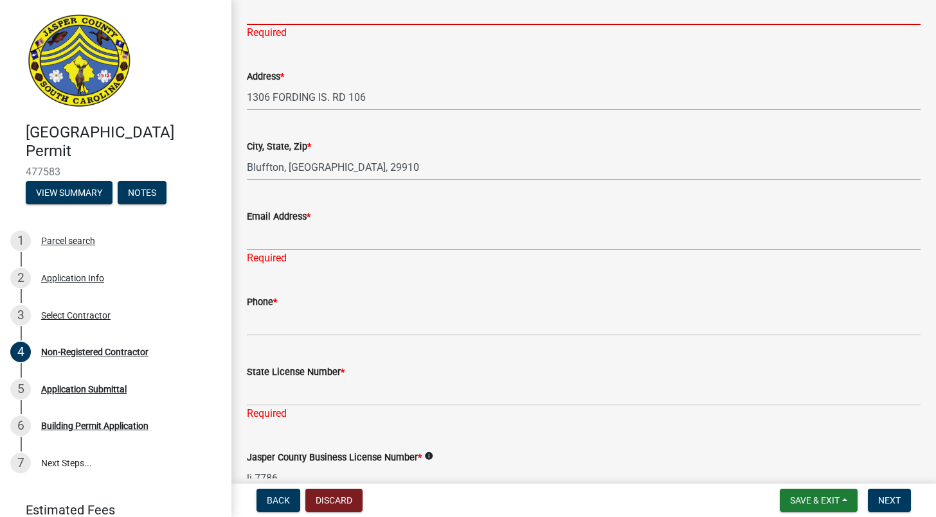
scroll to position [393, 0]
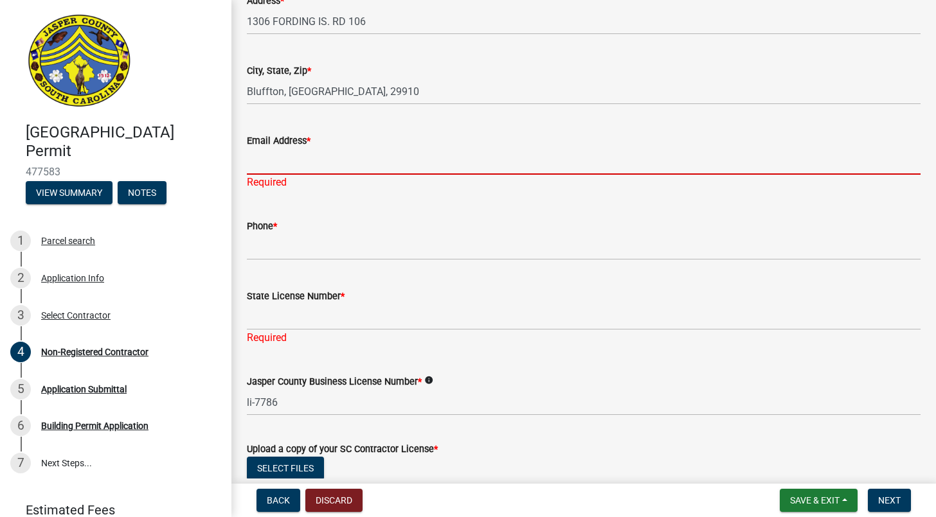
click at [336, 170] on input "Email Address *" at bounding box center [584, 161] width 674 height 26
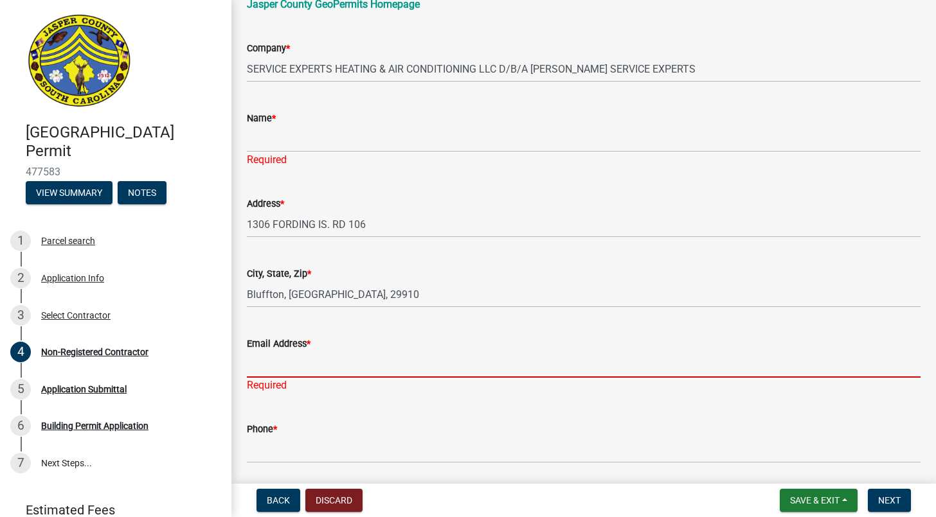
scroll to position [141, 0]
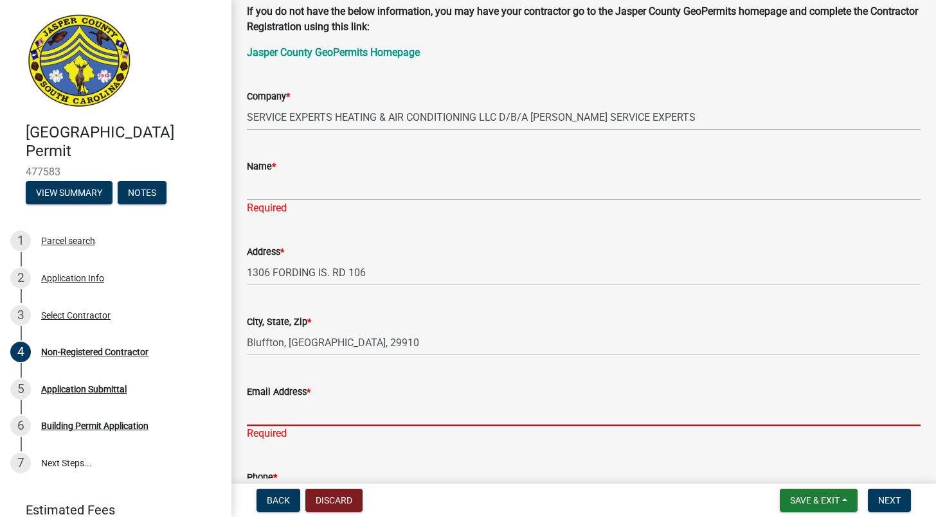
click at [302, 172] on div "Name *" at bounding box center [584, 166] width 674 height 15
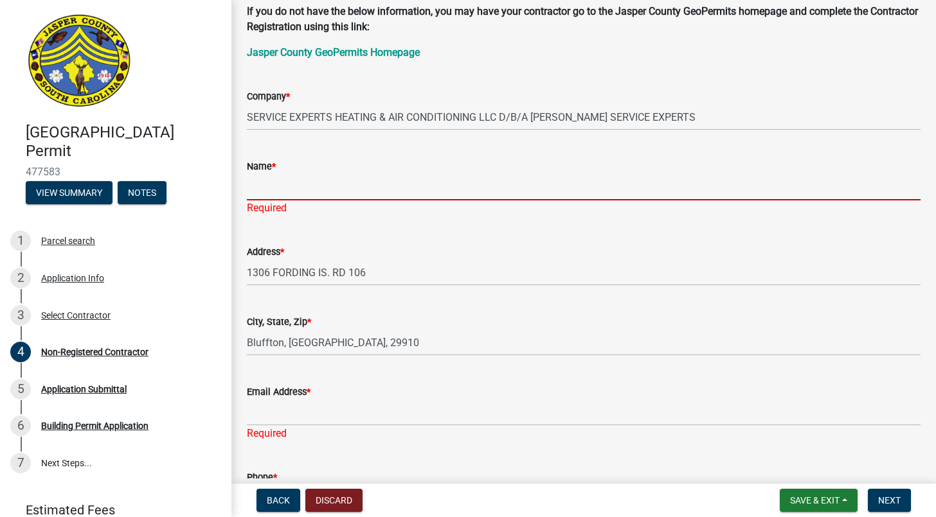
click at [287, 197] on input "Name *" at bounding box center [584, 187] width 674 height 26
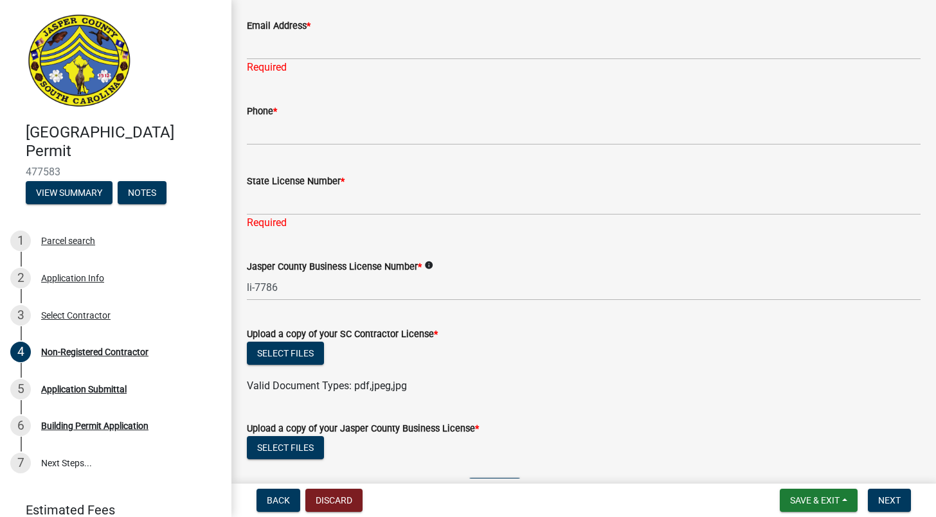
scroll to position [519, 0]
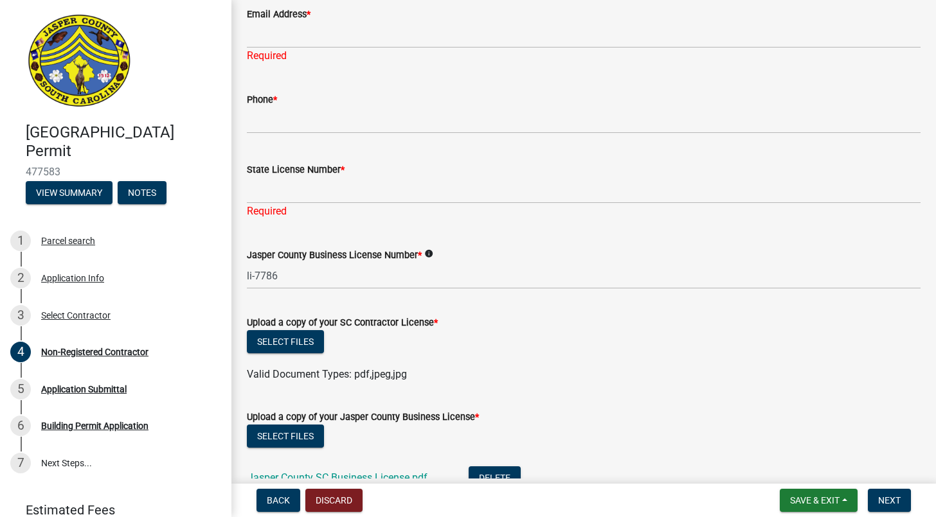
type input "Service Experts"
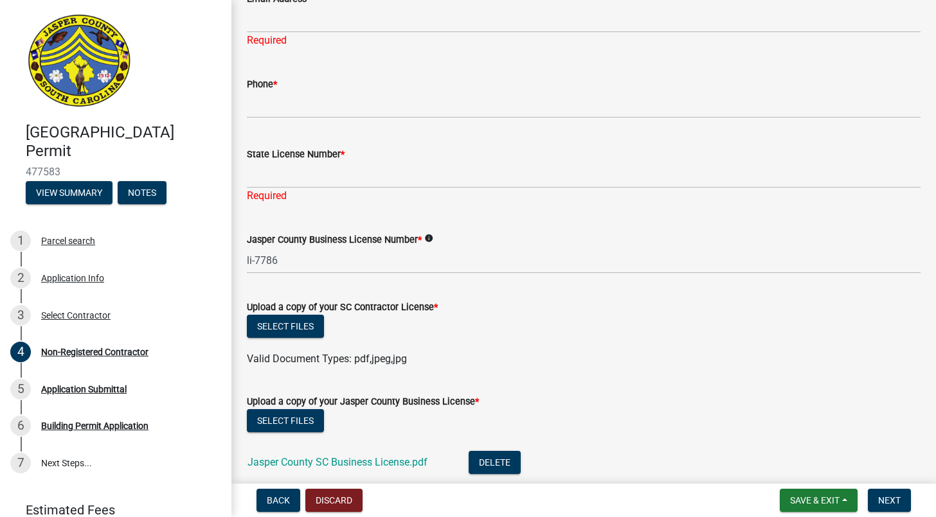
scroll to position [504, 0]
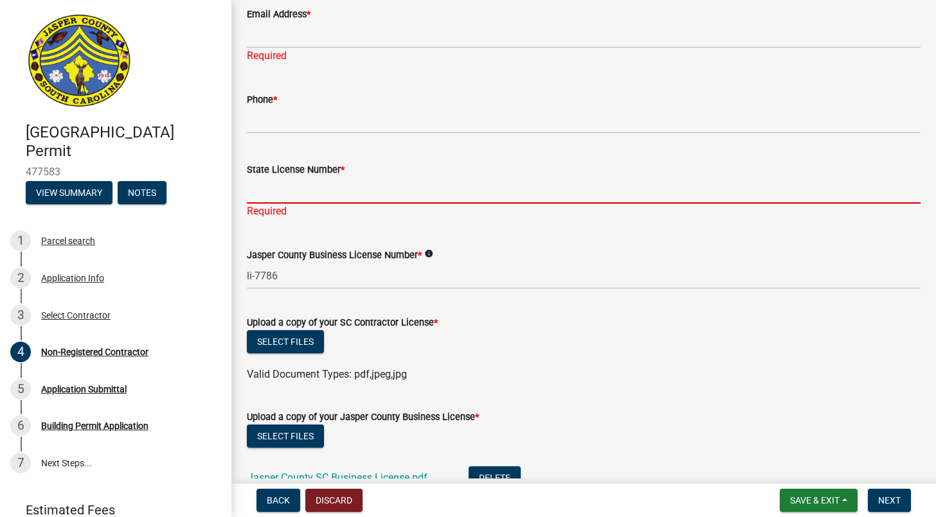
click at [349, 190] on input "State License Number *" at bounding box center [584, 190] width 674 height 26
paste input "114646"
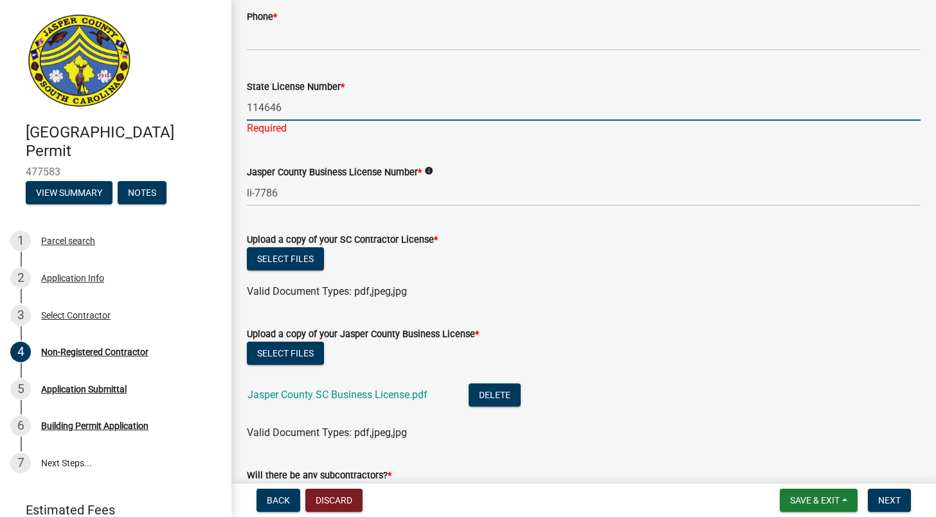
scroll to position [591, 0]
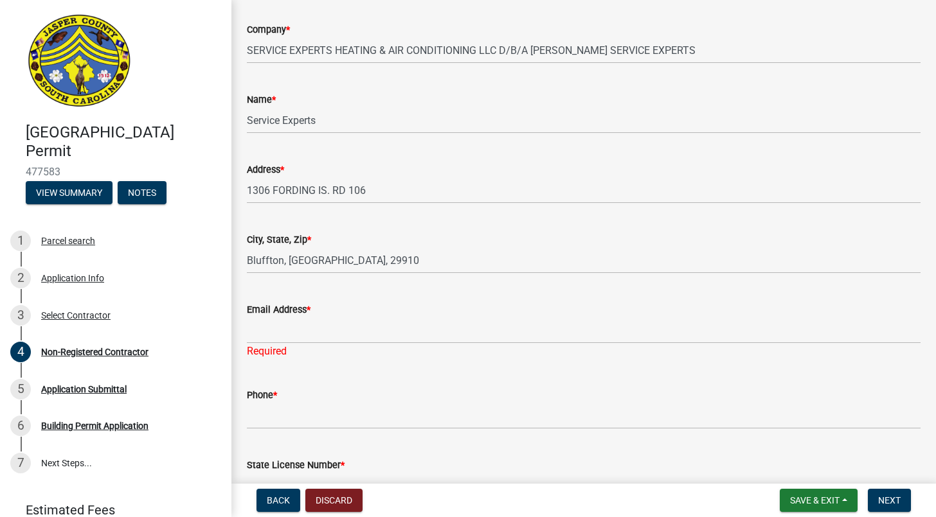
type input "114646"
click at [309, 336] on input "Email Address *" at bounding box center [584, 331] width 674 height 26
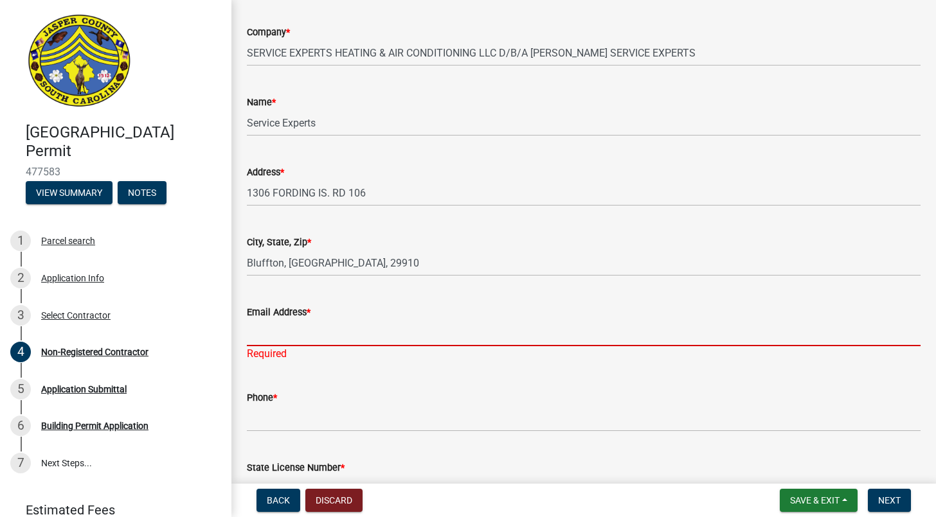
scroll to position [127, 0]
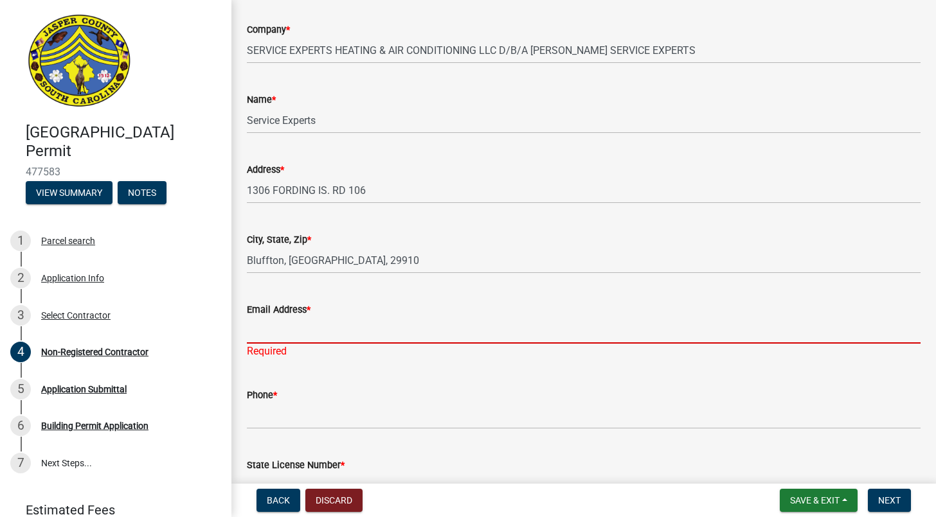
paste input "[EMAIL_ADDRESS][DOMAIN_NAME]"
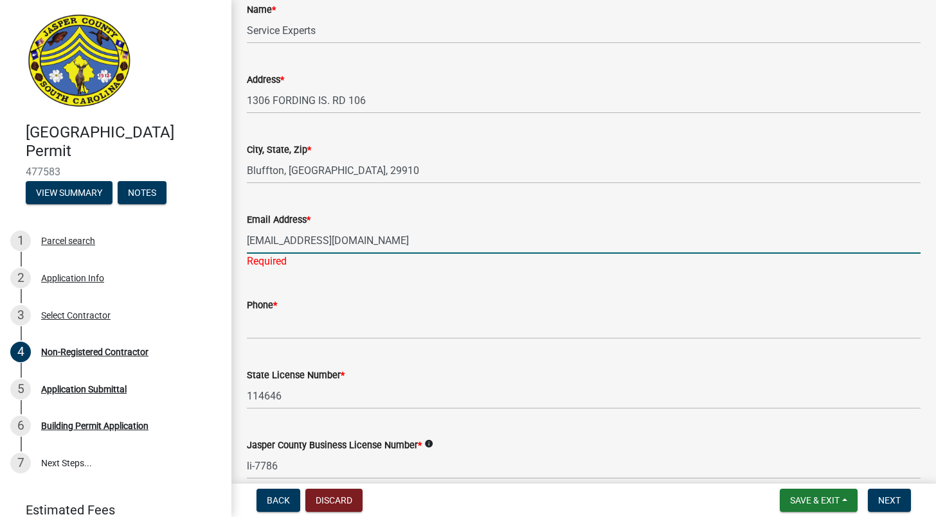
scroll to position [312, 0]
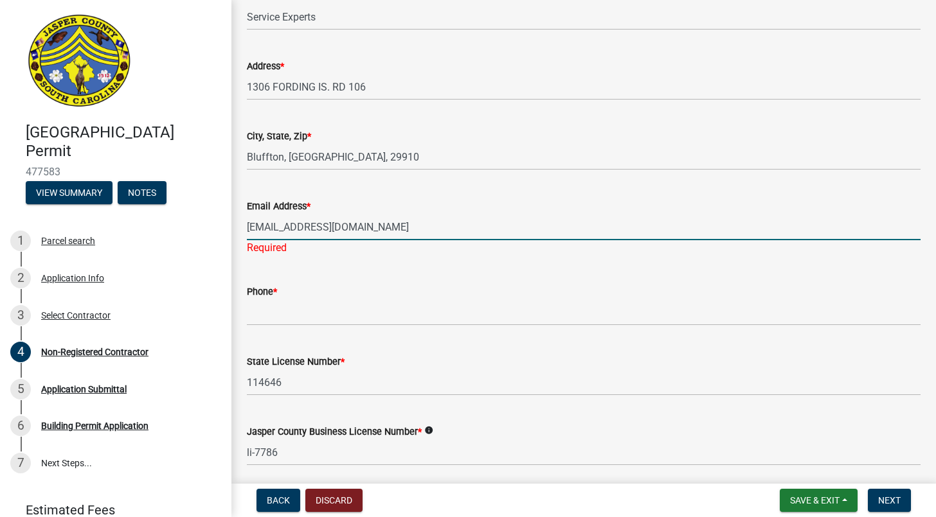
type input "[EMAIL_ADDRESS][DOMAIN_NAME]"
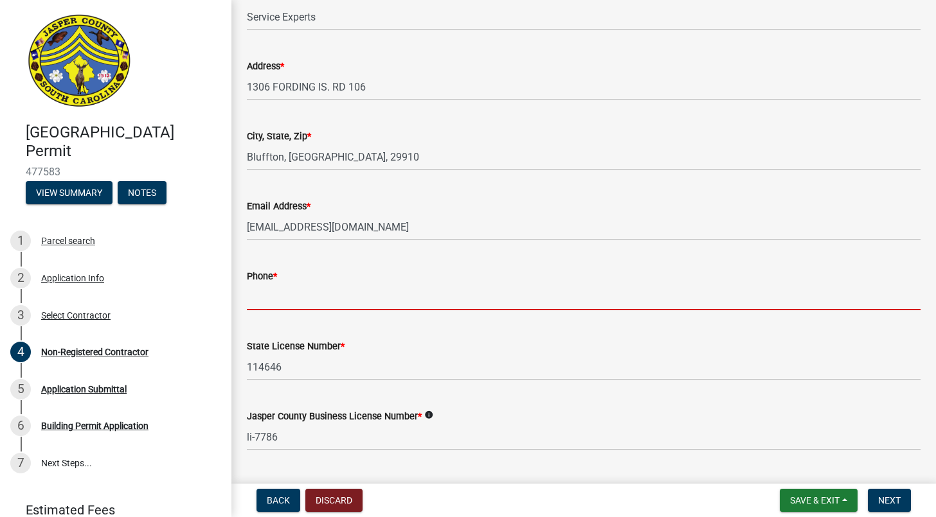
click at [334, 314] on wm-data-entity-input "Phone *" at bounding box center [584, 286] width 674 height 70
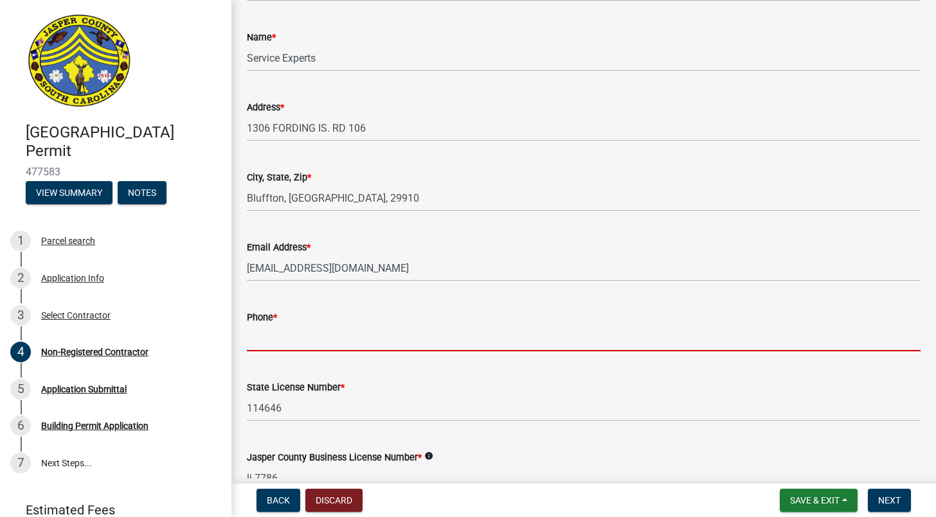
scroll to position [257, 0]
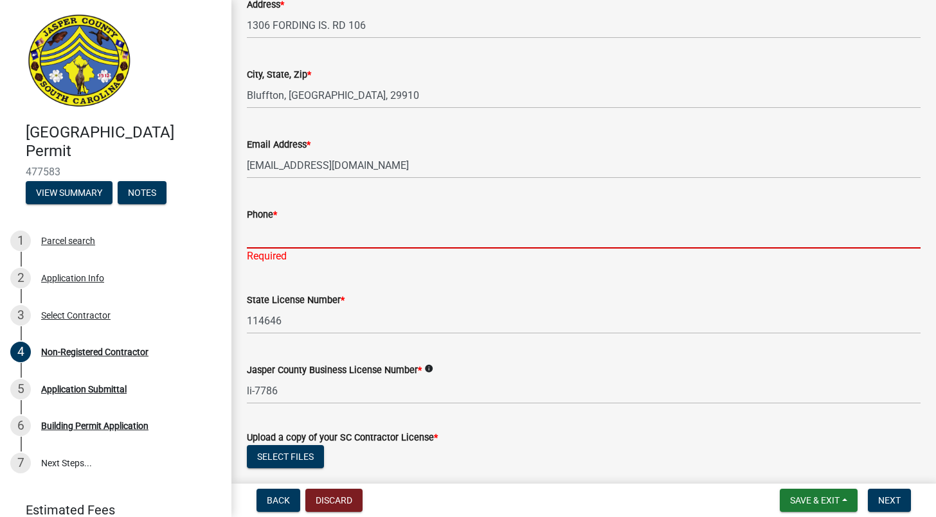
paste input "[PHONE_NUMBER]"
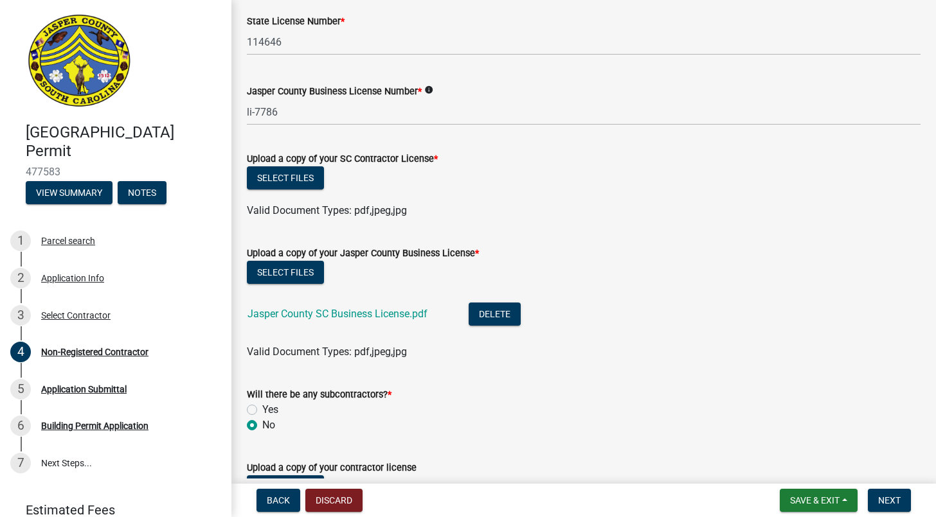
scroll to position [663, 0]
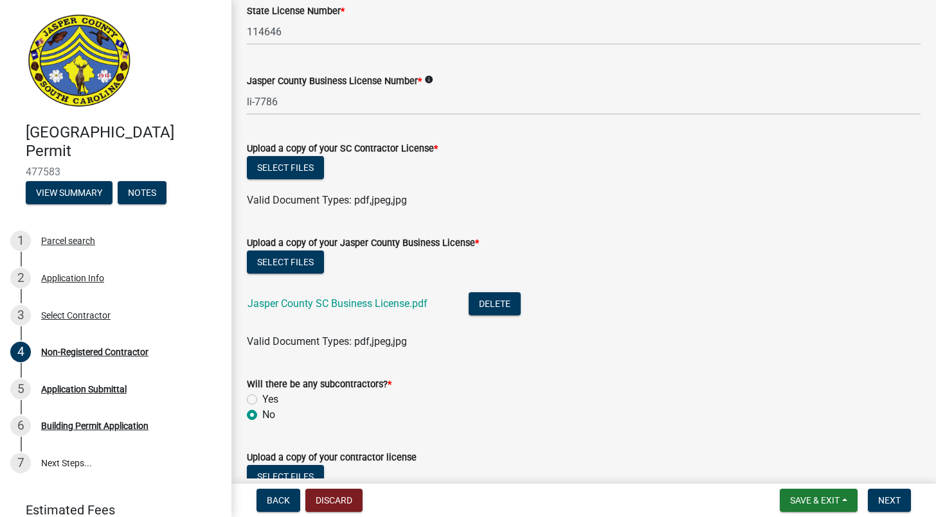
type input "[PHONE_NUMBER]"
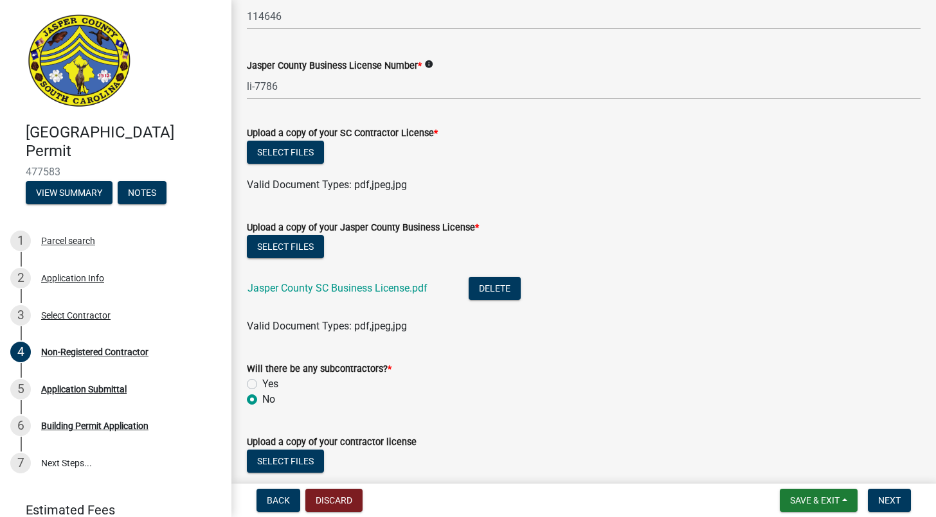
scroll to position [647, 0]
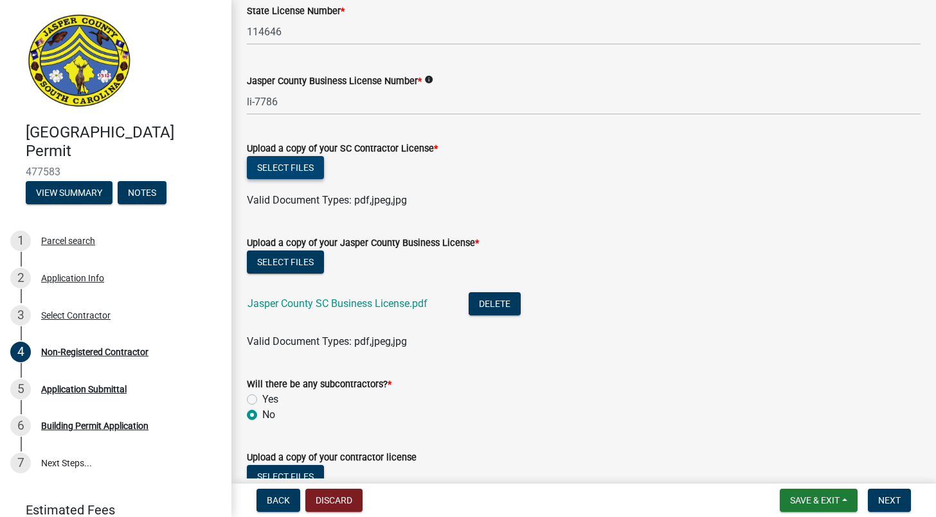
click at [309, 165] on button "Select files" at bounding box center [285, 167] width 77 height 23
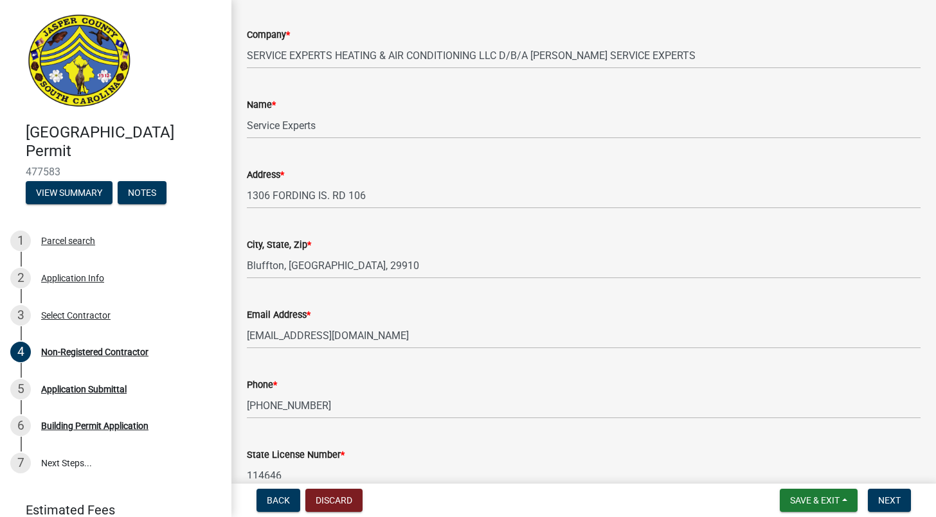
scroll to position [204, 0]
click at [326, 199] on input "1306 FORDING IS. RD 106" at bounding box center [584, 195] width 674 height 26
click at [329, 198] on input "1306 FORDING IS. RD 106" at bounding box center [584, 195] width 674 height 26
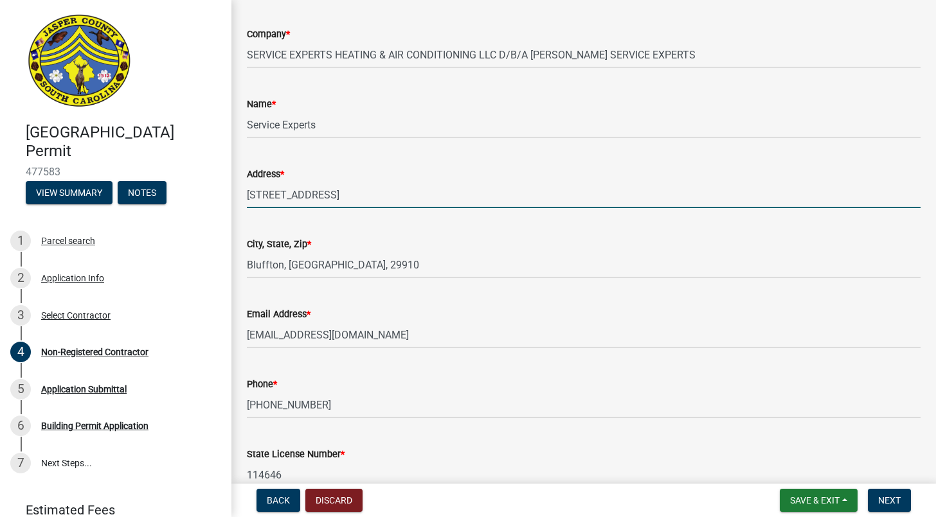
click at [367, 195] on input "[STREET_ADDRESS]" at bounding box center [584, 195] width 674 height 26
click at [417, 196] on input "[STREET_ADDRESS]" at bounding box center [584, 195] width 674 height 26
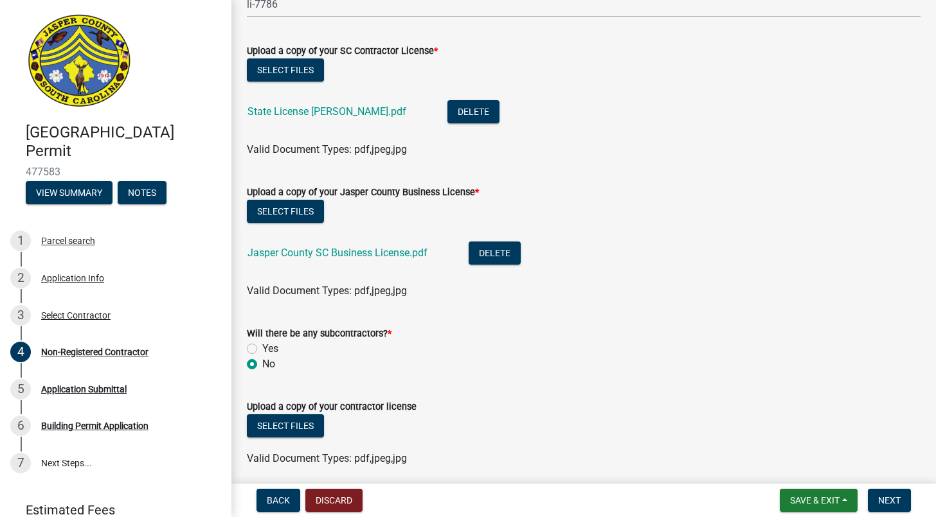
scroll to position [794, 0]
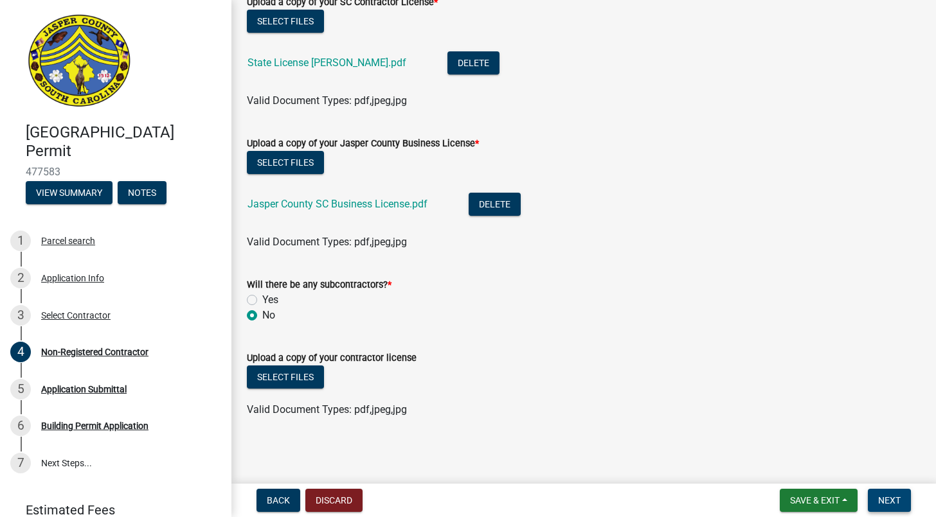
type input "1306 [GEOGRAPHIC_DATA]"
click at [879, 498] on span "Next" at bounding box center [889, 501] width 22 height 10
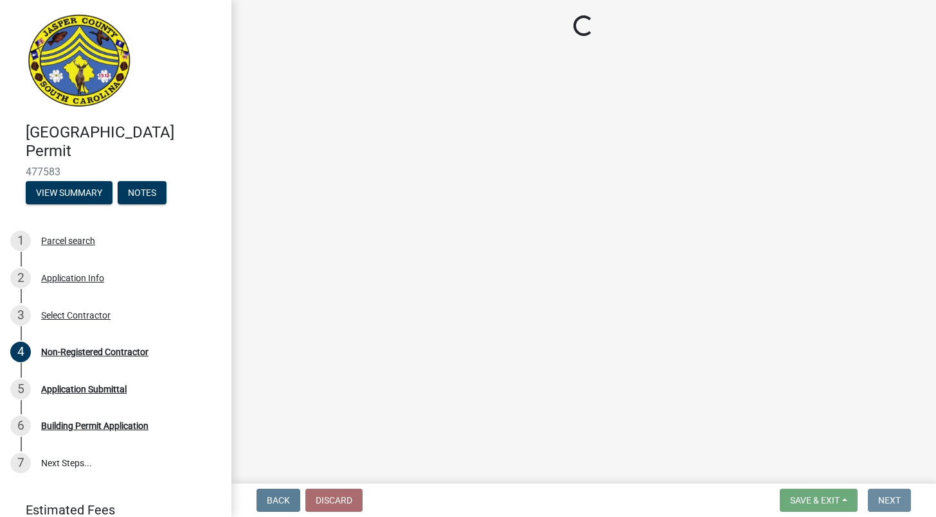
scroll to position [0, 0]
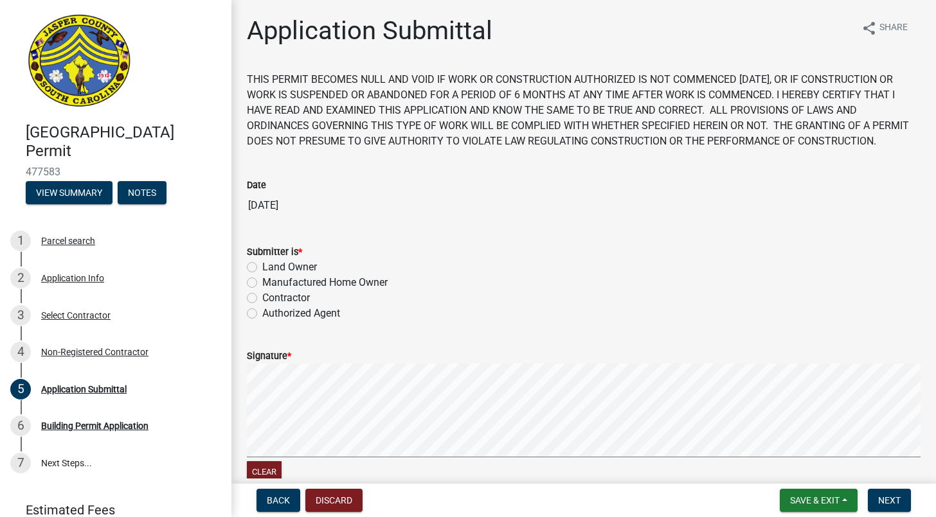
click at [262, 313] on label "Authorized Agent" at bounding box center [301, 313] width 78 height 15
click at [262, 313] on input "Authorized Agent" at bounding box center [266, 310] width 8 height 8
radio input "true"
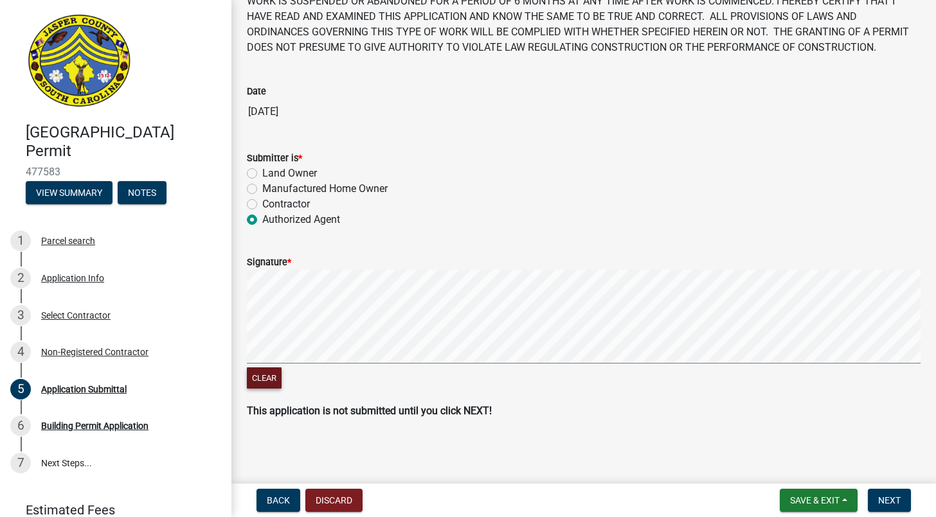
click at [267, 373] on button "Clear" at bounding box center [264, 378] width 35 height 21
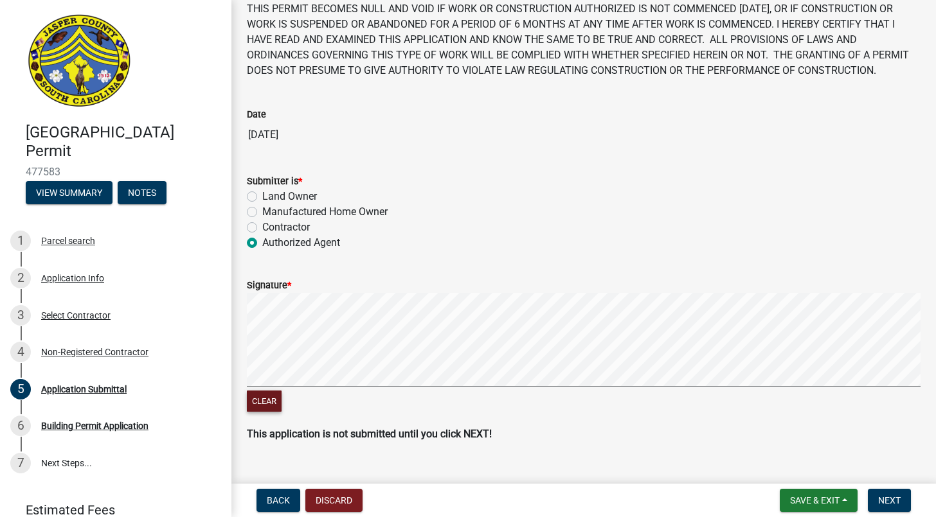
scroll to position [73, 0]
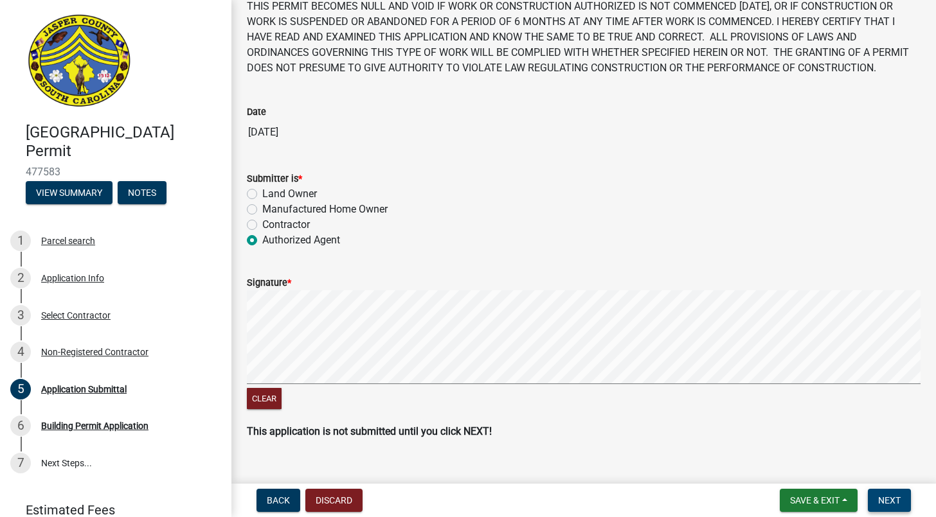
click at [882, 496] on span "Next" at bounding box center [889, 501] width 22 height 10
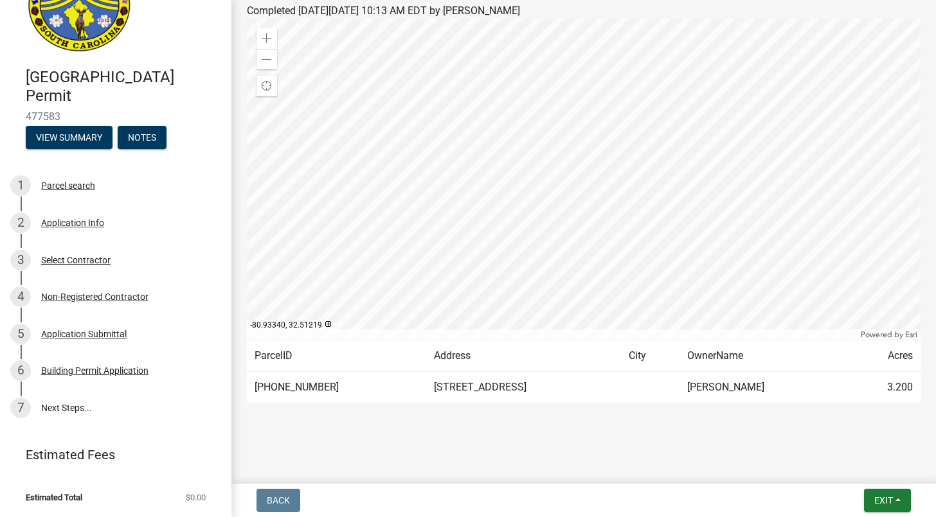
scroll to position [0, 0]
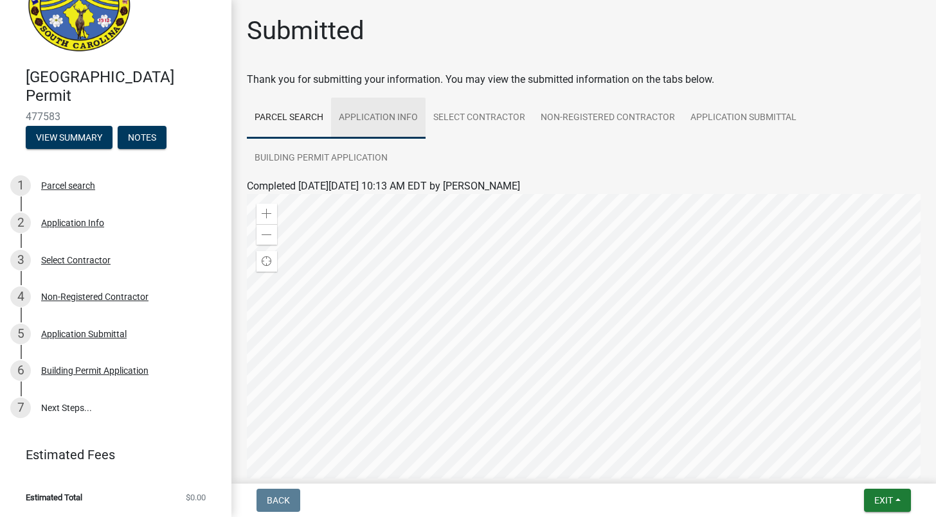
click at [366, 118] on link "Application Info" at bounding box center [378, 118] width 94 height 41
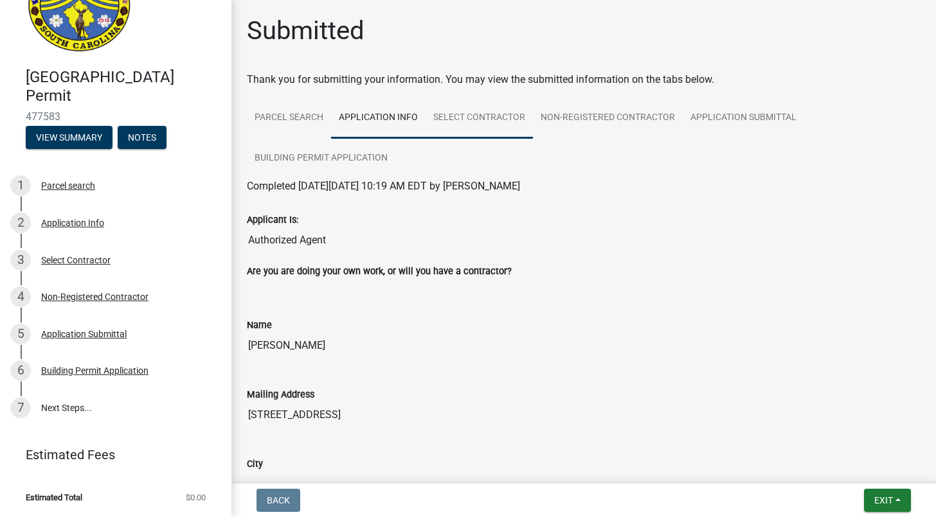
click at [480, 121] on link "Select Contractor" at bounding box center [479, 118] width 107 height 41
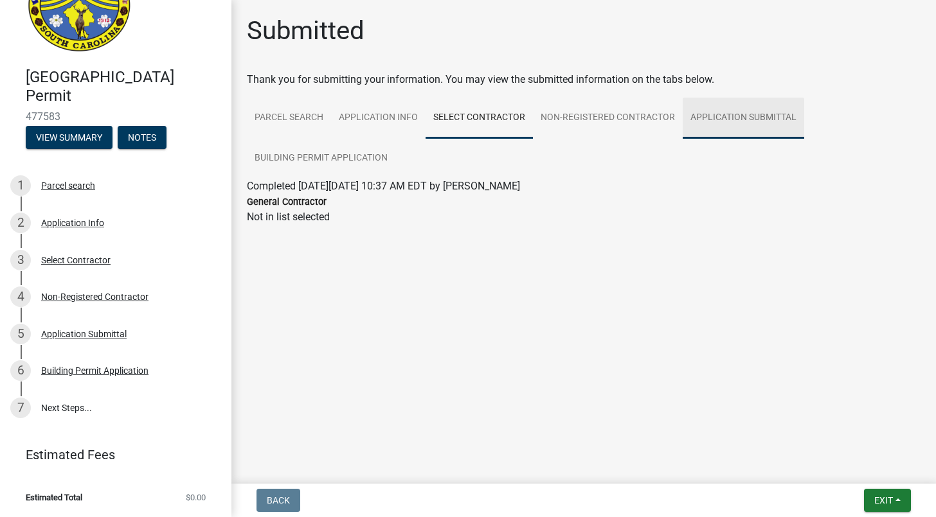
click at [745, 118] on link "Application Submittal" at bounding box center [743, 118] width 121 height 41
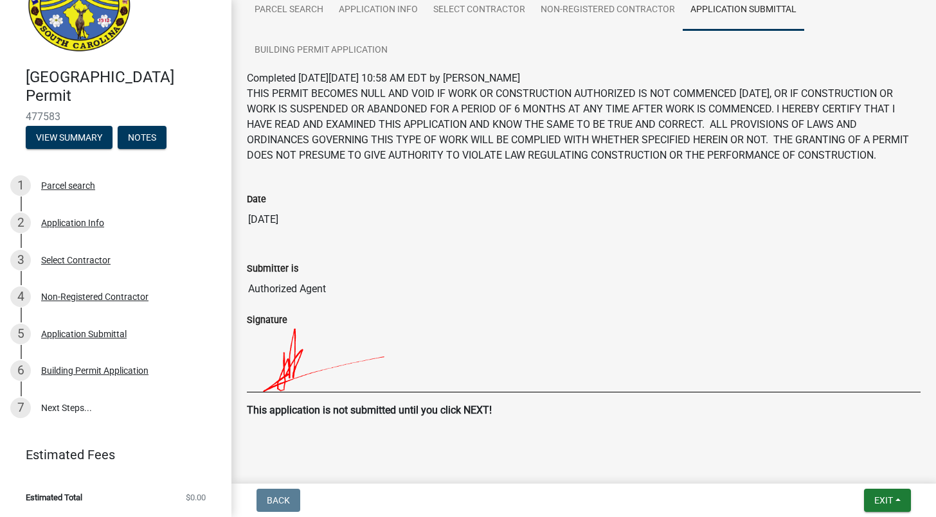
scroll to position [123, 0]
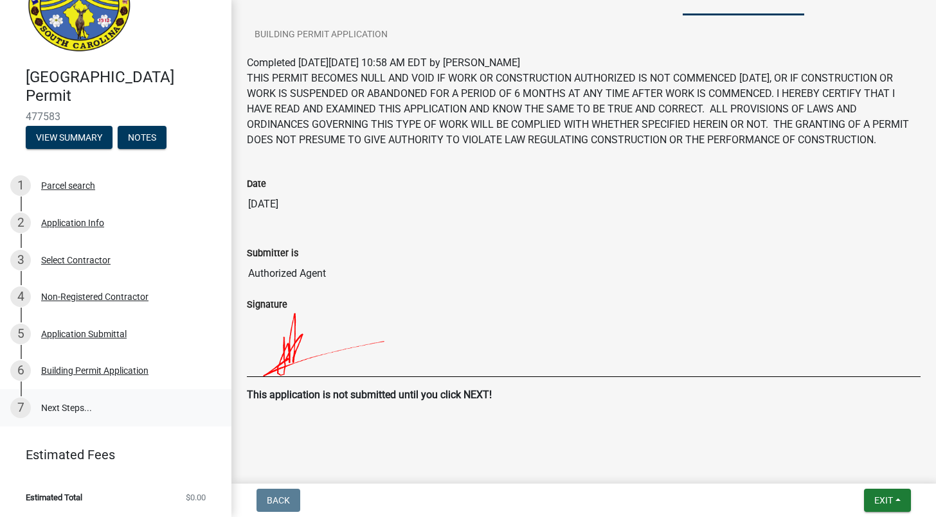
click at [64, 399] on link "7 Next Steps..." at bounding box center [115, 408] width 231 height 37
click at [73, 141] on button "View Summary" at bounding box center [69, 137] width 87 height 23
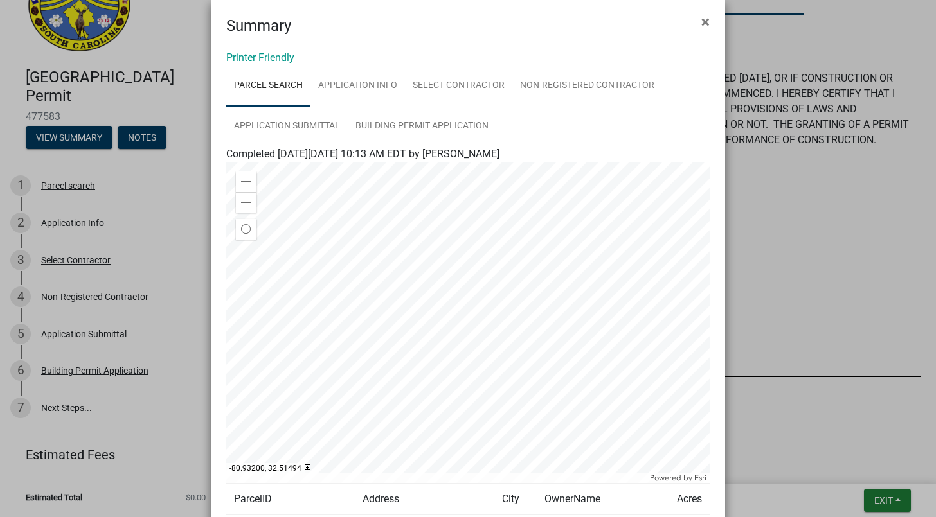
scroll to position [0, 0]
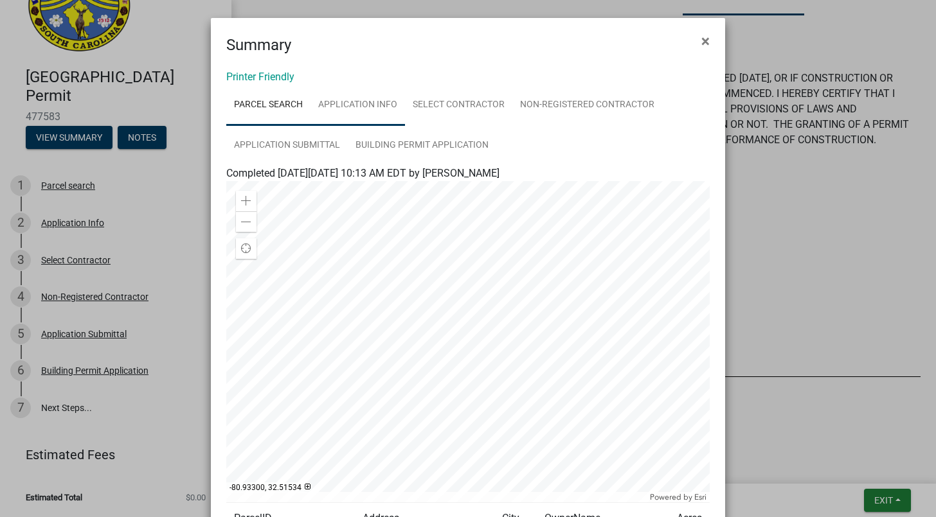
click at [366, 109] on link "Application Info" at bounding box center [357, 105] width 94 height 41
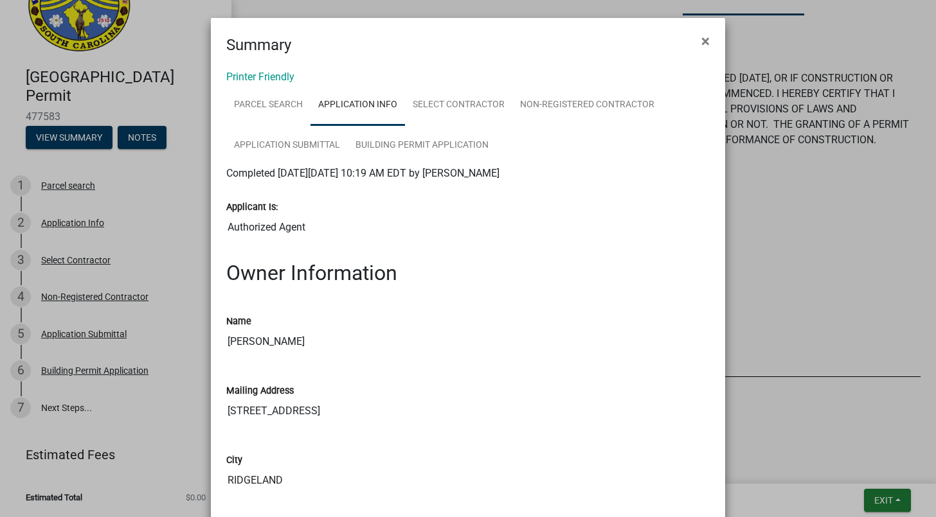
click at [837, 198] on ngb-modal-window "Summary × Printer Friendly Parcel search Application Info Select Contractor Non…" at bounding box center [468, 258] width 936 height 517
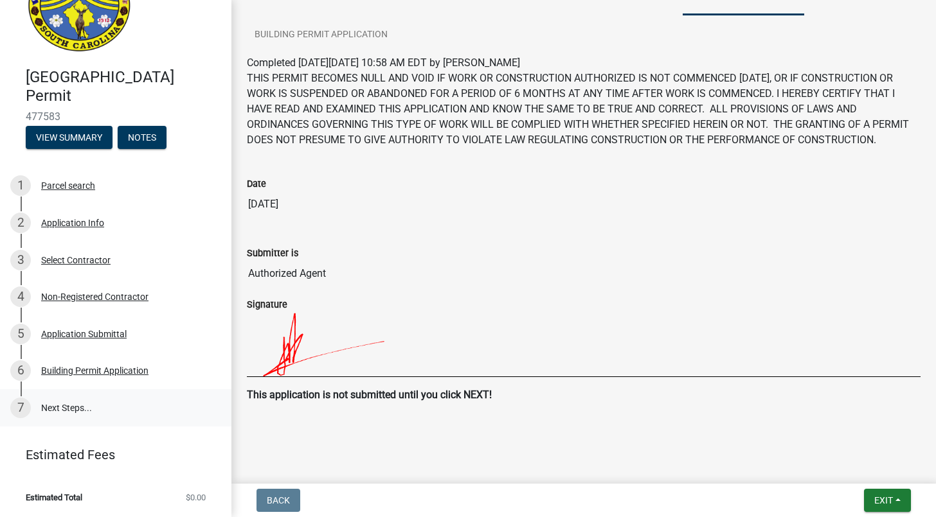
click at [42, 408] on link "7 Next Steps..." at bounding box center [115, 408] width 231 height 37
click at [17, 408] on div "7" at bounding box center [20, 408] width 21 height 21
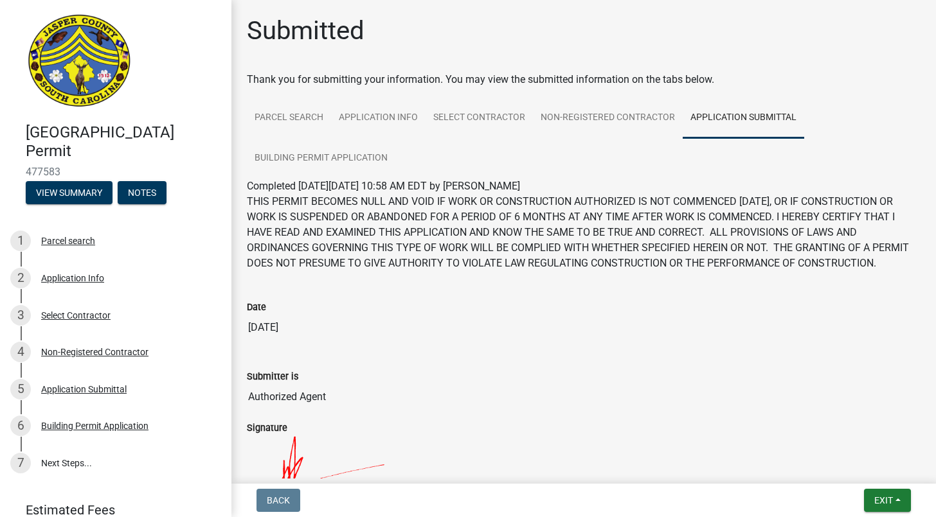
scroll to position [123, 0]
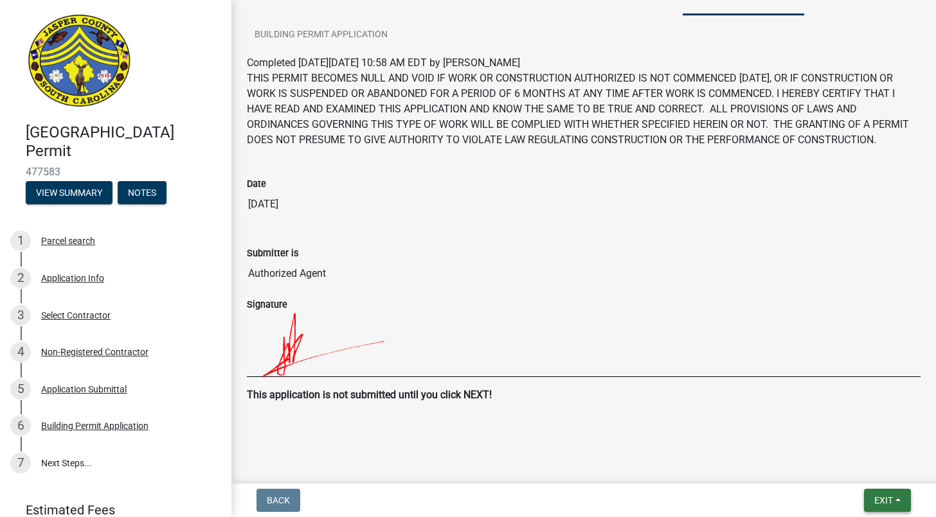
click at [888, 500] on span "Exit" at bounding box center [883, 501] width 19 height 10
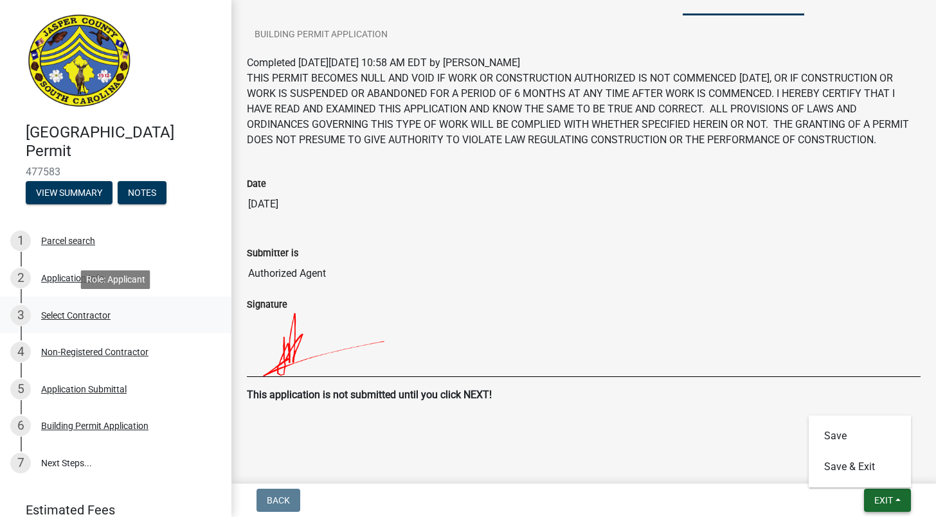
scroll to position [55, 0]
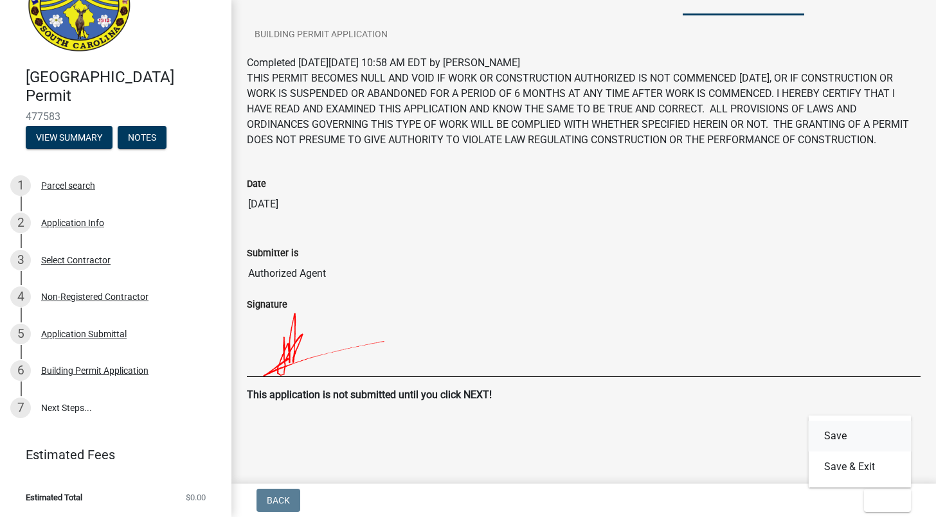
click at [827, 435] on button "Save" at bounding box center [860, 436] width 103 height 31
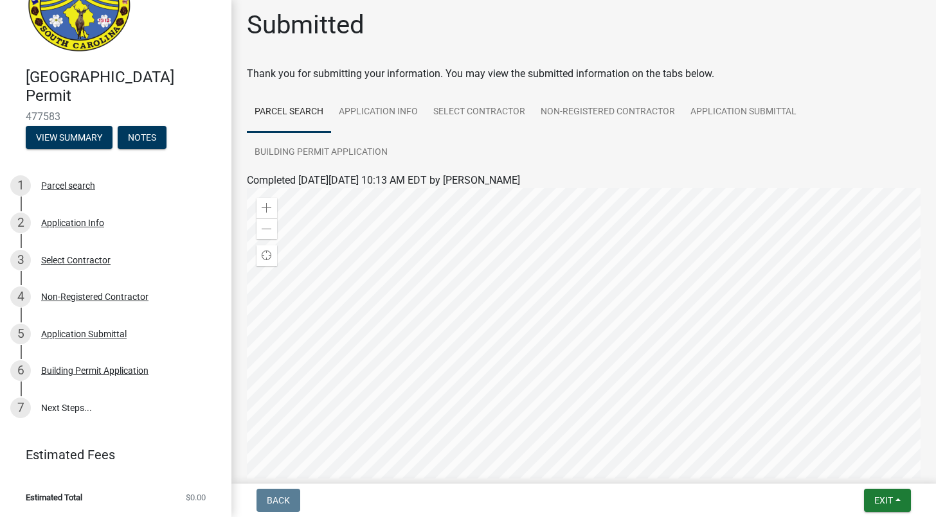
scroll to position [0, 0]
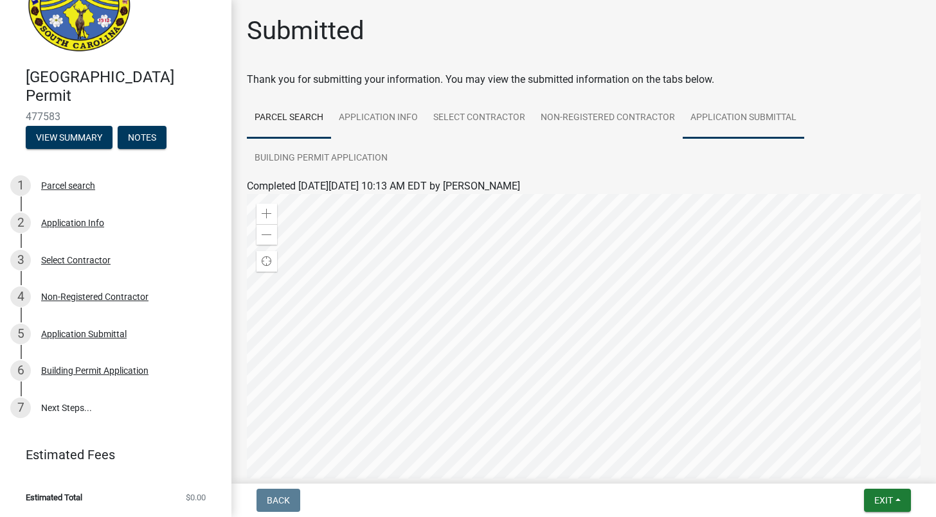
click at [751, 107] on link "Application Submittal" at bounding box center [743, 118] width 121 height 41
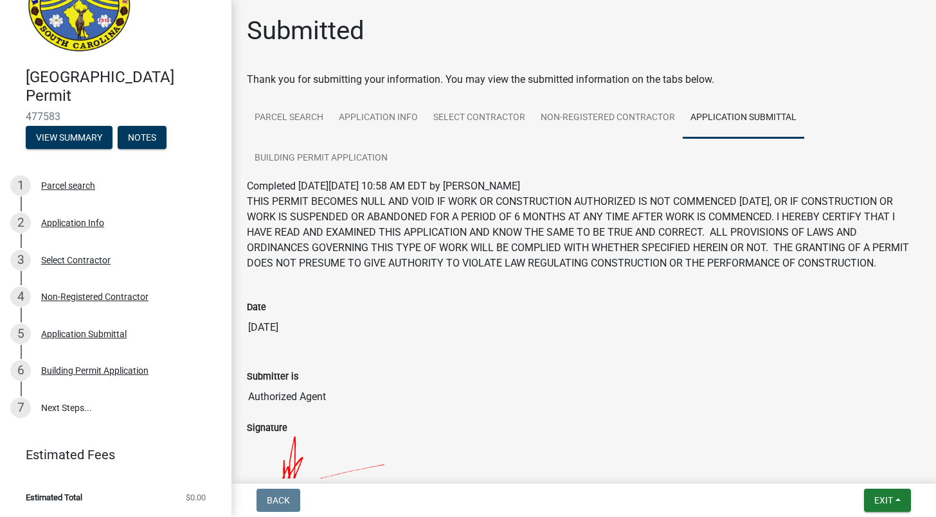
drag, startPoint x: 23, startPoint y: 118, endPoint x: 80, endPoint y: 118, distance: 57.2
click at [77, 118] on div "[GEOGRAPHIC_DATA] Permit 477583 View Summary Notes" at bounding box center [115, 105] width 211 height 94
click at [71, 134] on button "View Summary" at bounding box center [69, 137] width 87 height 23
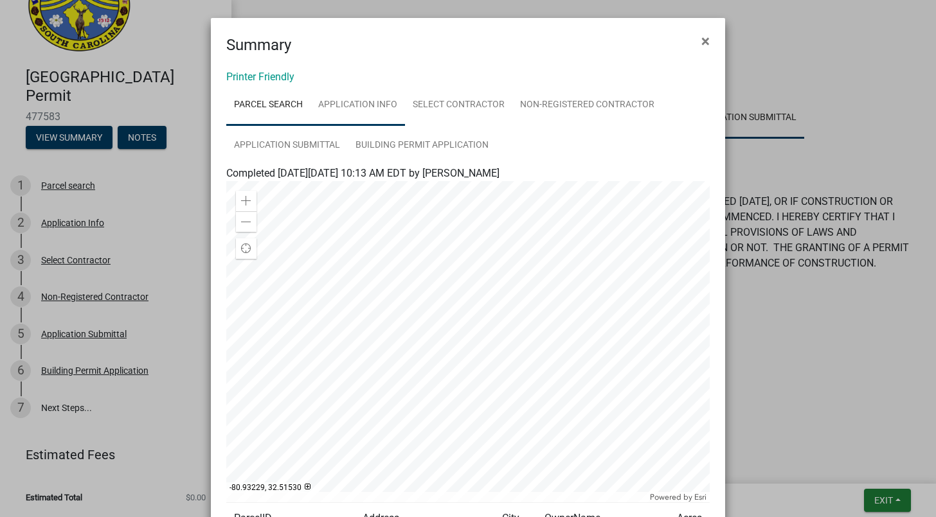
click at [382, 103] on link "Application Info" at bounding box center [357, 105] width 94 height 41
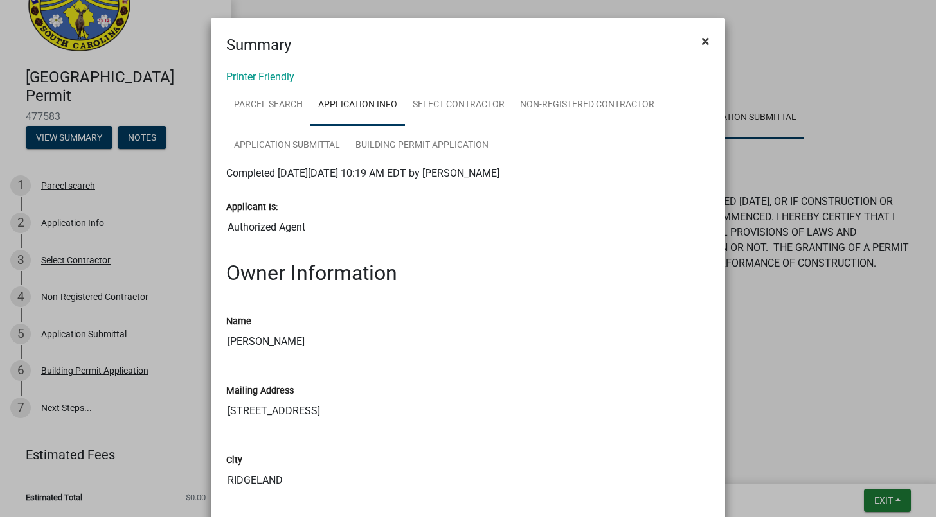
click at [705, 40] on span "×" at bounding box center [705, 41] width 8 height 18
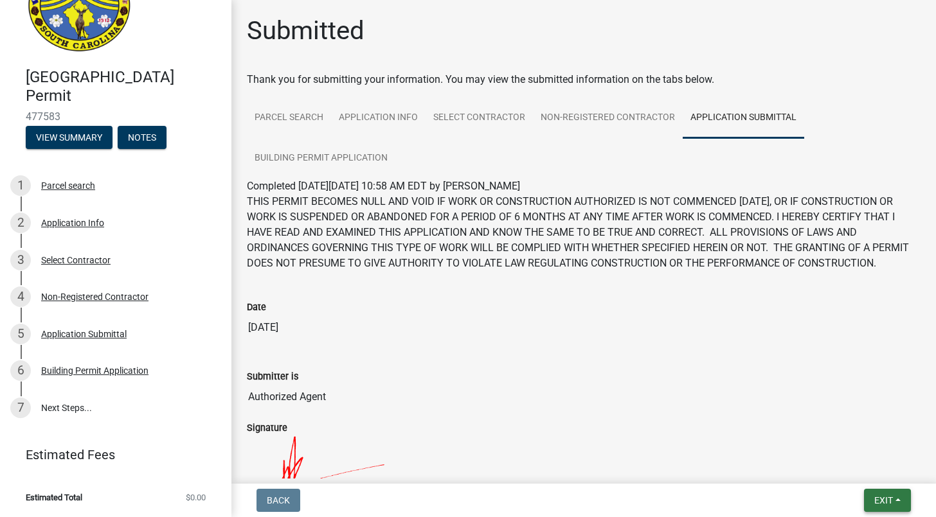
click at [882, 505] on span "Exit" at bounding box center [883, 501] width 19 height 10
click at [864, 478] on button "Save & Exit" at bounding box center [860, 467] width 103 height 31
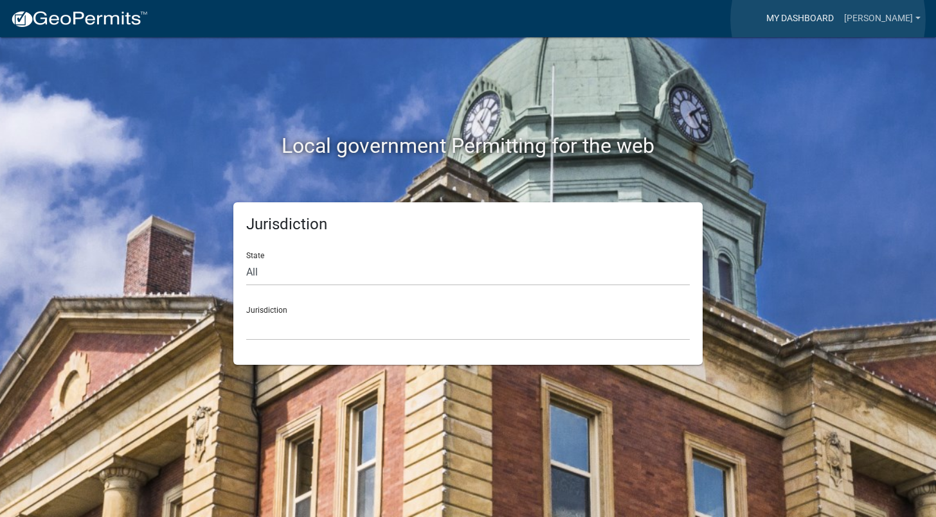
click at [828, 19] on link "My Dashboard" at bounding box center [800, 18] width 78 height 24
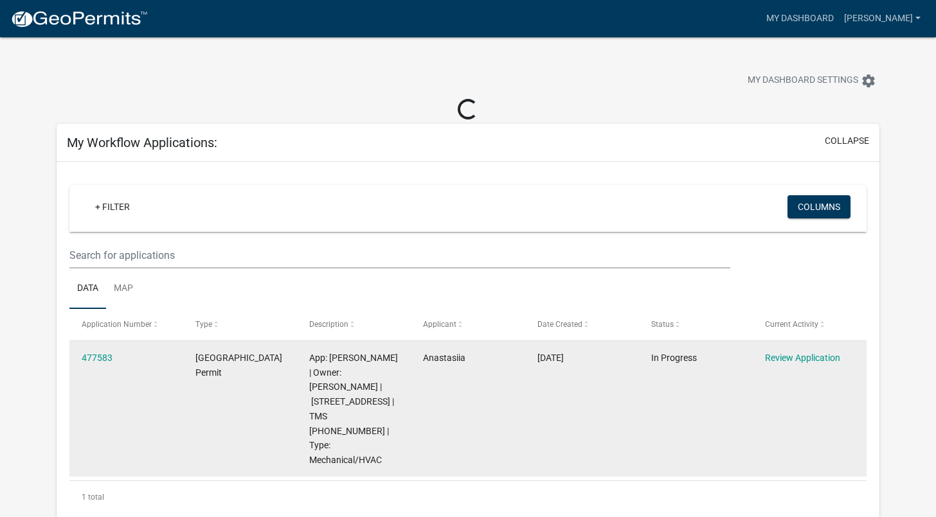
scroll to position [76, 0]
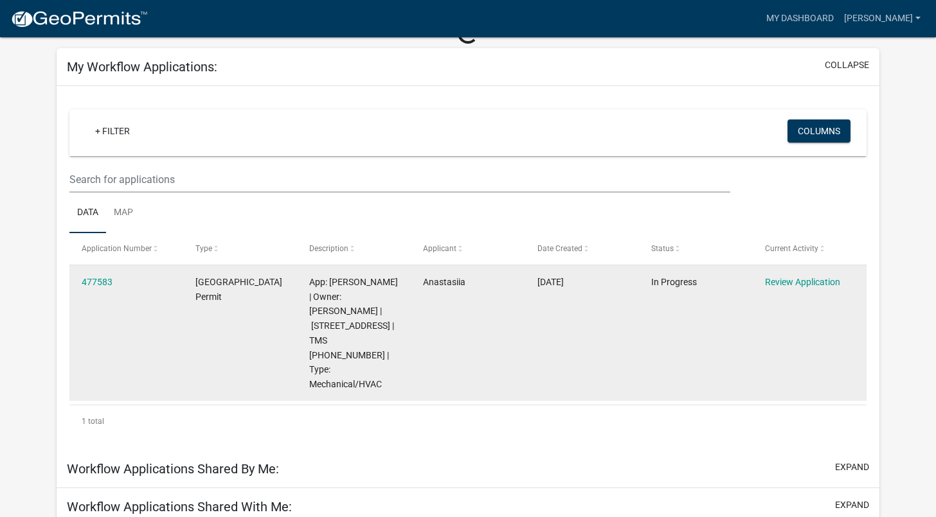
drag, startPoint x: 120, startPoint y: 280, endPoint x: 78, endPoint y: 280, distance: 42.4
click at [78, 280] on datatable-body-cell "477583" at bounding box center [126, 333] width 114 height 136
copy link "477583"
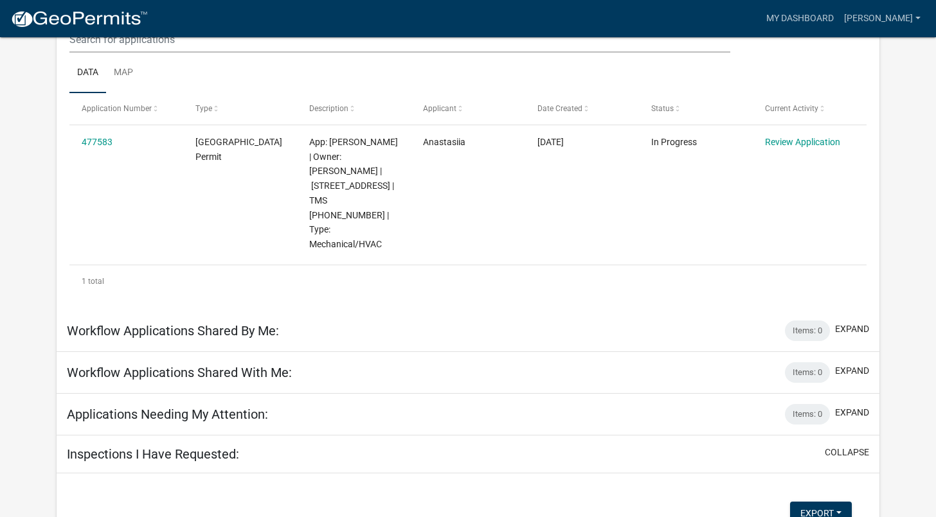
scroll to position [171, 0]
